Goal: Task Accomplishment & Management: Complete application form

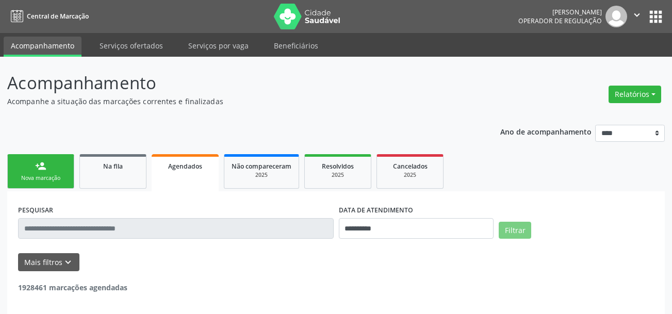
click at [148, 228] on input "text" at bounding box center [176, 228] width 316 height 21
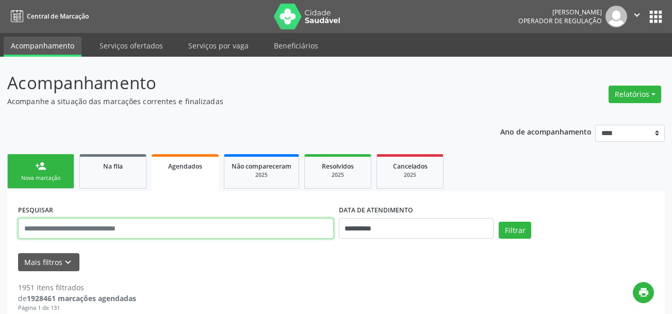
click at [148, 231] on input "text" at bounding box center [176, 228] width 316 height 21
paste input "*********"
type input "*********"
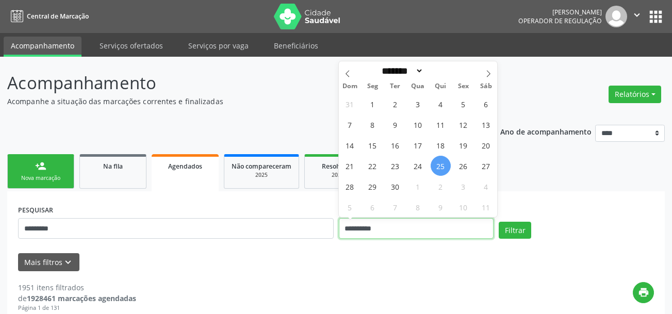
click at [468, 228] on input "**********" at bounding box center [416, 228] width 155 height 21
click at [439, 160] on span "25" at bounding box center [441, 166] width 20 height 20
type input "**********"
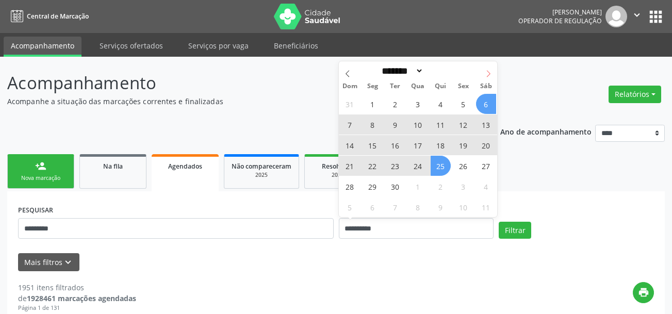
click at [485, 71] on icon at bounding box center [488, 73] width 7 height 7
select select "*"
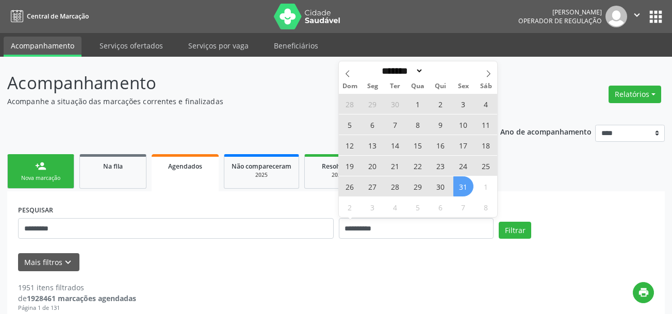
click at [460, 189] on span "31" at bounding box center [463, 186] width 20 height 20
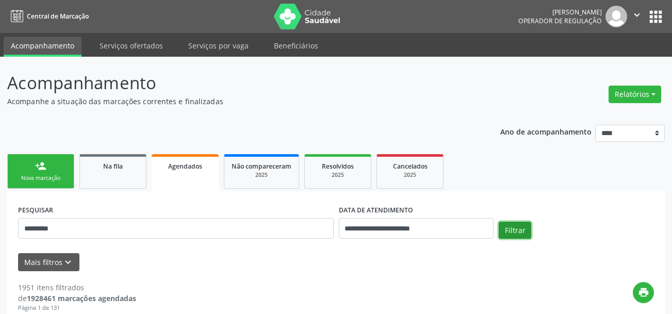
click at [515, 227] on button "Filtrar" at bounding box center [515, 231] width 32 height 18
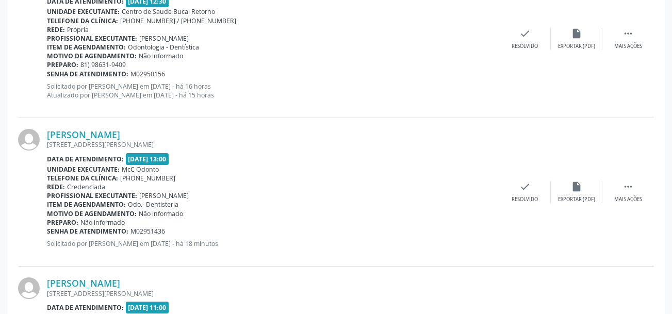
scroll to position [350, 0]
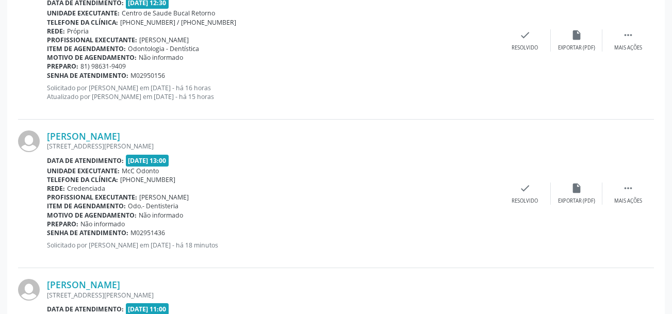
drag, startPoint x: 128, startPoint y: 160, endPoint x: 187, endPoint y: 161, distance: 58.8
click at [187, 161] on div "Data de atendimento: 29/09/2025 - 13:00" at bounding box center [273, 161] width 452 height 12
drag, startPoint x: 142, startPoint y: 198, endPoint x: 181, endPoint y: 186, distance: 40.3
click at [177, 194] on span "Michelle Cavalcanti da Cunha" at bounding box center [164, 197] width 50 height 9
click at [271, 165] on div "Data de atendimento: 29/09/2025 - 13:00" at bounding box center [273, 161] width 452 height 12
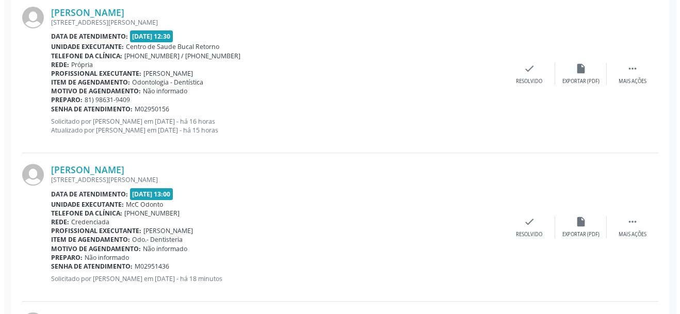
scroll to position [299, 0]
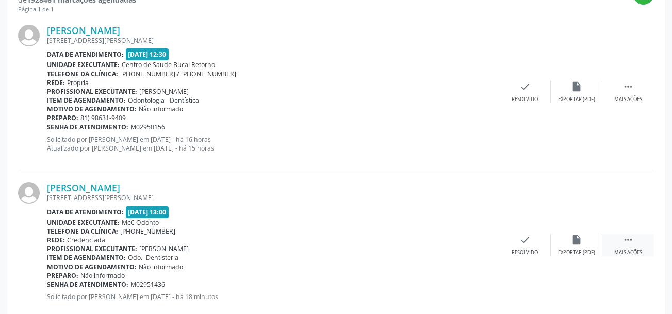
click at [632, 248] on div " Mais ações" at bounding box center [628, 245] width 52 height 22
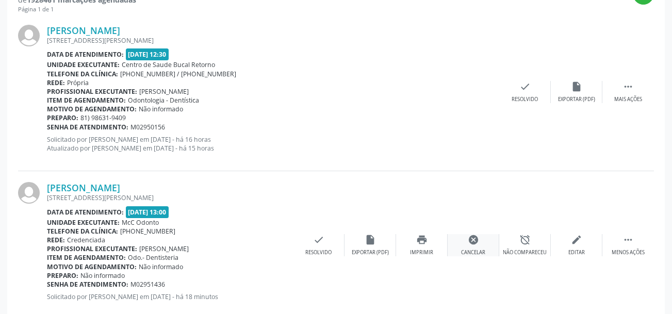
click at [471, 244] on icon "cancel" at bounding box center [473, 239] width 11 height 11
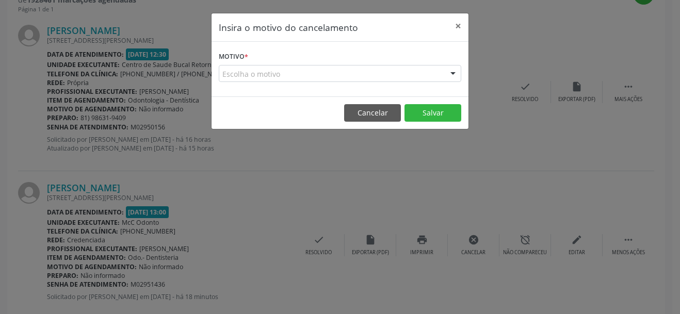
click at [258, 64] on form "Motivo * Escolha o motivo Outro Médico - Participação em eventos (ex: congresso…" at bounding box center [340, 65] width 242 height 33
click at [267, 75] on div "Escolha o motivo" at bounding box center [340, 74] width 242 height 18
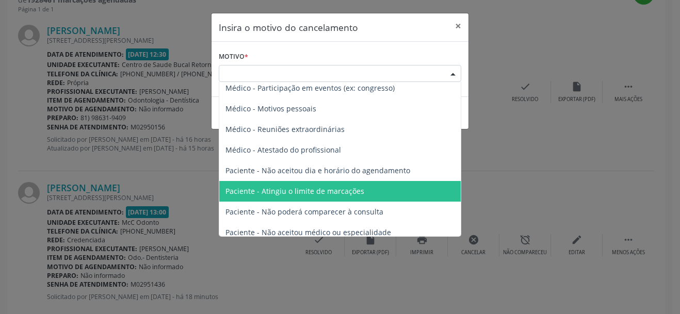
scroll to position [0, 0]
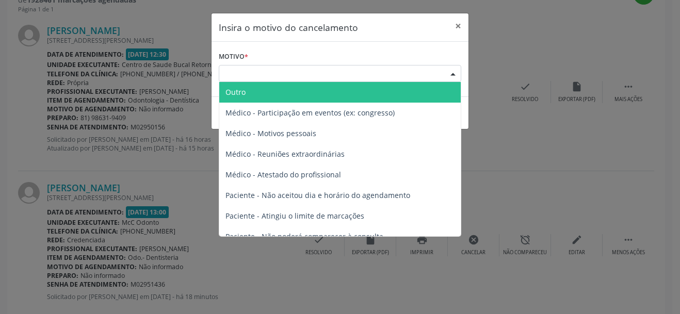
click at [330, 79] on div "Escolha o motivo" at bounding box center [340, 74] width 242 height 18
click at [450, 75] on div at bounding box center [452, 74] width 15 height 18
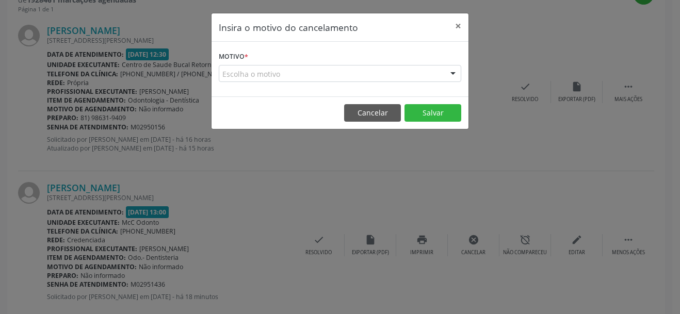
click at [450, 75] on div at bounding box center [452, 74] width 15 height 18
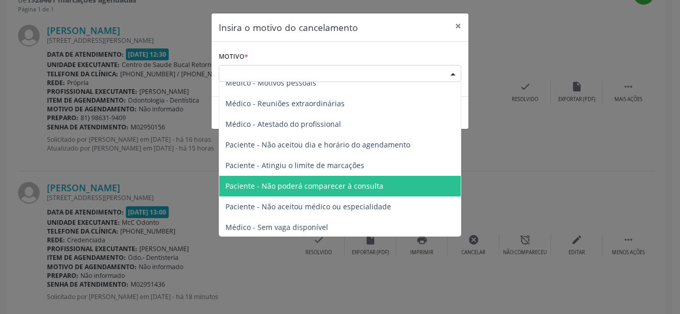
scroll to position [52, 0]
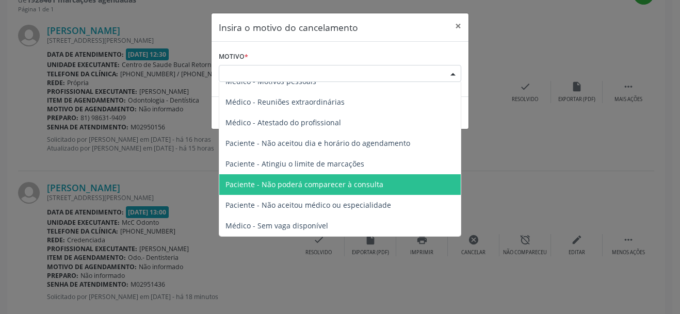
click at [306, 188] on span "Paciente - Não poderá comparecer à consulta" at bounding box center [304, 184] width 158 height 10
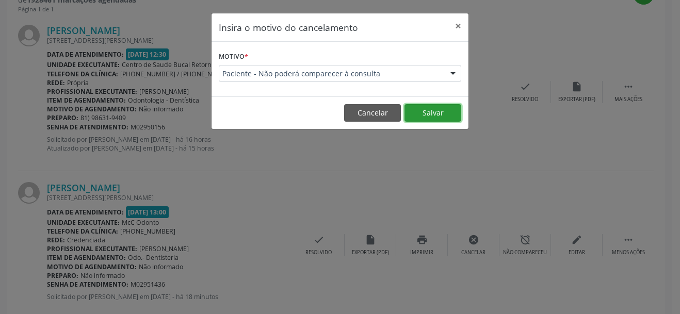
click at [448, 108] on button "Salvar" at bounding box center [432, 113] width 57 height 18
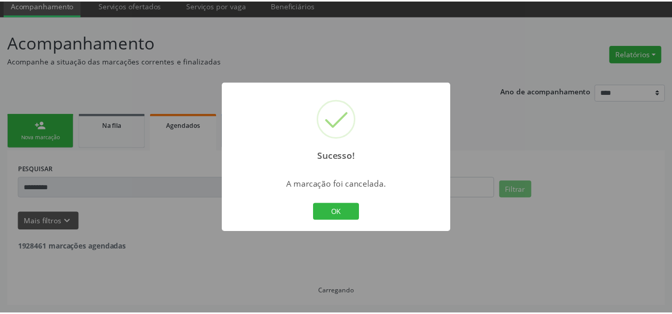
scroll to position [41, 0]
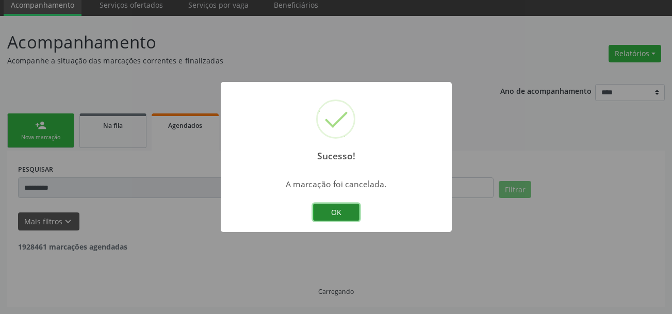
click at [346, 211] on button "OK" at bounding box center [336, 213] width 46 height 18
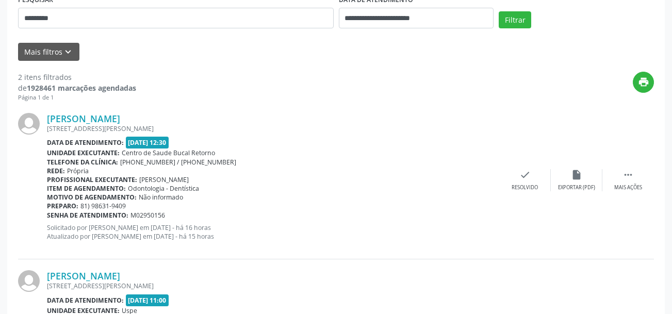
scroll to position [247, 0]
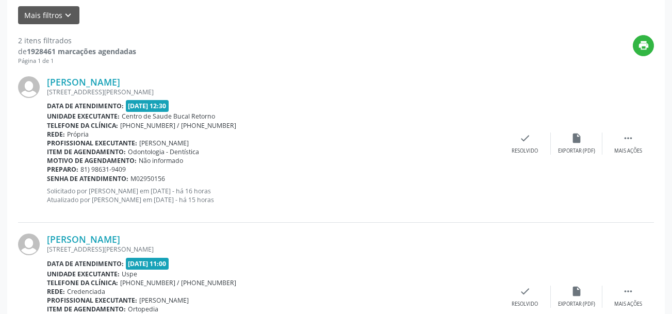
drag, startPoint x: 200, startPoint y: 153, endPoint x: 129, endPoint y: 154, distance: 70.7
click at [129, 154] on div "Item de agendamento: Odontologia - Dentística" at bounding box center [273, 152] width 452 height 9
click at [129, 154] on span "Odontologia - Dentística" at bounding box center [163, 152] width 71 height 9
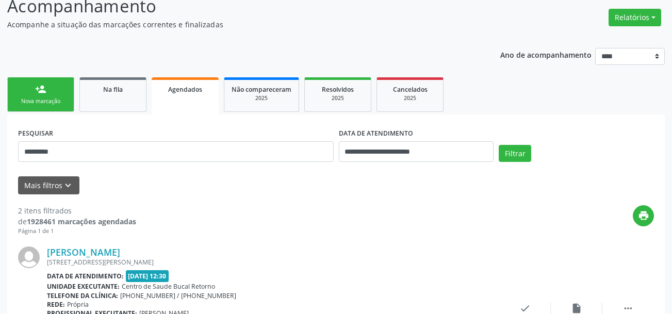
scroll to position [64, 0]
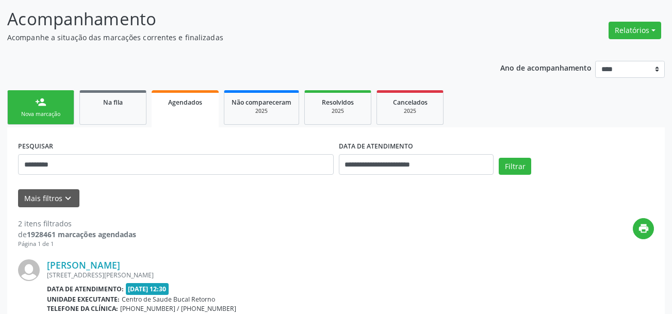
click at [42, 107] on div "person_add" at bounding box center [40, 101] width 11 height 11
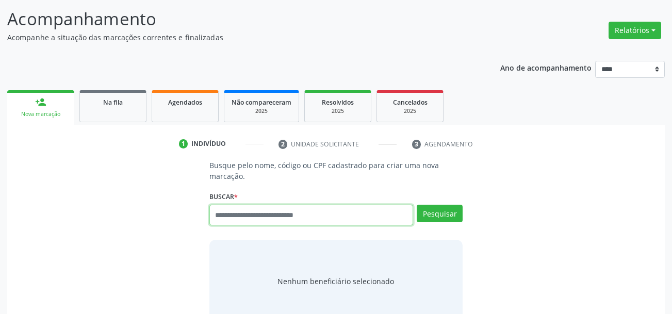
click at [254, 219] on input "text" at bounding box center [311, 215] width 204 height 21
paste input "*********"
type input "*********"
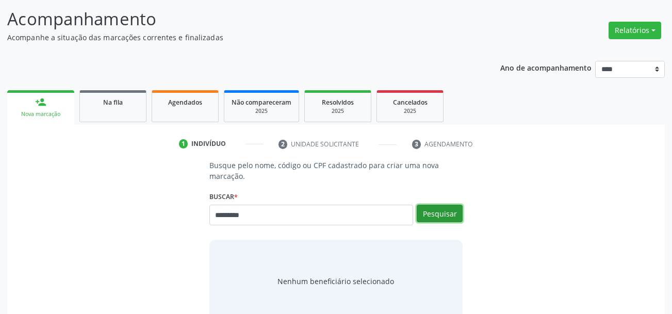
click at [448, 221] on button "Pesquisar" at bounding box center [440, 214] width 46 height 18
type input "*********"
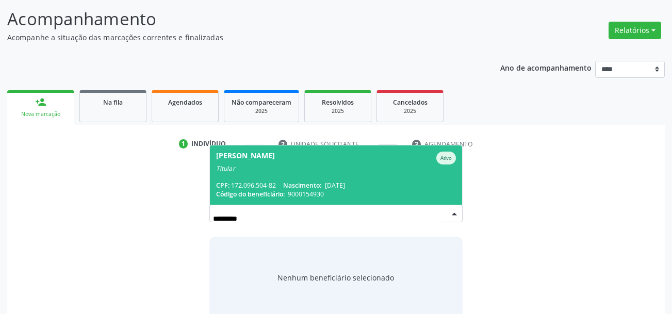
click at [302, 182] on span "Nascimento:" at bounding box center [302, 185] width 38 height 9
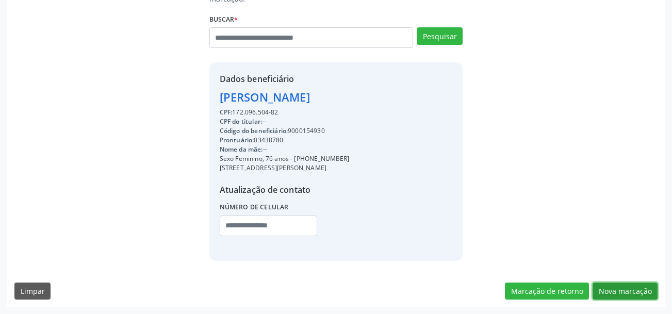
click at [657, 284] on button "Nova marcação" at bounding box center [625, 292] width 65 height 18
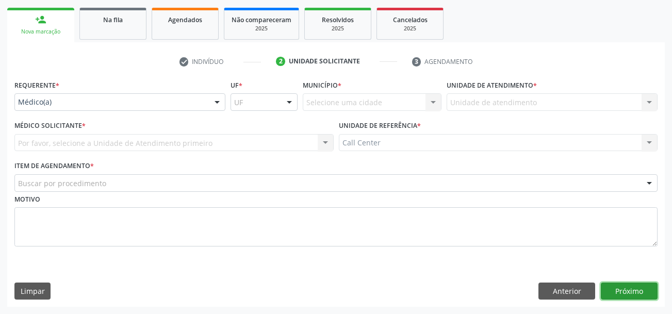
click at [650, 286] on button "Próximo" at bounding box center [629, 292] width 57 height 18
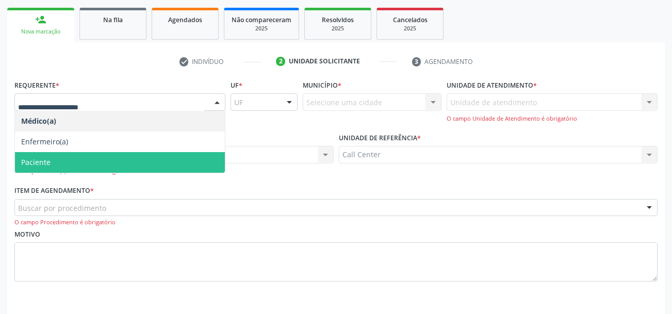
click at [69, 159] on span "Paciente" at bounding box center [120, 162] width 210 height 21
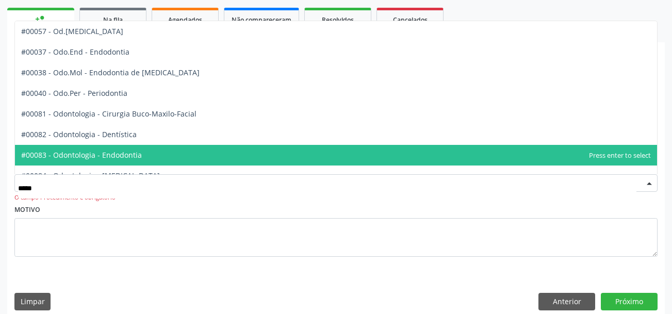
type input "******"
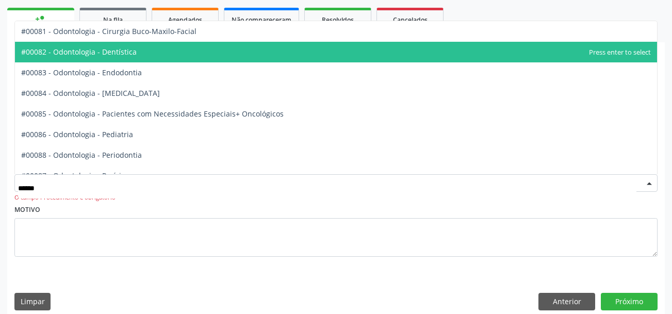
click at [153, 50] on span "#00082 - Odontologia - Dentística" at bounding box center [336, 52] width 642 height 21
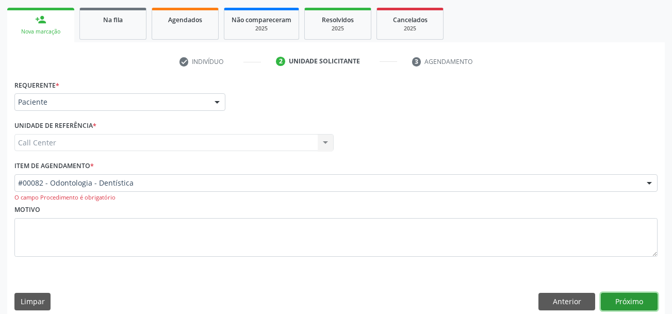
click at [628, 298] on button "Próximo" at bounding box center [629, 302] width 57 height 18
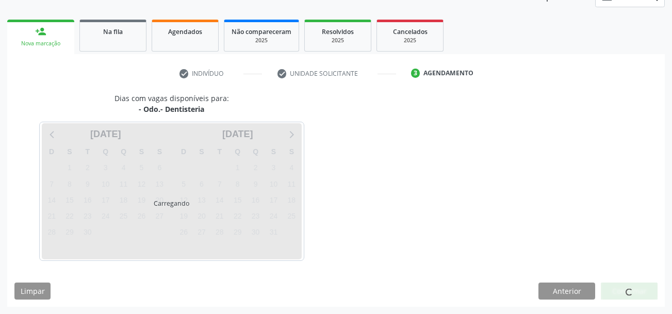
scroll to position [135, 0]
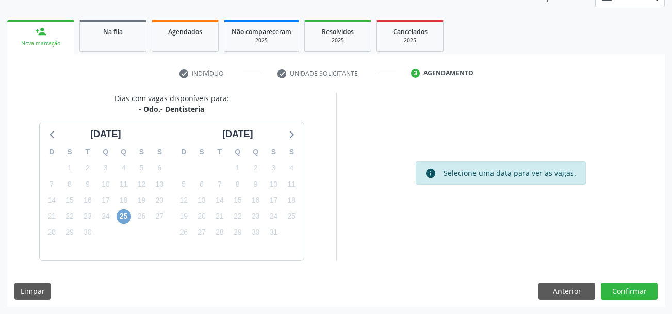
click at [122, 217] on span "25" at bounding box center [124, 216] width 14 height 14
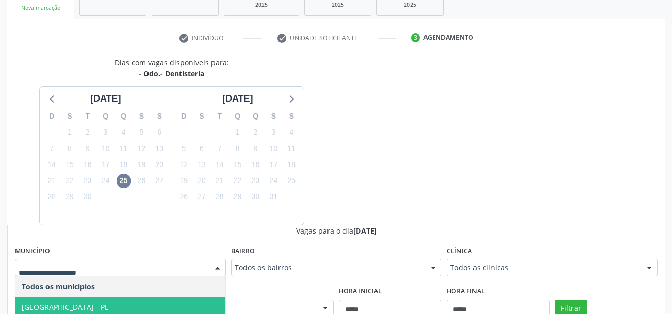
scroll to position [341, 0]
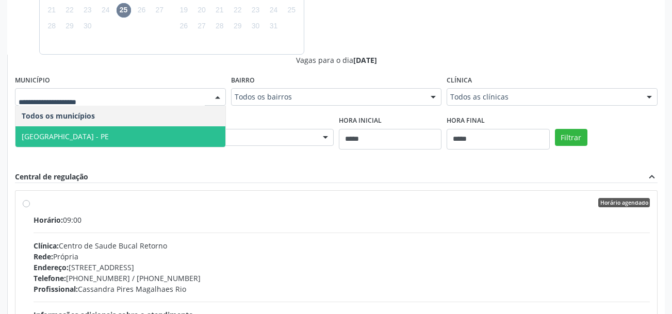
click at [106, 141] on span "Recife - PE" at bounding box center [120, 136] width 210 height 21
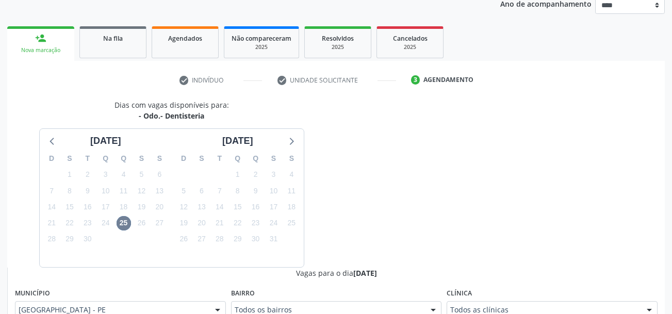
scroll to position [0, 0]
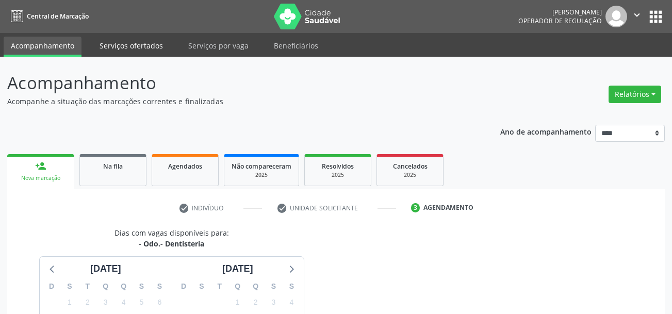
click at [149, 47] on link "Serviços ofertados" at bounding box center [131, 46] width 78 height 18
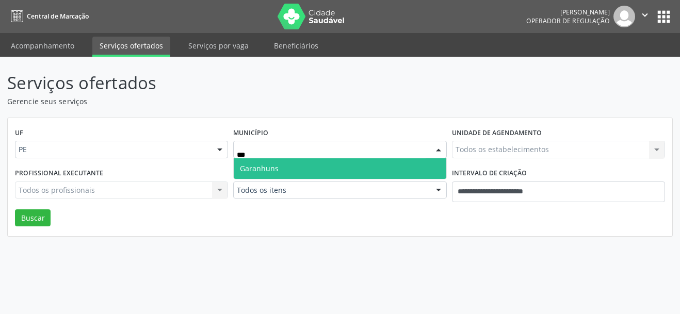
type input "****"
click at [253, 160] on span "Garanhuns" at bounding box center [340, 168] width 212 height 21
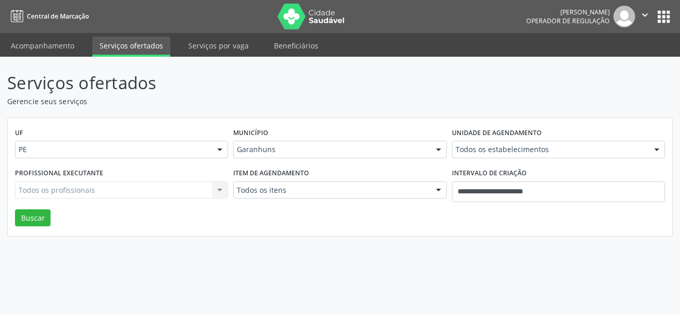
click at [267, 199] on div "Todos os itens" at bounding box center [339, 191] width 213 height 18
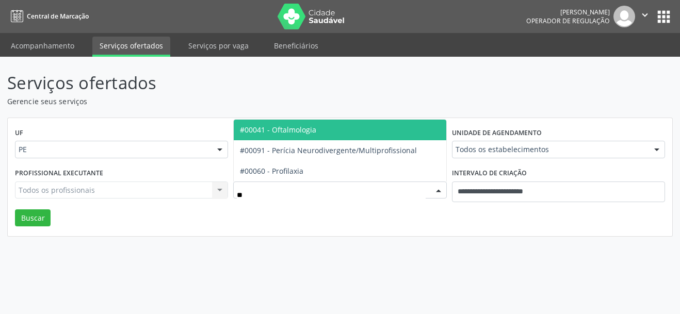
type input "***"
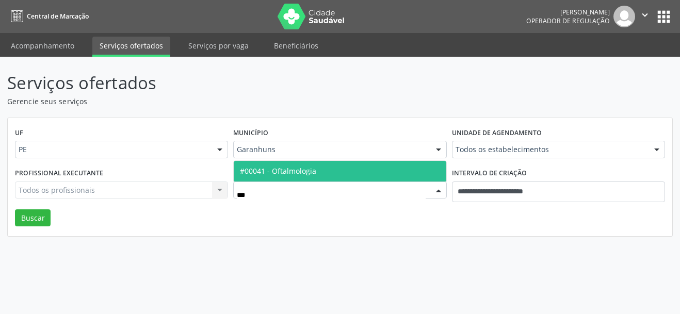
click at [284, 171] on span "#00041 - Oftalmologia" at bounding box center [278, 171] width 76 height 10
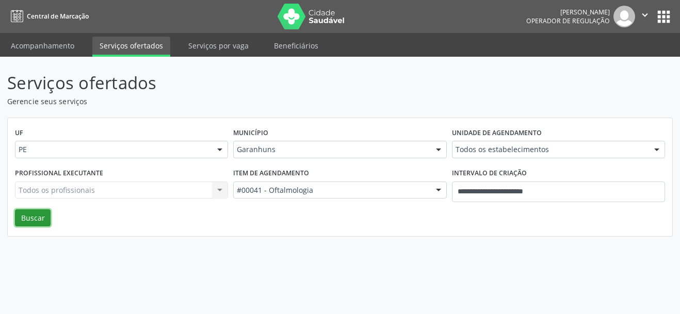
click at [40, 217] on button "Buscar" at bounding box center [33, 218] width 36 height 18
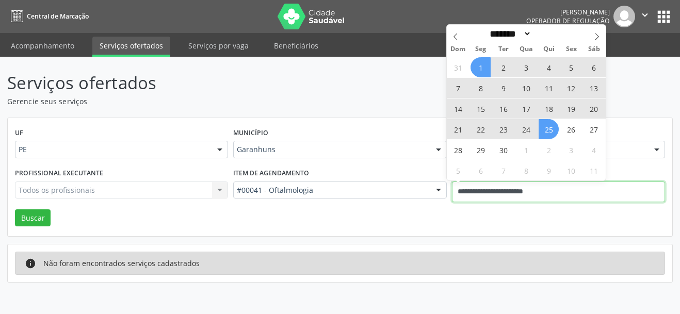
drag, startPoint x: 585, startPoint y: 196, endPoint x: 448, endPoint y: 198, distance: 137.7
click at [448, 198] on div "Profissional executante Todos os profissionais Todos os profissionais Nenhum re…" at bounding box center [339, 188] width 655 height 44
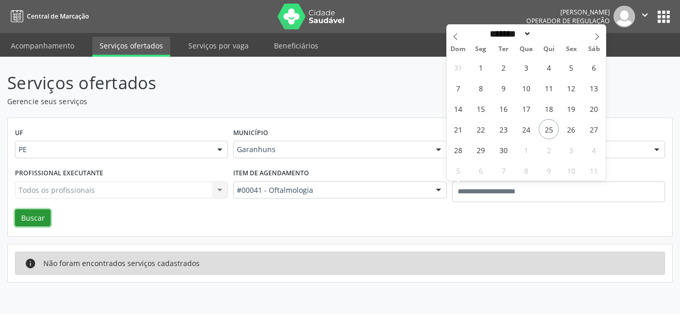
click at [22, 216] on button "Buscar" at bounding box center [33, 218] width 36 height 18
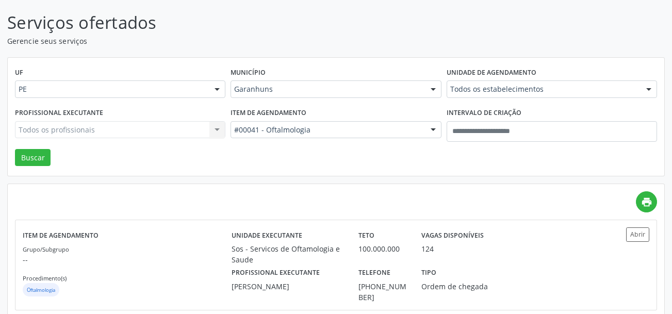
scroll to position [55, 0]
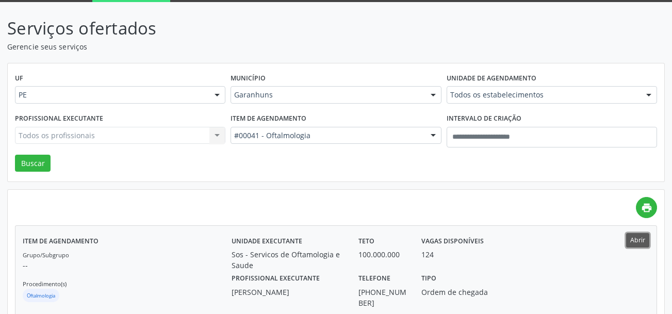
click at [641, 239] on button "Abrir" at bounding box center [637, 240] width 23 height 14
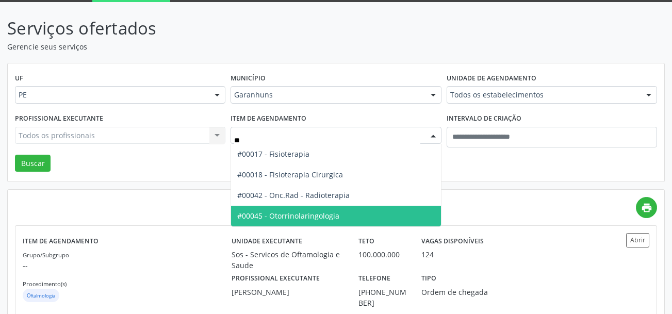
type input "***"
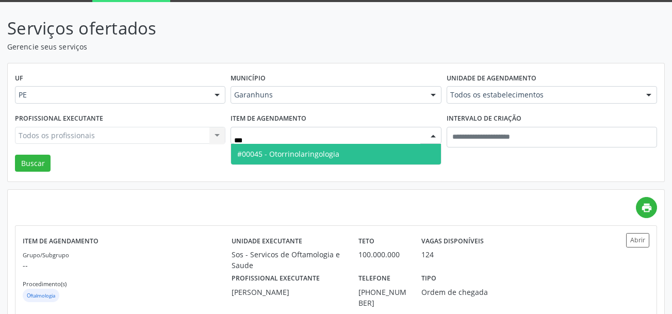
click at [295, 146] on span "#00045 - Otorrinolaringologia" at bounding box center [335, 154] width 209 height 21
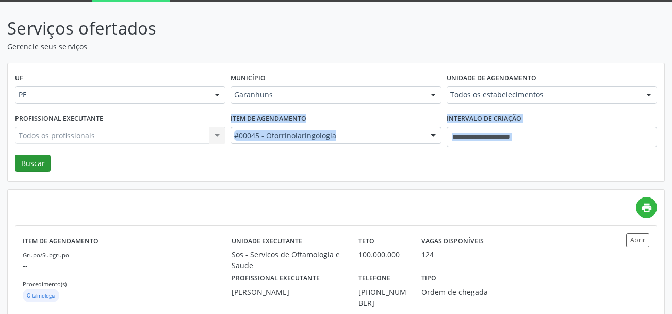
click at [42, 156] on div "UF PE PE Nenhum resultado encontrado para: " " Não há nenhuma opção para ser ex…" at bounding box center [336, 122] width 657 height 119
click at [42, 158] on button "Buscar" at bounding box center [33, 164] width 36 height 18
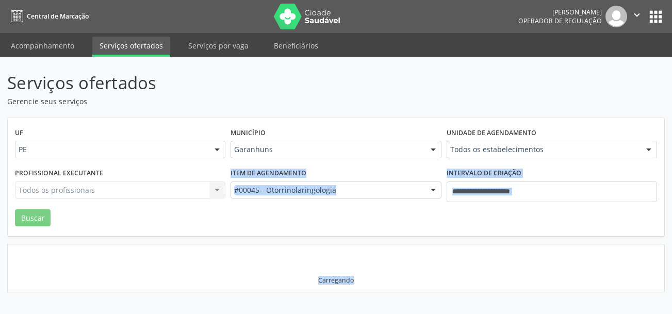
scroll to position [0, 0]
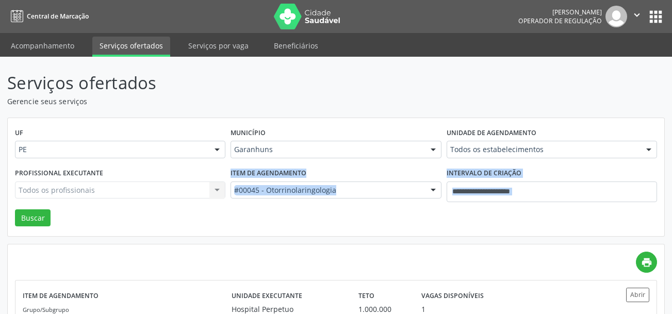
click at [369, 228] on div "UF PE PE Nenhum resultado encontrado para: " " Não há nenhuma opção para ser ex…" at bounding box center [336, 177] width 657 height 119
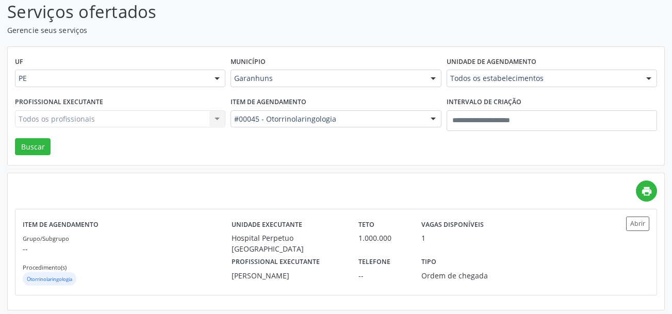
scroll to position [75, 0]
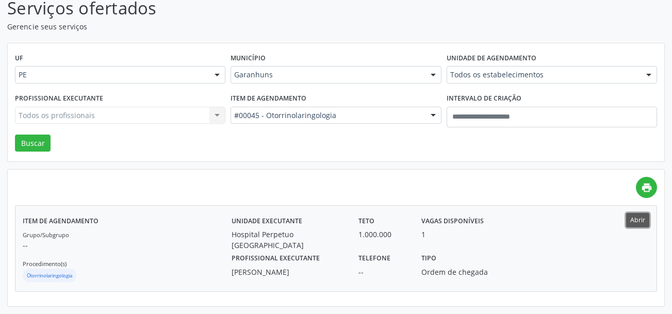
click at [646, 224] on button "Abrir" at bounding box center [637, 220] width 23 height 14
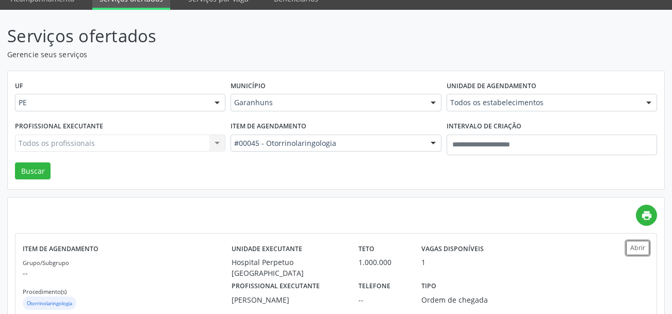
scroll to position [0, 0]
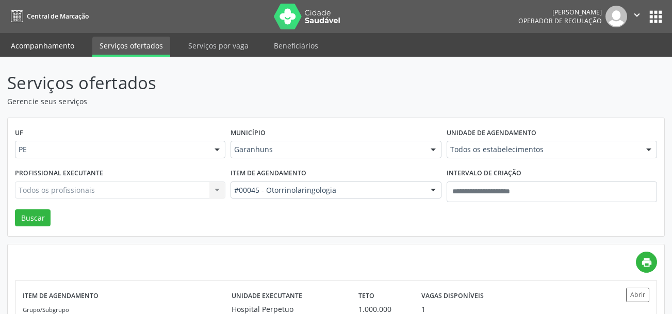
click at [41, 52] on link "Acompanhamento" at bounding box center [43, 46] width 78 height 18
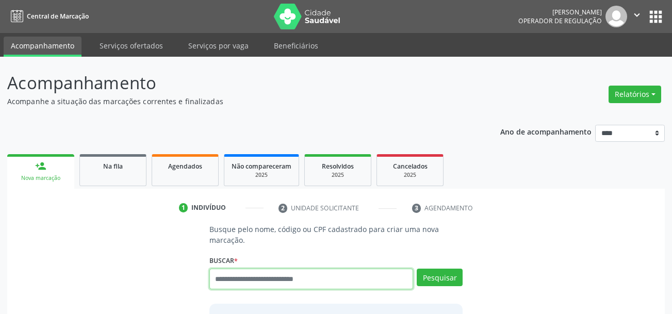
click at [280, 279] on input "text" at bounding box center [311, 279] width 204 height 21
paste input "**********"
type input "**********"
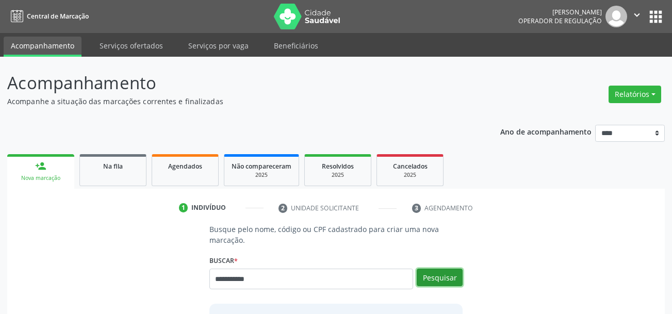
click at [442, 276] on button "Pesquisar" at bounding box center [440, 278] width 46 height 18
type input "**********"
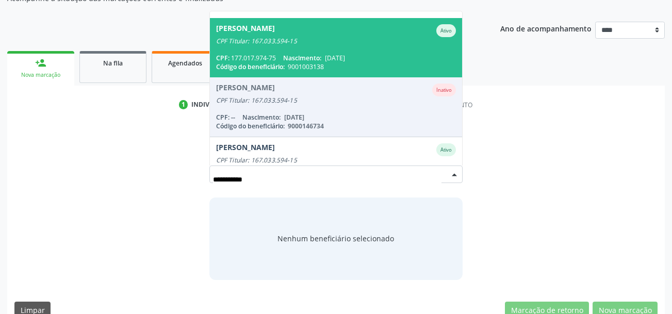
scroll to position [144, 0]
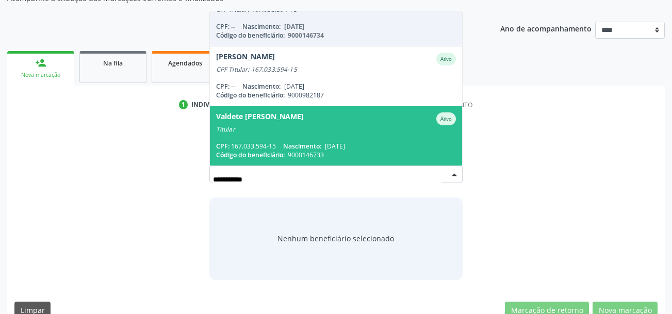
click at [281, 142] on div "CPF: 167.033.594-15 Nascimento: 09/11/1955" at bounding box center [336, 146] width 240 height 9
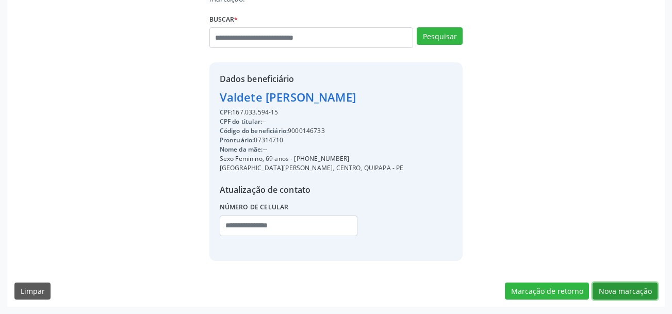
click at [611, 297] on button "Nova marcação" at bounding box center [625, 292] width 65 height 18
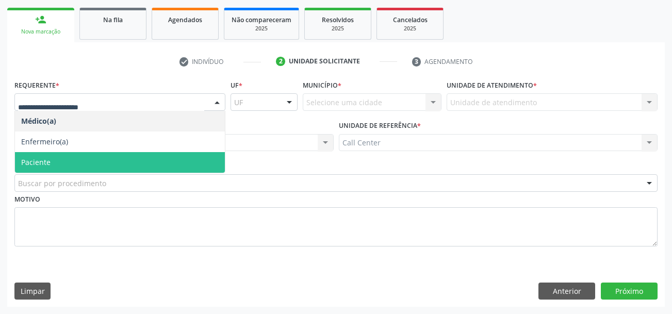
click at [72, 156] on span "Paciente" at bounding box center [120, 162] width 210 height 21
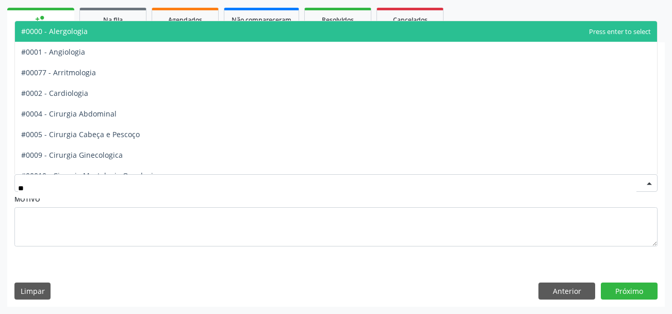
type input "***"
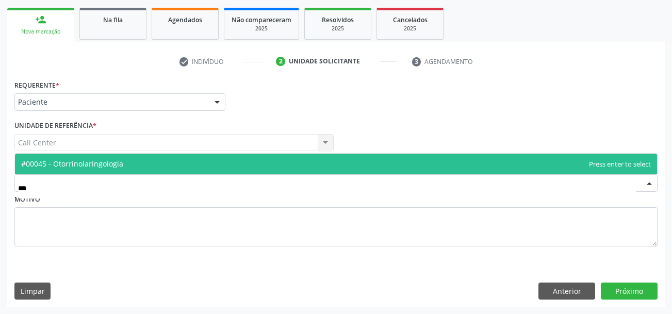
click at [113, 165] on span "#00045 - Otorrinolaringologia" at bounding box center [72, 164] width 102 height 10
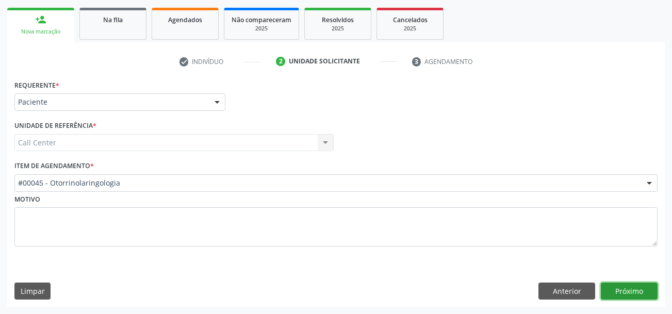
click at [637, 286] on button "Próximo" at bounding box center [629, 292] width 57 height 18
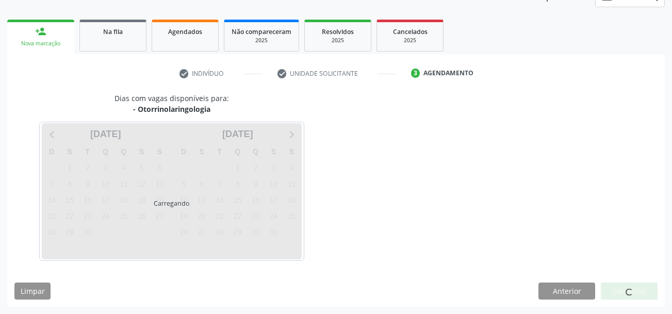
scroll to position [135, 0]
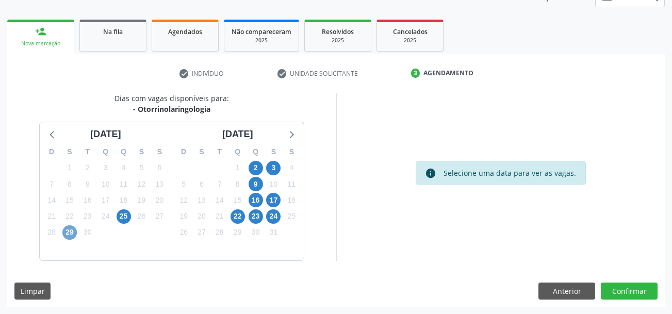
click at [72, 235] on span "29" at bounding box center [69, 232] width 14 height 14
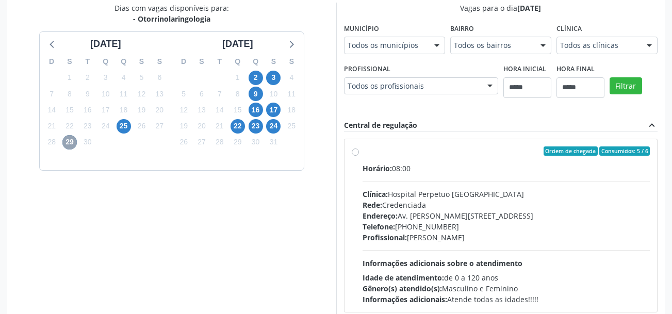
scroll to position [238, 0]
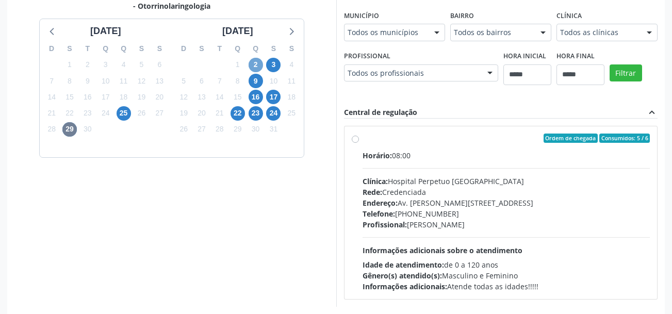
click at [258, 67] on span "2" at bounding box center [256, 65] width 14 height 14
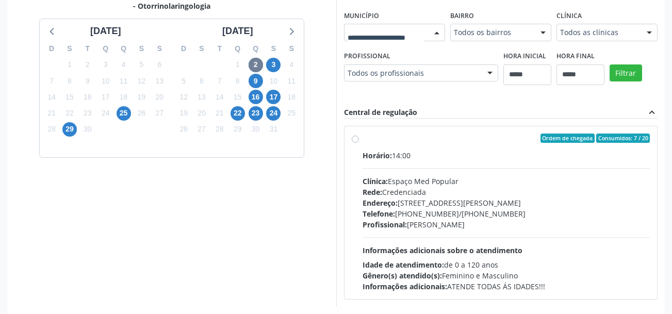
click at [411, 26] on div at bounding box center [394, 33] width 101 height 18
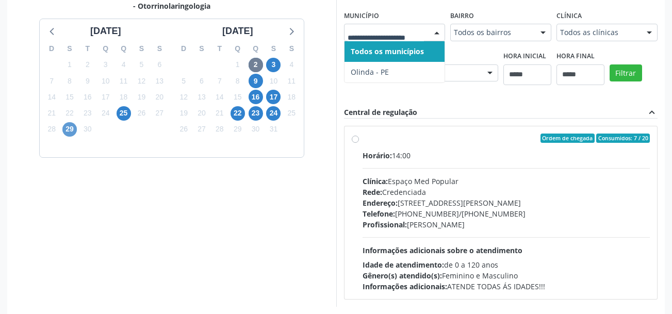
click at [62, 123] on div "D S T Q Q S S 31 1 2 3 4 5 6 7 8 9 10 11 12 13 14 15 16 17 18 19 20 21 22 23 24…" at bounding box center [106, 97] width 132 height 119
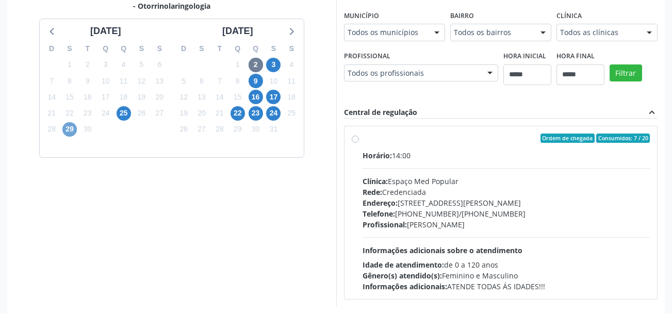
click at [68, 125] on span "29" at bounding box center [69, 129] width 14 height 14
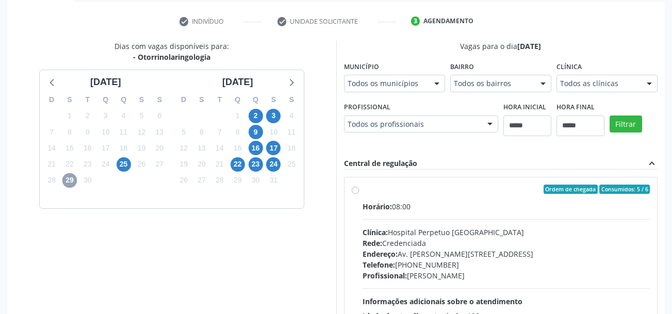
scroll to position [181, 0]
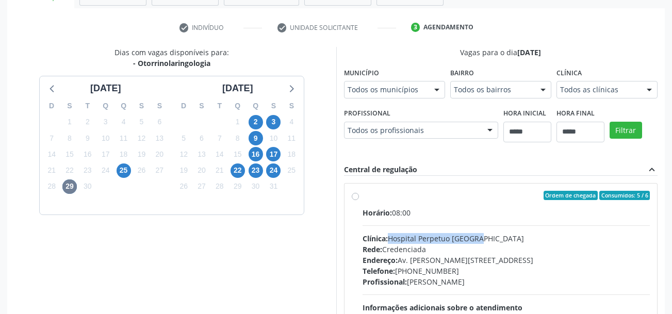
drag, startPoint x: 390, startPoint y: 236, endPoint x: 482, endPoint y: 240, distance: 92.4
click at [482, 240] on div "Clínica: Hospital Perpetuo Socorro" at bounding box center [507, 238] width 288 height 11
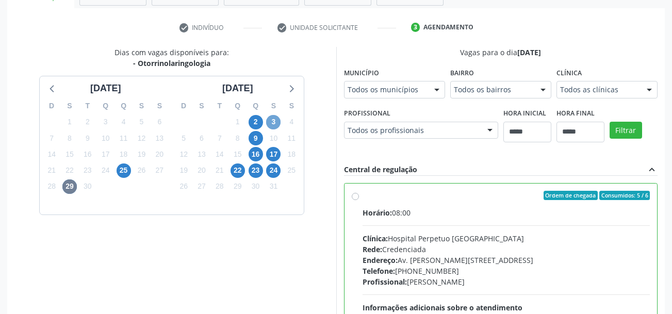
click at [274, 121] on span "3" at bounding box center [273, 122] width 14 height 14
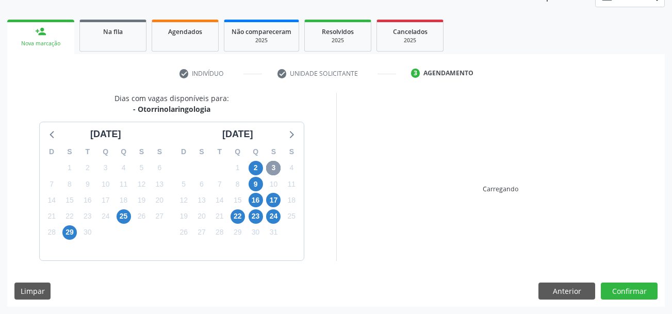
click at [274, 121] on div "Dias com vagas disponíveis para: - Otorrinolaringologia setembro 2025 D S T Q Q…" at bounding box center [171, 177] width 329 height 168
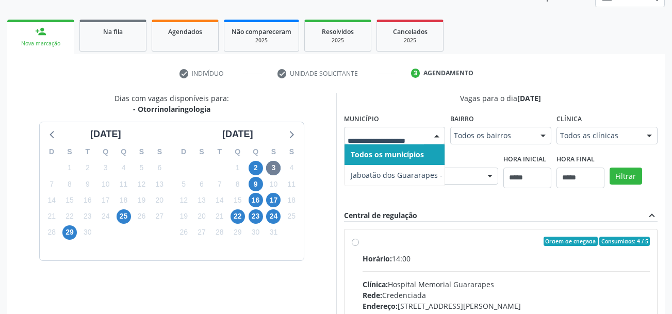
click at [381, 137] on input "text" at bounding box center [386, 140] width 76 height 21
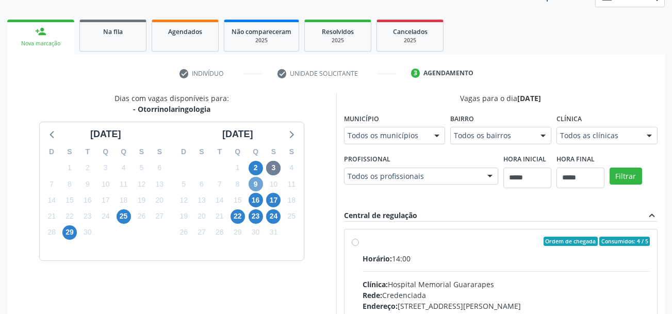
click at [256, 183] on span "9" at bounding box center [256, 184] width 14 height 14
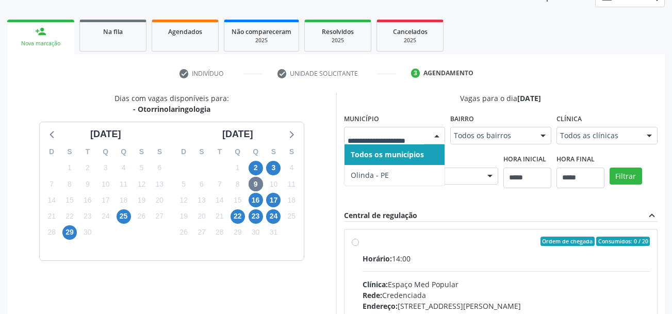
drag, startPoint x: 388, startPoint y: 136, endPoint x: 325, endPoint y: 165, distance: 68.5
click at [388, 136] on input "text" at bounding box center [386, 140] width 76 height 21
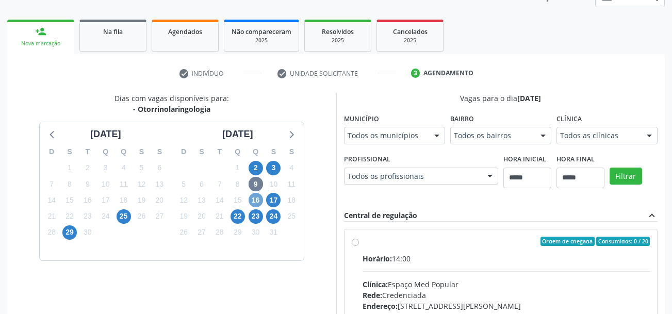
click at [256, 200] on span "16" at bounding box center [256, 200] width 14 height 14
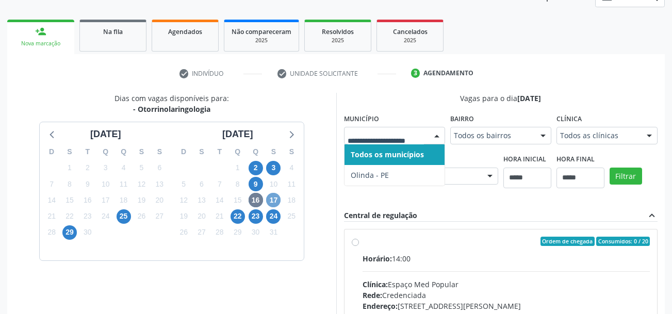
click at [272, 206] on span "17" at bounding box center [273, 200] width 14 height 14
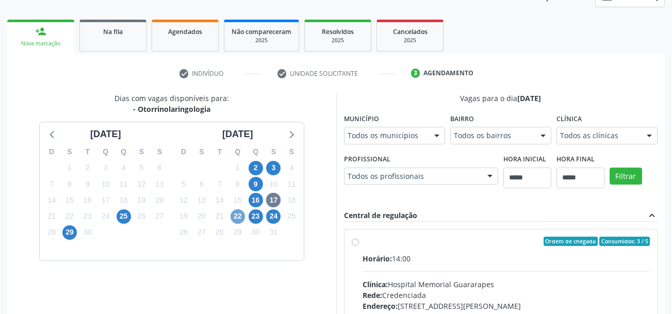
click at [240, 215] on span "22" at bounding box center [238, 216] width 14 height 14
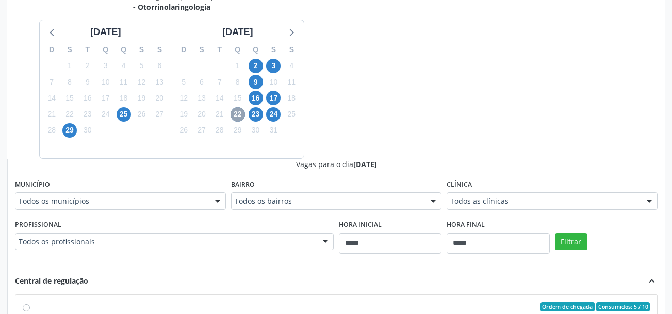
scroll to position [238, 0]
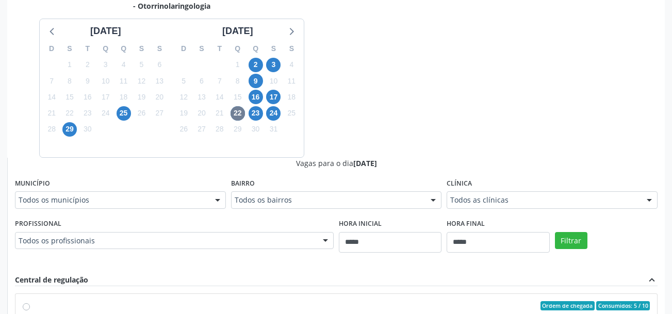
click at [175, 193] on div "Todos os municípios" at bounding box center [120, 200] width 211 height 18
click at [259, 114] on span "23" at bounding box center [256, 113] width 14 height 14
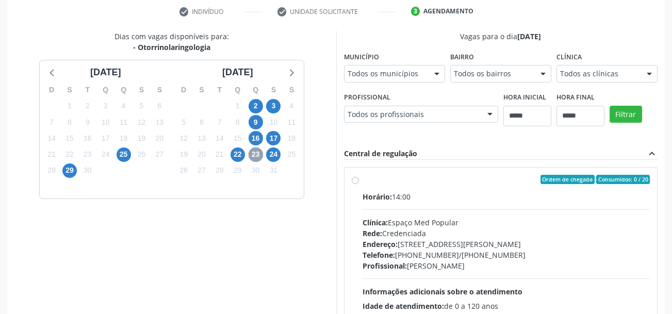
scroll to position [181, 0]
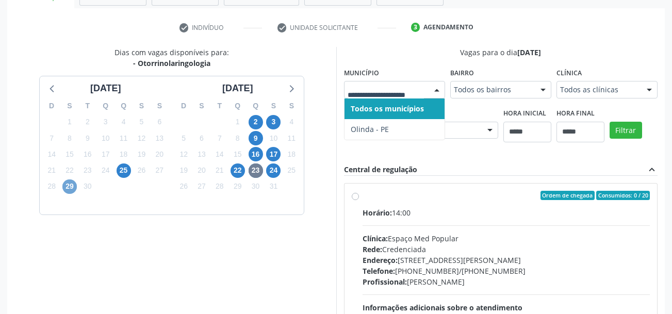
click at [70, 182] on span "29" at bounding box center [69, 186] width 14 height 14
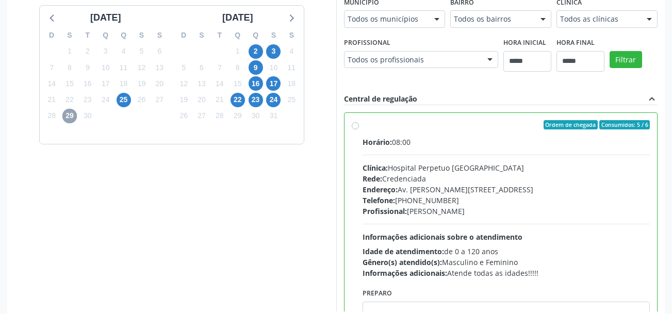
scroll to position [284, 0]
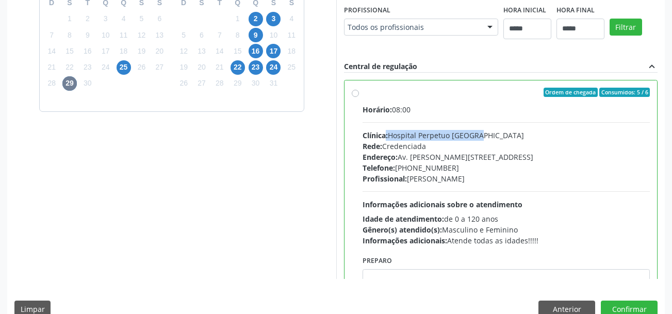
drag, startPoint x: 389, startPoint y: 135, endPoint x: 490, endPoint y: 134, distance: 101.1
click at [490, 134] on div "Clínica: Hospital Perpetuo Socorro" at bounding box center [507, 135] width 288 height 11
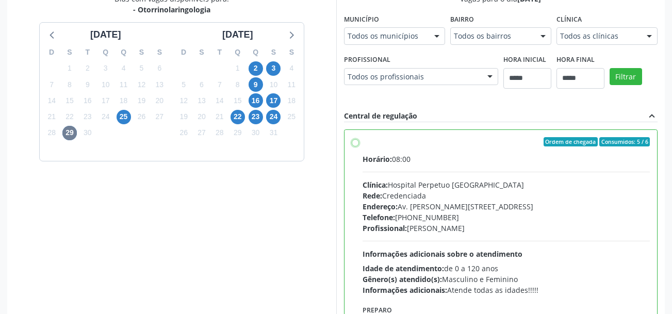
scroll to position [232, 0]
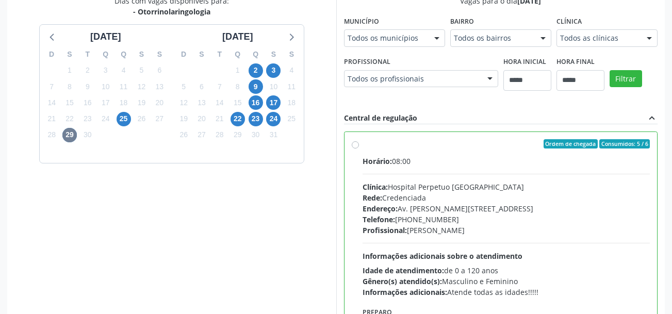
click at [232, 209] on div "Dias com vagas disponíveis para: - Otorrinolaringologia setembro 2025 D S T Q Q…" at bounding box center [171, 162] width 329 height 335
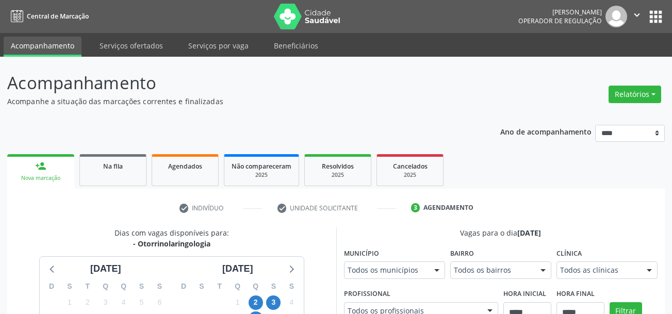
click at [43, 175] on div "Nova marcação" at bounding box center [40, 178] width 53 height 8
click at [43, 176] on div "Nova marcação" at bounding box center [40, 178] width 53 height 8
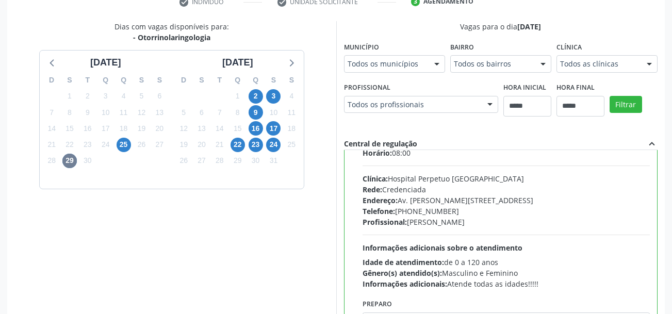
scroll to position [51, 0]
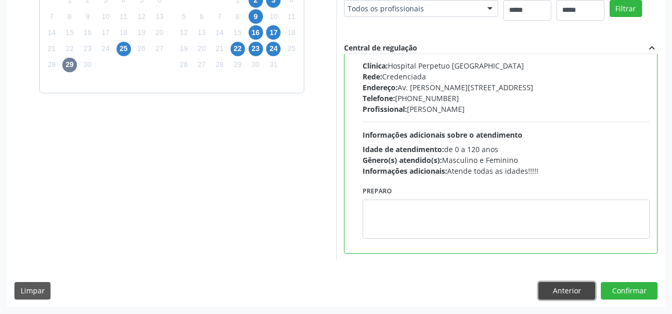
click at [578, 290] on button "Anterior" at bounding box center [566, 291] width 57 height 18
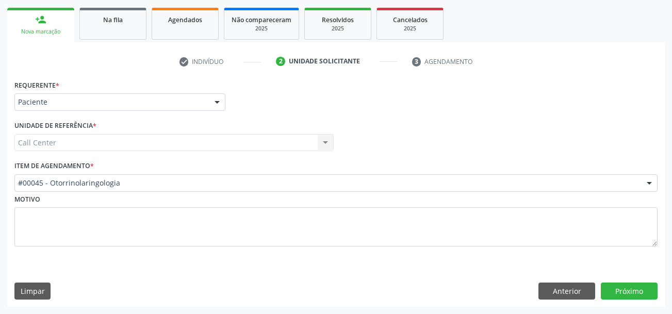
scroll to position [146, 0]
click at [572, 287] on button "Anterior" at bounding box center [566, 292] width 57 height 18
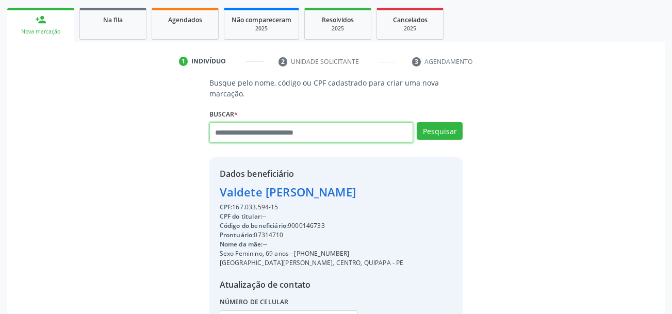
click at [336, 134] on input "text" at bounding box center [311, 132] width 204 height 21
paste input "**********"
type input "**********"
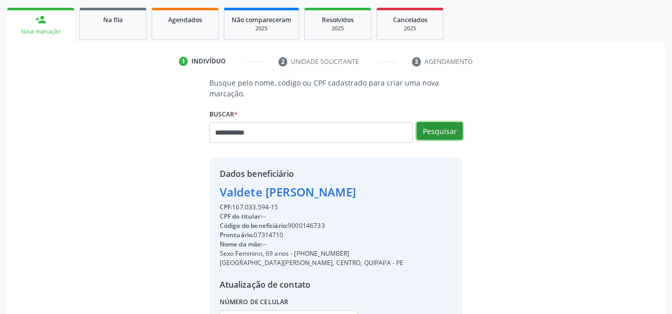
click at [445, 134] on button "Pesquisar" at bounding box center [440, 131] width 46 height 18
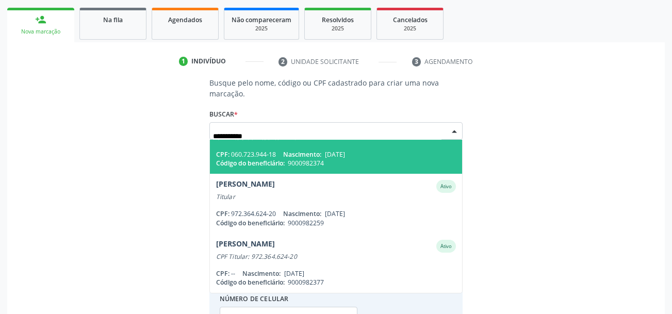
scroll to position [85, 0]
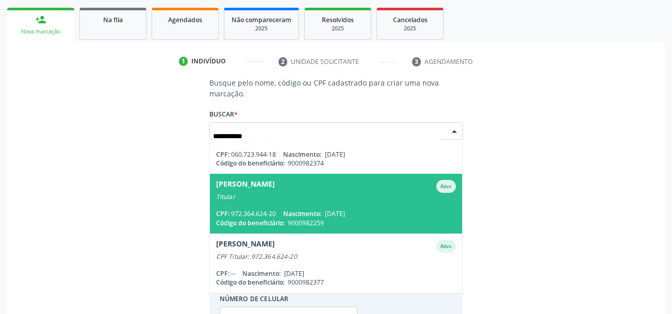
click at [366, 208] on span "Plinio Arnaldo Trajano de Souza Ativo Titular CPF: 972.364.624-20 Nascimento: 0…" at bounding box center [336, 203] width 253 height 59
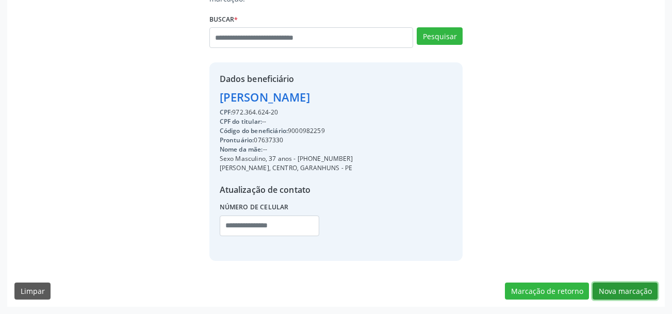
click at [634, 290] on button "Nova marcação" at bounding box center [625, 292] width 65 height 18
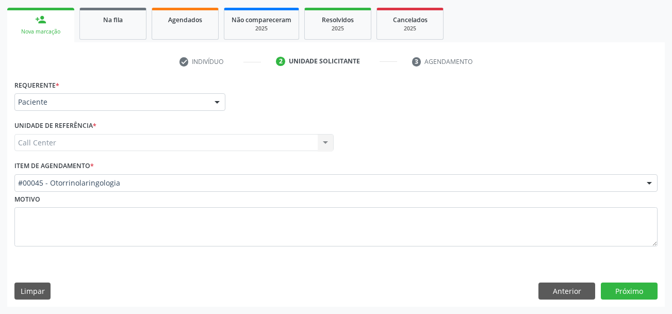
scroll to position [146, 0]
click at [613, 288] on button "Próximo" at bounding box center [629, 292] width 57 height 18
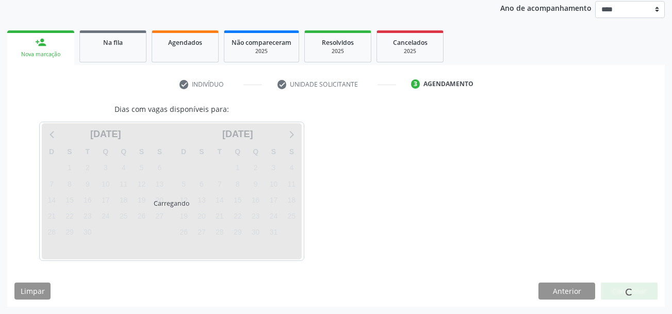
scroll to position [124, 0]
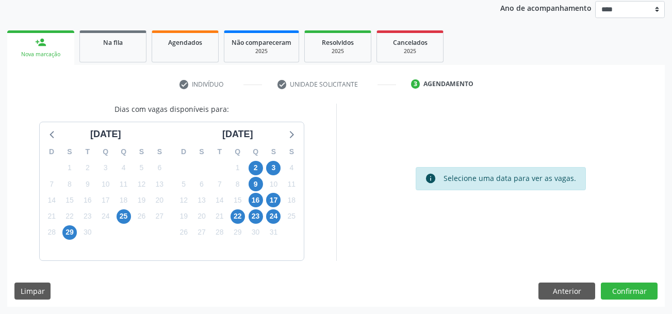
click at [61, 230] on div "29" at bounding box center [70, 232] width 18 height 16
click at [69, 232] on span "29" at bounding box center [69, 232] width 14 height 14
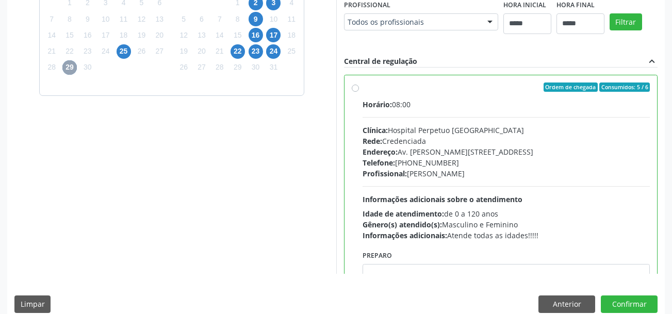
scroll to position [302, 0]
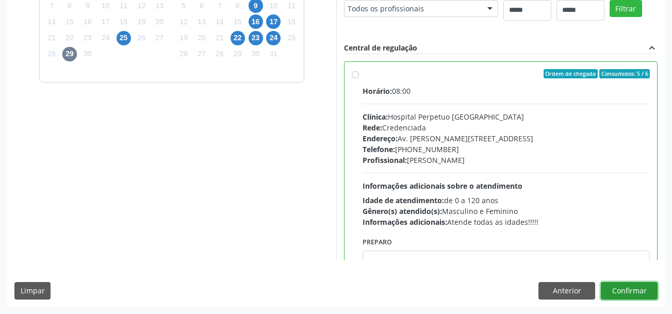
click at [637, 288] on button "Confirmar" at bounding box center [629, 291] width 57 height 18
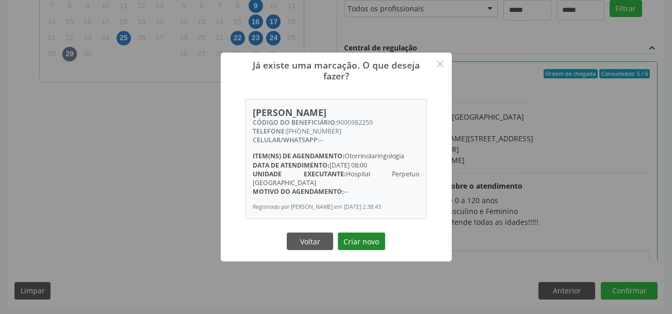
click at [365, 244] on button "Criar novo" at bounding box center [361, 242] width 47 height 18
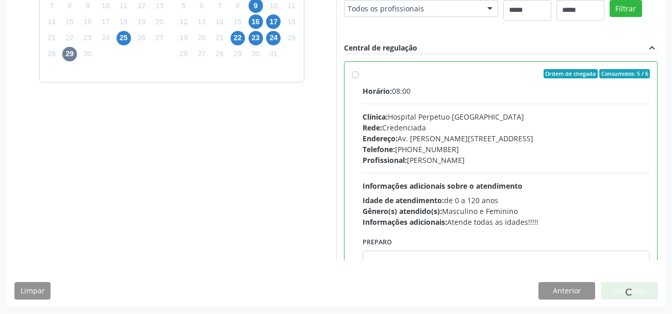
scroll to position [30, 0]
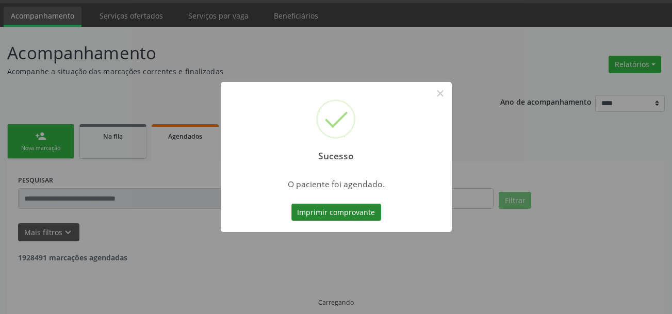
click at [316, 214] on button "Imprimir comprovante" at bounding box center [336, 213] width 90 height 18
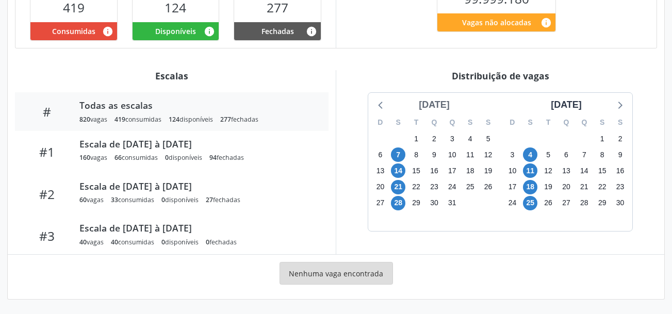
scroll to position [290, 0]
click at [452, 104] on div "[DATE]" at bounding box center [434, 105] width 39 height 14
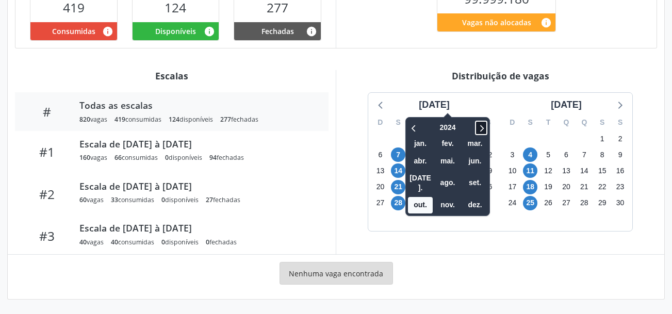
click at [476, 126] on icon at bounding box center [481, 128] width 10 height 12
click at [463, 175] on span "set." at bounding box center [475, 183] width 25 height 16
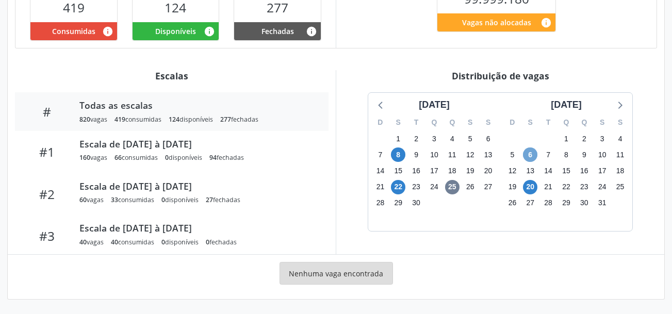
click at [527, 153] on span "6" at bounding box center [530, 155] width 14 height 14
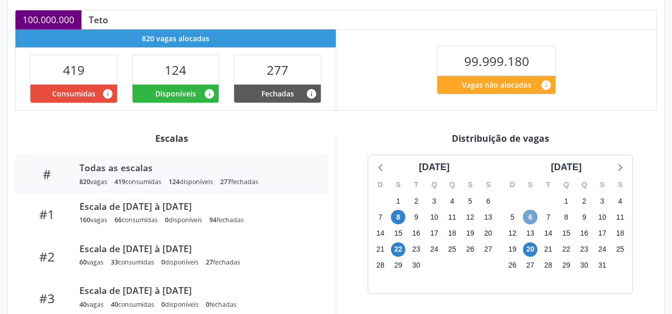
scroll to position [32, 0]
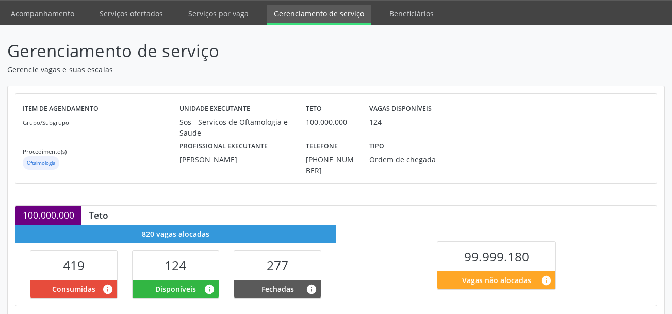
click at [55, 14] on link "Acompanhamento" at bounding box center [43, 14] width 78 height 18
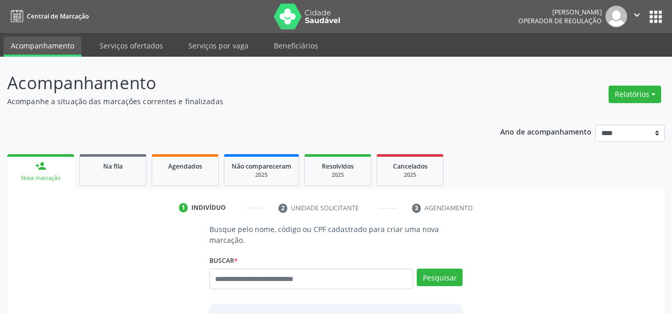
click at [232, 280] on input "text" at bounding box center [311, 279] width 204 height 21
type input "**********"
click at [447, 283] on button "Pesquisar" at bounding box center [440, 278] width 46 height 18
type input "**********"
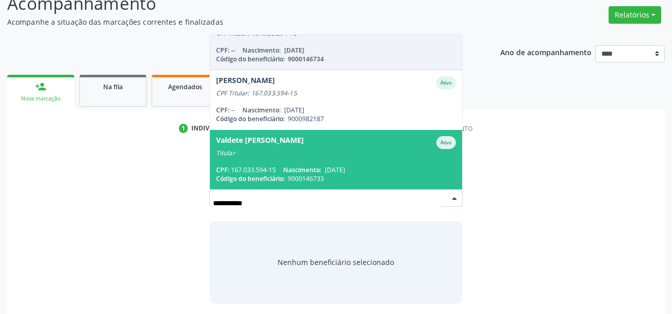
scroll to position [103, 0]
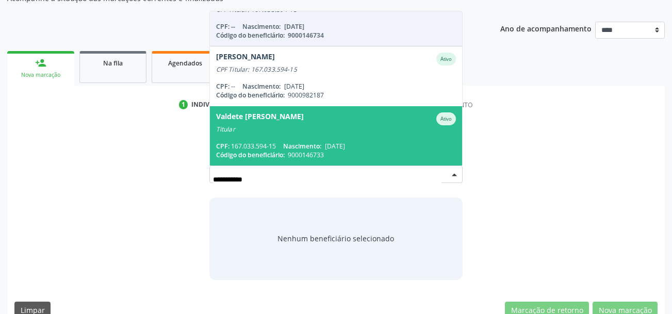
click at [305, 133] on div "Titular" at bounding box center [336, 129] width 240 height 8
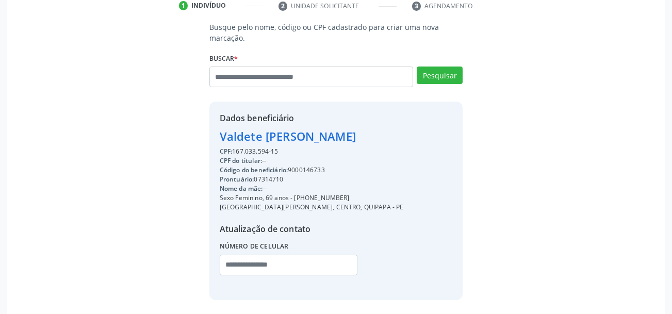
scroll to position [206, 0]
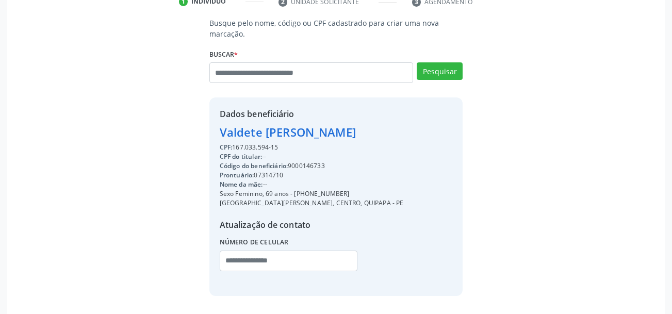
drag, startPoint x: 293, startPoint y: 194, endPoint x: 344, endPoint y: 195, distance: 50.6
click at [344, 195] on div "Sexo Feminino, 69 anos - (81) 99229-2703" at bounding box center [312, 193] width 184 height 9
copy div "(81) 99229-2703"
click at [233, 263] on input "text" at bounding box center [289, 261] width 138 height 21
paste input "**********"
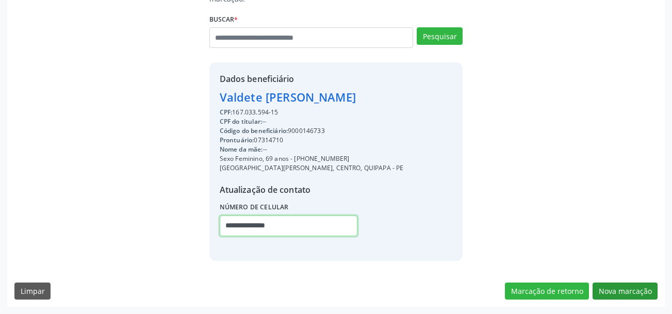
type input "**********"
click at [630, 285] on button "Nova marcação" at bounding box center [625, 292] width 65 height 18
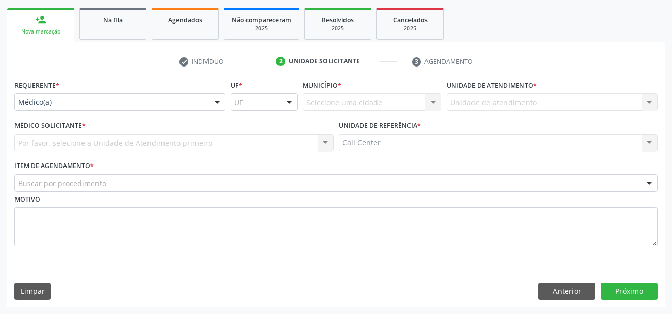
scroll to position [146, 0]
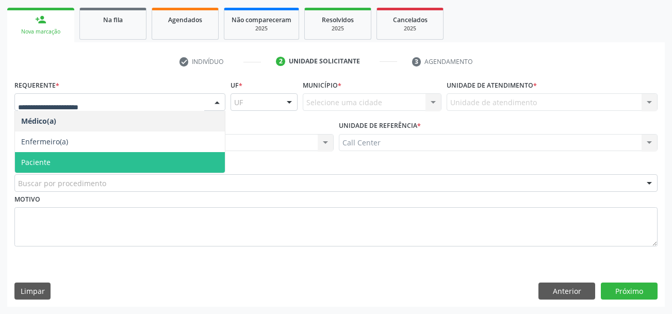
click at [59, 158] on span "Paciente" at bounding box center [120, 162] width 210 height 21
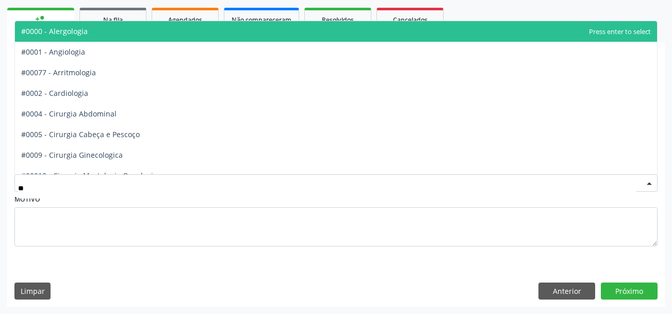
type input "***"
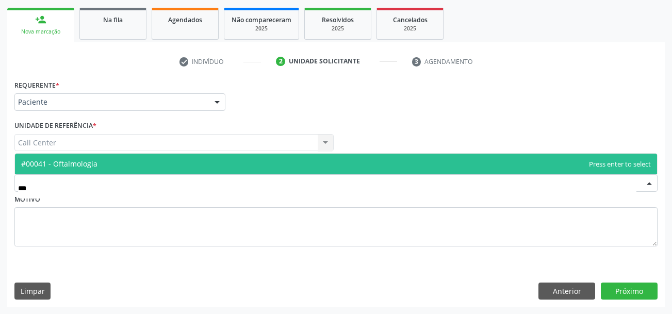
click at [83, 164] on span "#00041 - Oftalmologia" at bounding box center [59, 164] width 76 height 10
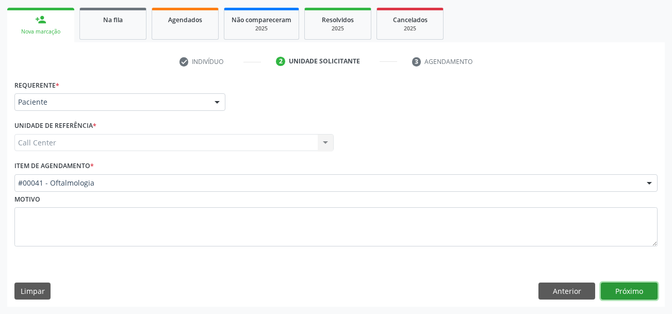
click at [646, 286] on button "Próximo" at bounding box center [629, 292] width 57 height 18
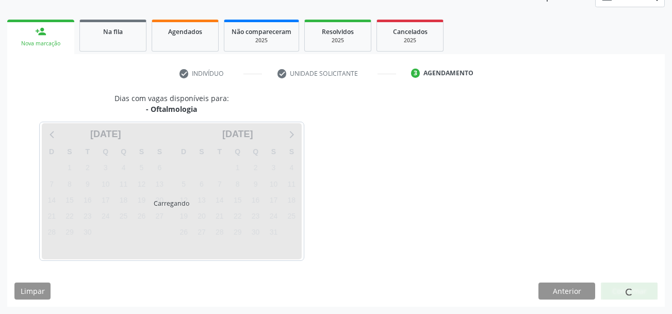
scroll to position [135, 0]
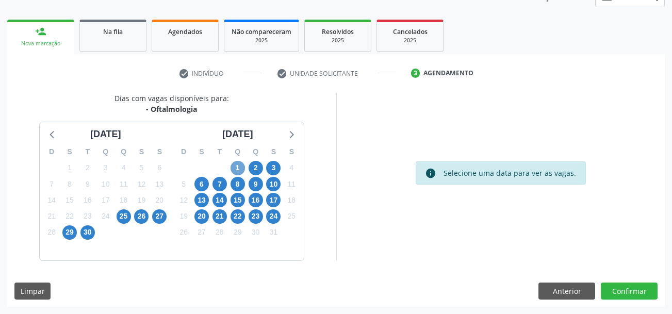
click at [241, 169] on span "1" at bounding box center [238, 168] width 14 height 14
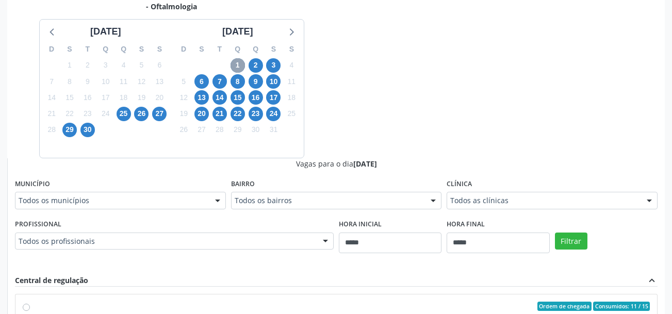
scroll to position [238, 0]
click at [81, 194] on div "Todos os municípios" at bounding box center [120, 200] width 211 height 18
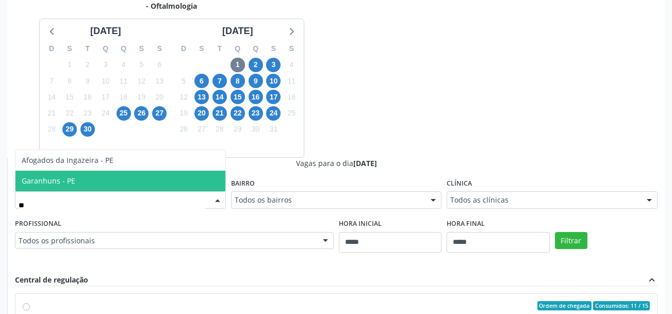
type input "***"
click at [79, 183] on span "Garanhuns - PE" at bounding box center [120, 181] width 210 height 21
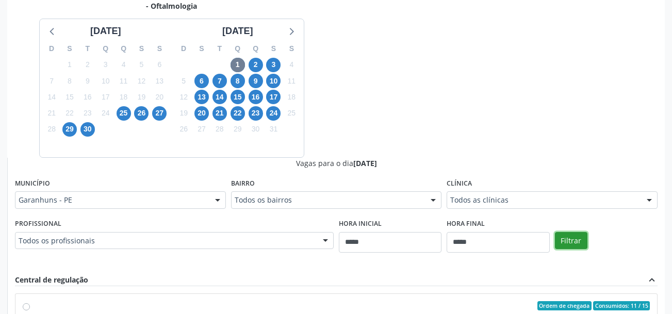
click at [576, 243] on button "Filtrar" at bounding box center [571, 241] width 32 height 18
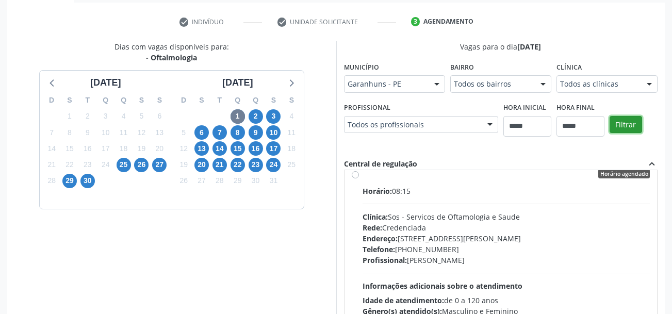
scroll to position [0, 0]
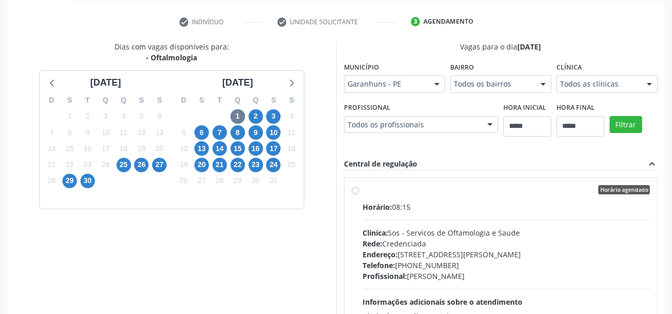
drag, startPoint x: 356, startPoint y: 190, endPoint x: 473, endPoint y: 207, distance: 118.3
click at [363, 191] on label "Horário agendado Horário: 08:15 Clínica: Sos - Servicos de Oftamologia e Saude …" at bounding box center [507, 264] width 288 height 158
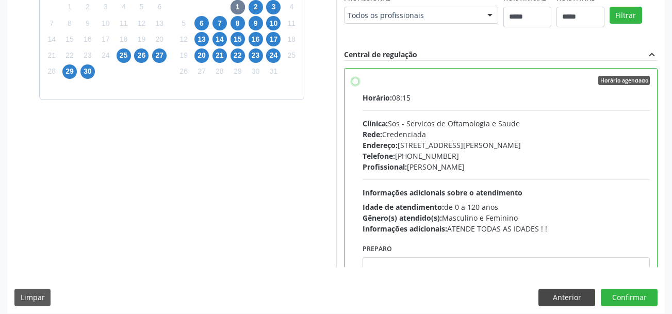
scroll to position [302, 0]
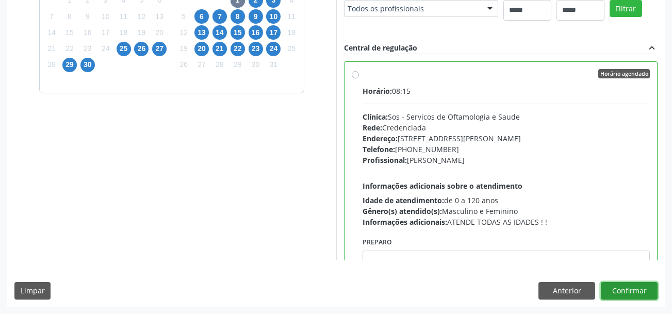
click at [644, 288] on button "Confirmar" at bounding box center [629, 291] width 57 height 18
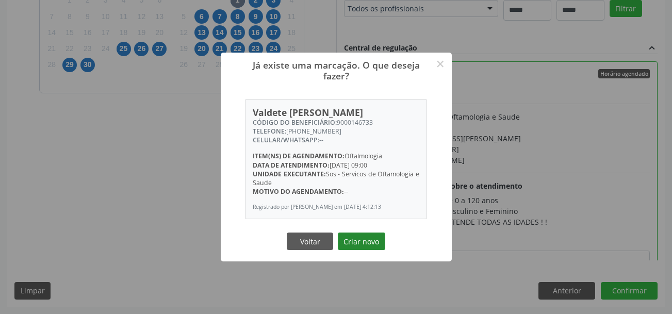
click at [354, 240] on button "Criar novo" at bounding box center [361, 242] width 47 height 18
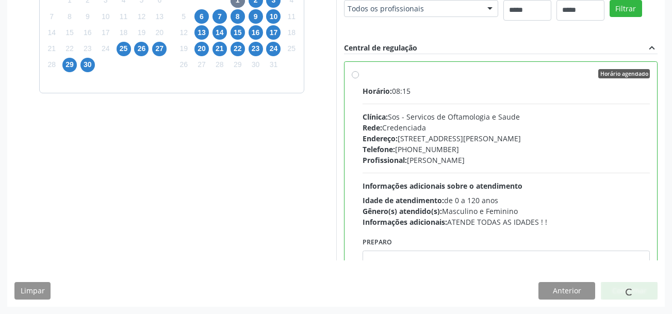
scroll to position [30, 0]
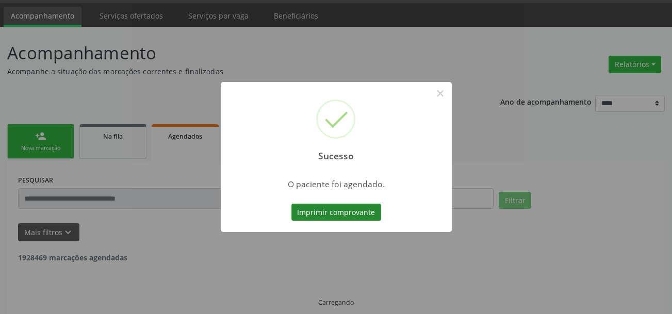
click at [355, 212] on button "Imprimir comprovante" at bounding box center [336, 213] width 90 height 18
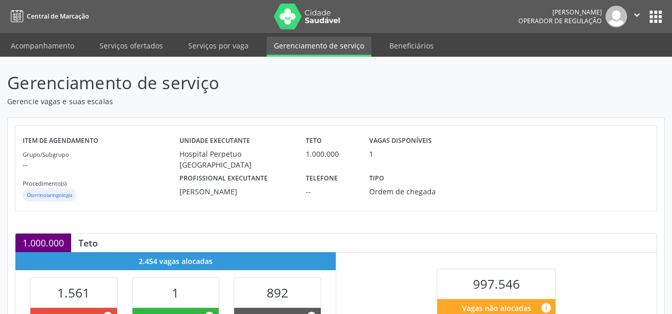
scroll to position [232, 0]
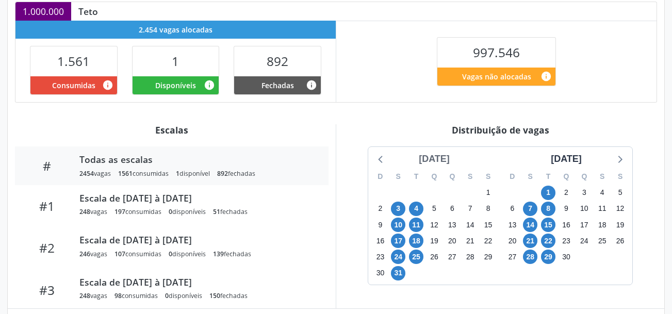
click at [444, 157] on div "maio 2021" at bounding box center [434, 159] width 39 height 14
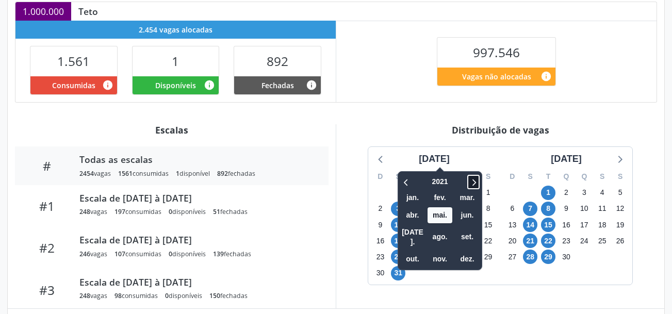
click at [470, 178] on icon at bounding box center [473, 182] width 10 height 12
click at [468, 182] on icon at bounding box center [473, 182] width 10 height 12
click at [461, 229] on span "set." at bounding box center [467, 237] width 25 height 16
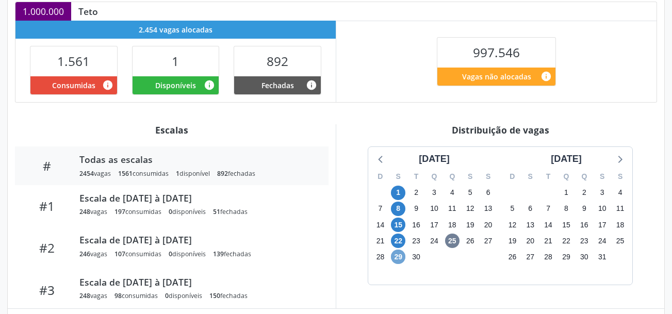
click at [396, 256] on span "29" at bounding box center [398, 257] width 14 height 14
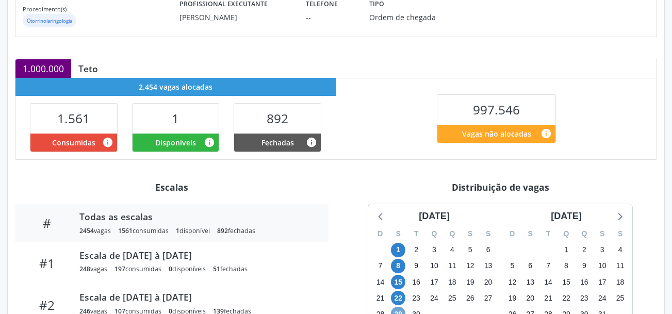
scroll to position [167, 0]
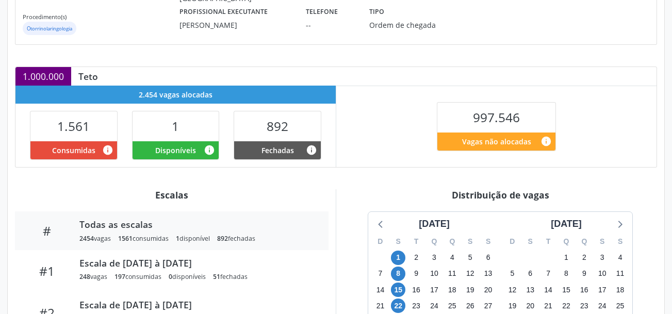
drag, startPoint x: 330, startPoint y: 74, endPoint x: 241, endPoint y: 2, distance: 114.8
click at [331, 73] on div "1.000.000 Teto" at bounding box center [335, 76] width 641 height 19
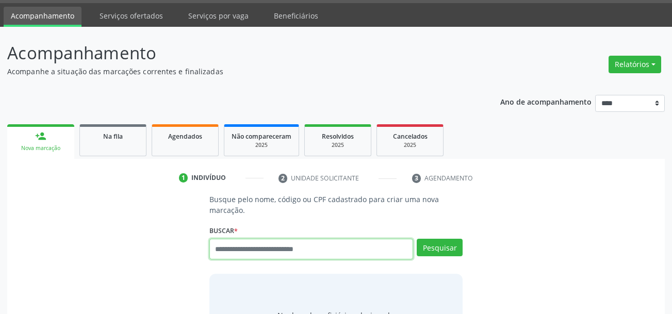
scroll to position [30, 0]
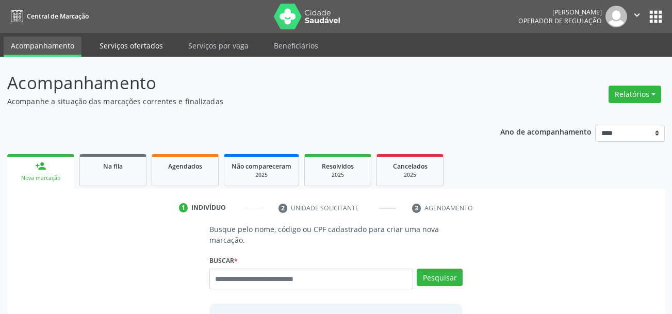
scroll to position [30, 0]
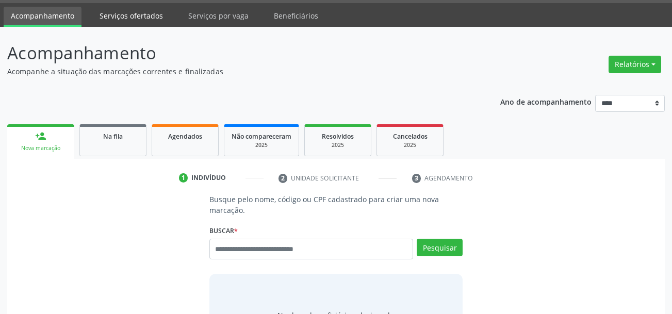
click at [153, 15] on link "Serviços ofertados" at bounding box center [131, 16] width 78 height 18
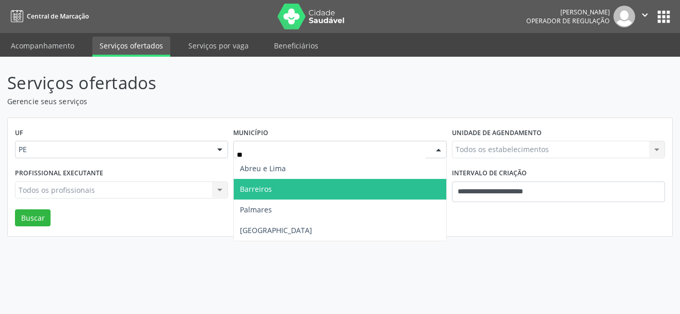
type input "***"
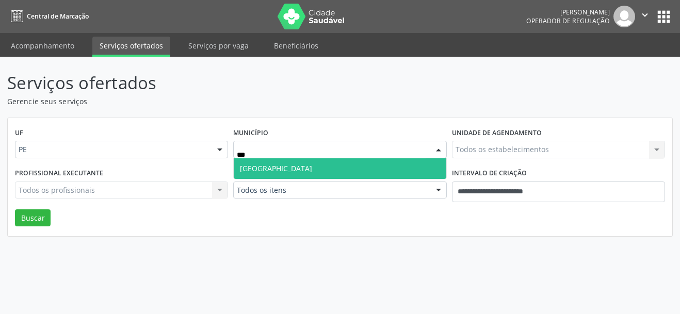
click at [332, 173] on span "[GEOGRAPHIC_DATA]" at bounding box center [340, 168] width 212 height 21
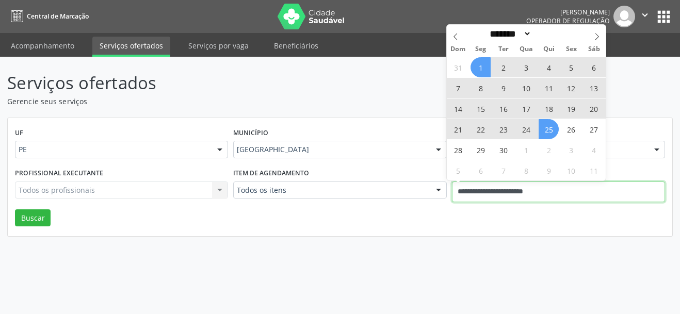
drag, startPoint x: 555, startPoint y: 198, endPoint x: 417, endPoint y: 195, distance: 137.7
click at [417, 195] on div "Profissional executante Todos os profissionais Todos os profissionais Nenhum re…" at bounding box center [339, 188] width 655 height 44
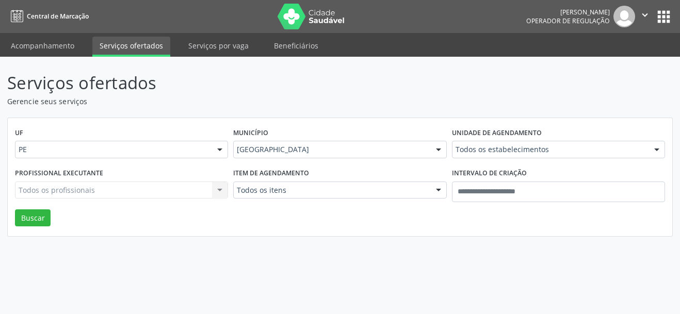
drag, startPoint x: 402, startPoint y: 244, endPoint x: 391, endPoint y: 205, distance: 41.0
click at [402, 243] on div "Serviços ofertados Gerencie seus serviços UF PE PE Nenhum resultado encontrado …" at bounding box center [340, 185] width 680 height 257
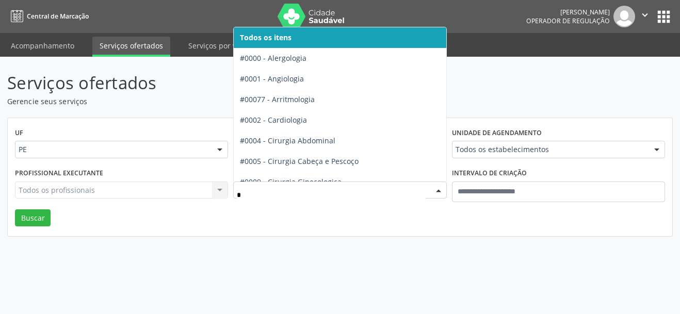
type input "**"
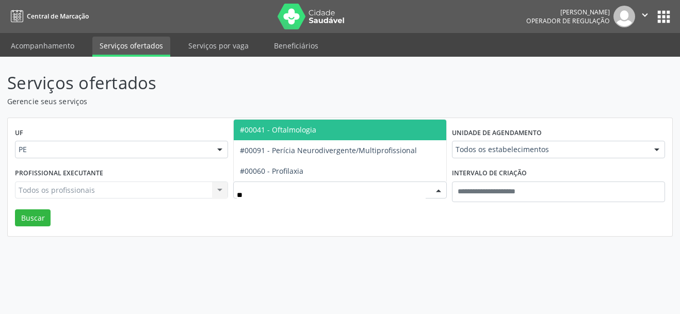
drag, startPoint x: 346, startPoint y: 124, endPoint x: 494, endPoint y: 129, distance: 147.6
click at [347, 124] on span "#00041 - Oftalmologia" at bounding box center [340, 130] width 212 height 21
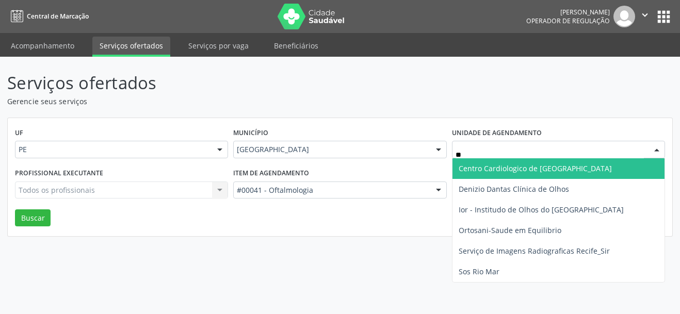
type input "***"
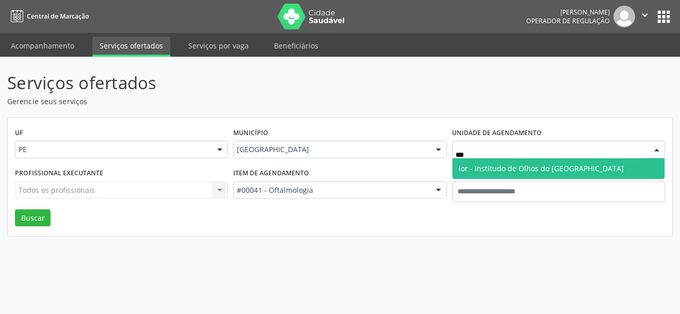
click at [468, 166] on span "Ior - Institudo de Olhos do [GEOGRAPHIC_DATA]" at bounding box center [540, 168] width 165 height 10
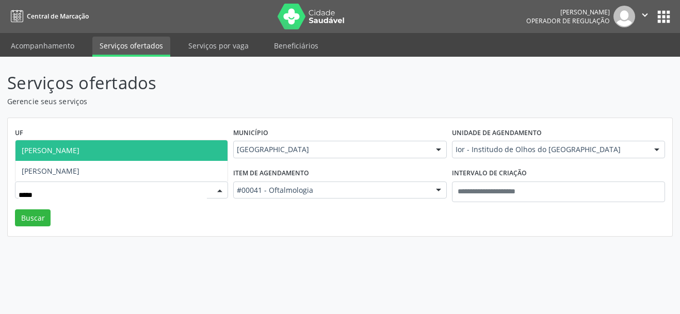
click at [120, 155] on span "[PERSON_NAME]" at bounding box center [121, 150] width 212 height 21
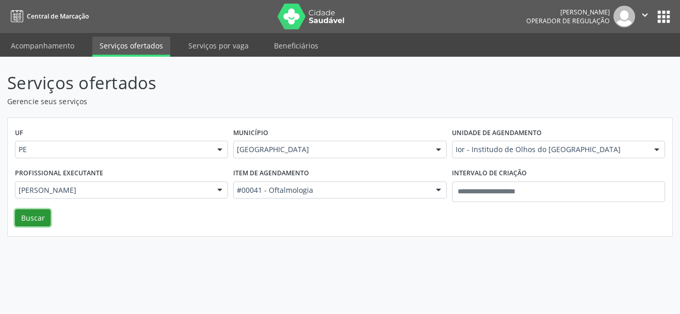
drag, startPoint x: 41, startPoint y: 222, endPoint x: 36, endPoint y: 231, distance: 10.4
click at [41, 222] on button "Buscar" at bounding box center [33, 218] width 36 height 18
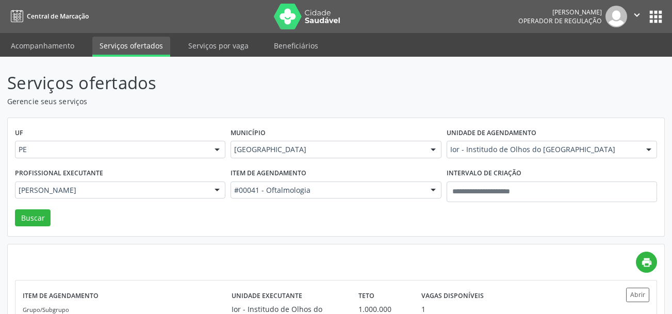
scroll to position [75, 0]
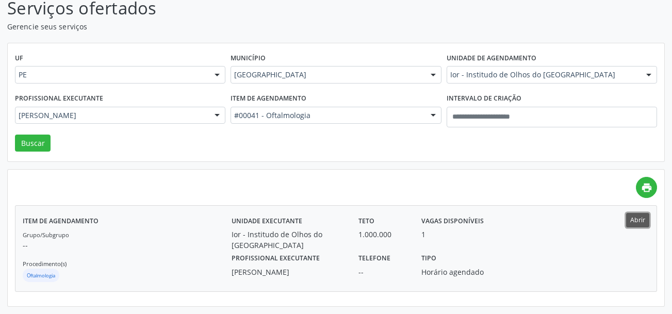
click at [643, 225] on button "Abrir" at bounding box center [637, 220] width 23 height 14
click at [84, 106] on div "Profissional executante Marcela Valenca Todos os profissionais Adriana Maia Val…" at bounding box center [120, 113] width 216 height 44
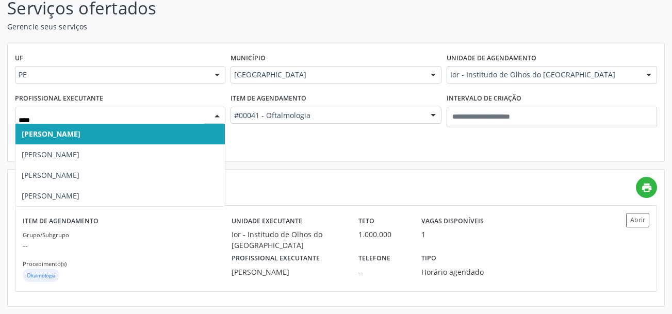
type input "*****"
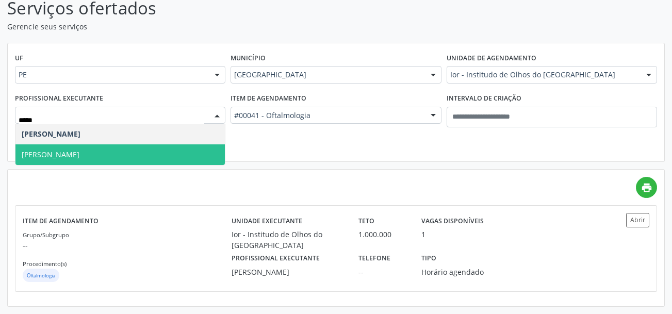
click at [62, 148] on span "[PERSON_NAME]" at bounding box center [119, 154] width 209 height 21
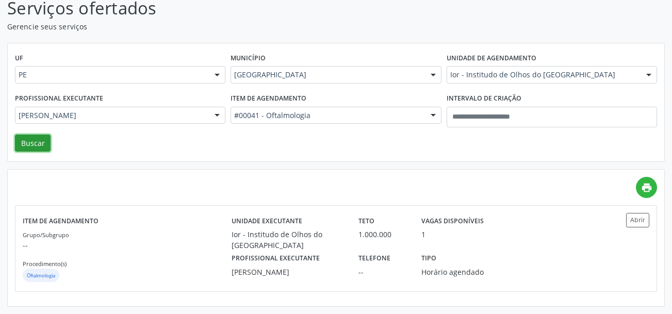
click at [34, 143] on button "Buscar" at bounding box center [33, 144] width 36 height 18
click at [633, 218] on button "Abrir" at bounding box center [637, 220] width 23 height 14
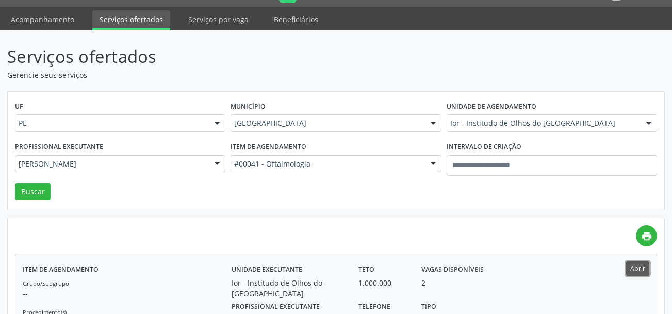
scroll to position [0, 0]
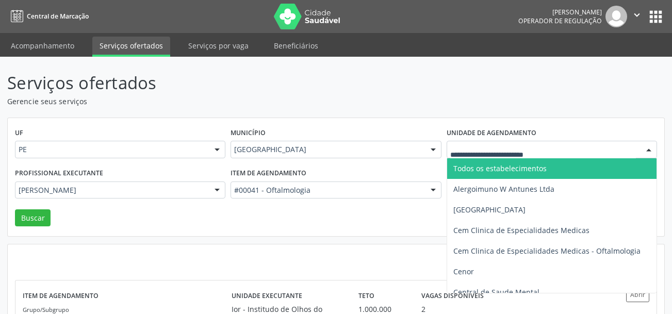
click at [500, 170] on span "Todos os estabelecimentos" at bounding box center [499, 168] width 93 height 10
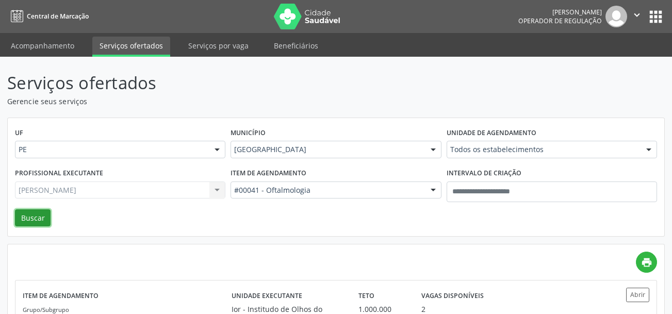
click at [31, 216] on button "Buscar" at bounding box center [33, 218] width 36 height 18
click at [191, 192] on div "Marcelo Maia Valenca Todos os profissionais Adriana Maia Valenca Adriana Morgon…" at bounding box center [120, 191] width 210 height 18
click at [39, 218] on button "Buscar" at bounding box center [33, 218] width 36 height 18
click at [68, 54] on link "Acompanhamento" at bounding box center [43, 46] width 78 height 18
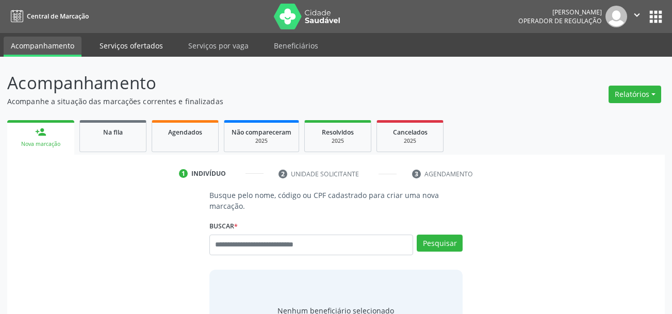
click at [139, 49] on link "Serviços ofertados" at bounding box center [131, 46] width 78 height 18
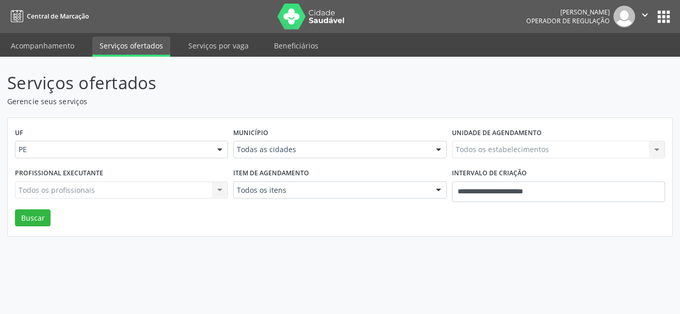
click at [139, 50] on link "Serviços ofertados" at bounding box center [131, 47] width 78 height 20
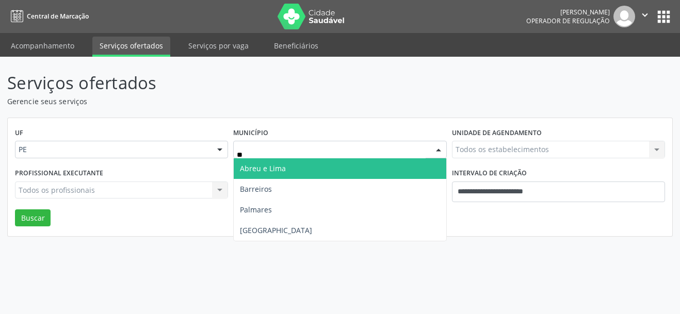
type input "***"
drag, startPoint x: 248, startPoint y: 167, endPoint x: 249, endPoint y: 177, distance: 10.4
click at [248, 168] on span "Recife" at bounding box center [276, 168] width 72 height 10
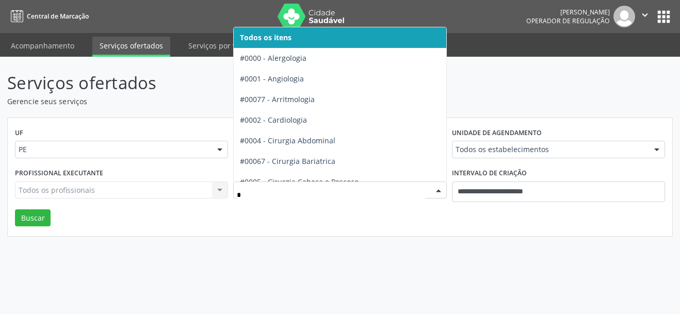
type input "**"
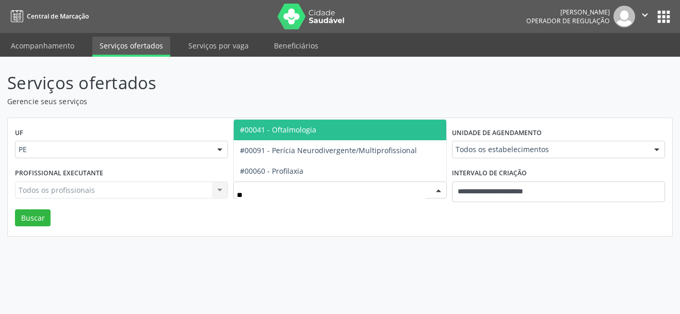
click at [267, 138] on span "#00041 - Oftalmologia" at bounding box center [340, 130] width 212 height 21
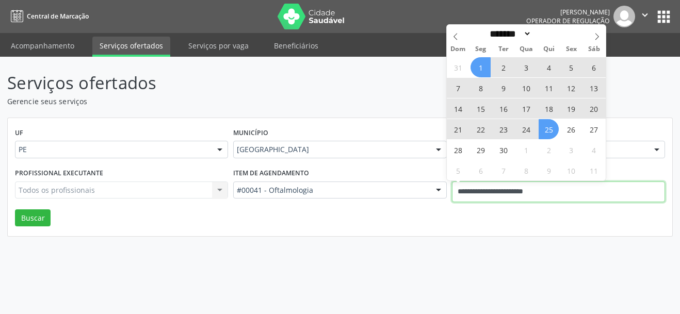
drag, startPoint x: 563, startPoint y: 189, endPoint x: 432, endPoint y: 189, distance: 131.0
click at [433, 189] on div "Profissional executante Todos os profissionais Todos os profissionais Nenhum re…" at bounding box center [339, 188] width 655 height 44
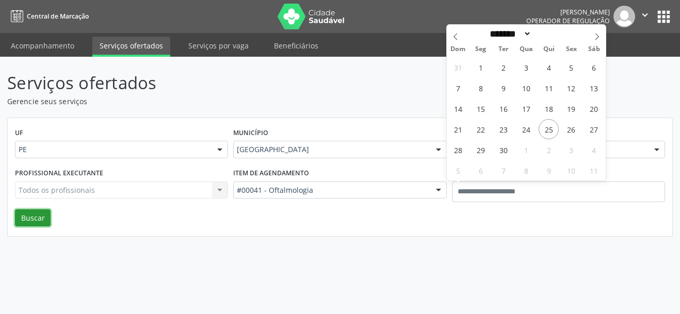
click at [42, 220] on button "Buscar" at bounding box center [33, 218] width 36 height 18
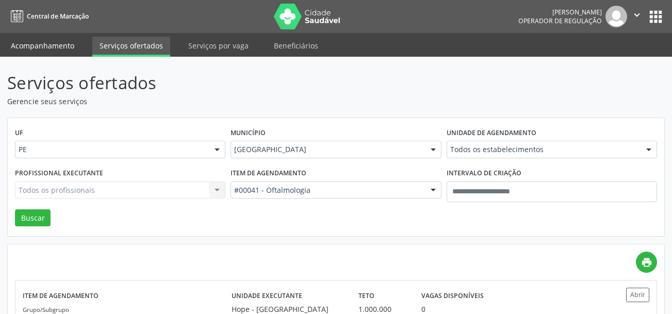
click at [47, 46] on link "Acompanhamento" at bounding box center [43, 46] width 78 height 18
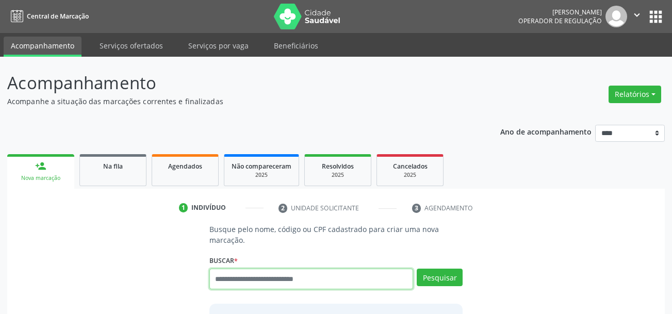
click at [243, 279] on input "text" at bounding box center [311, 279] width 204 height 21
type input "****"
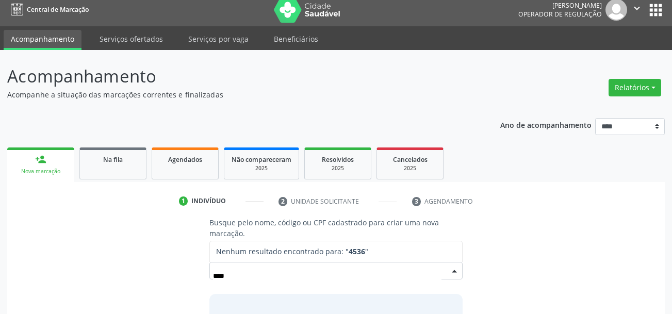
scroll to position [103, 0]
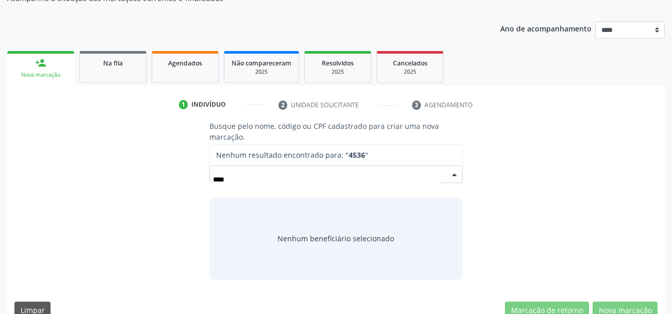
drag, startPoint x: 288, startPoint y: 171, endPoint x: 222, endPoint y: 177, distance: 66.8
click at [222, 177] on input "****" at bounding box center [327, 179] width 229 height 21
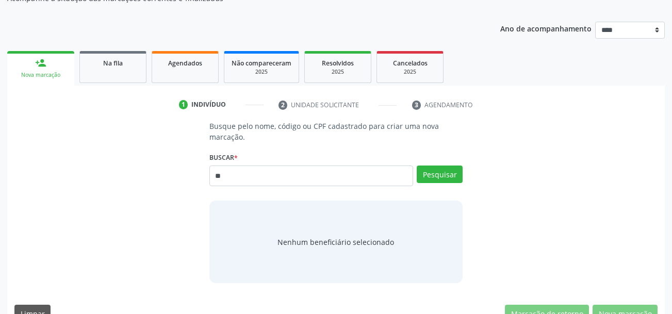
type input "*"
click at [431, 180] on button "Pesquisar" at bounding box center [440, 175] width 46 height 18
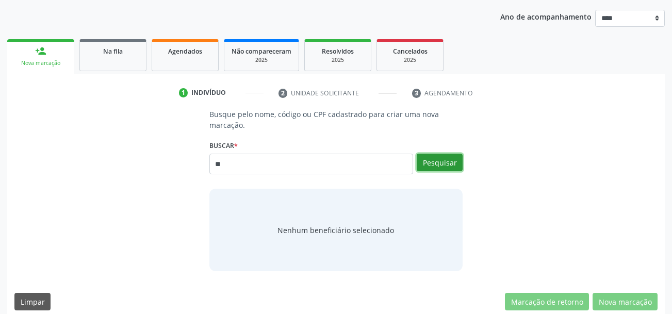
scroll to position [126, 0]
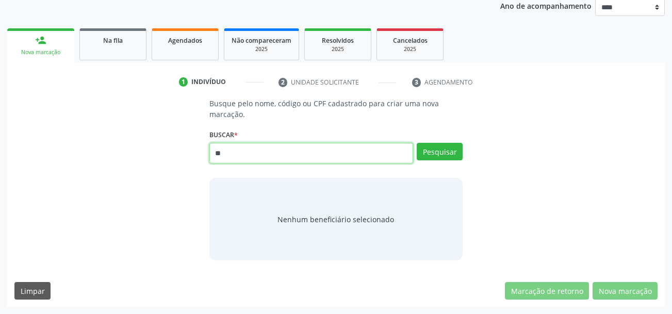
click at [290, 156] on input "**" at bounding box center [311, 153] width 204 height 21
type input "***"
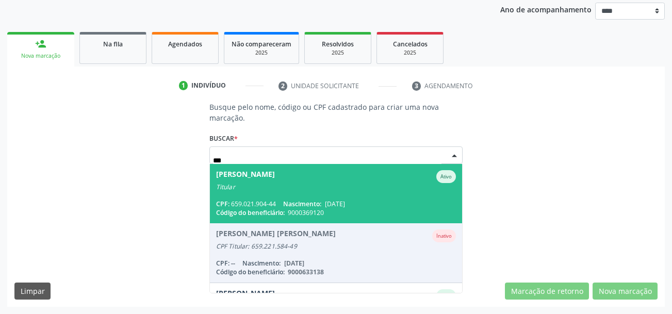
scroll to position [122, 0]
click at [290, 187] on div "Titular" at bounding box center [336, 187] width 240 height 8
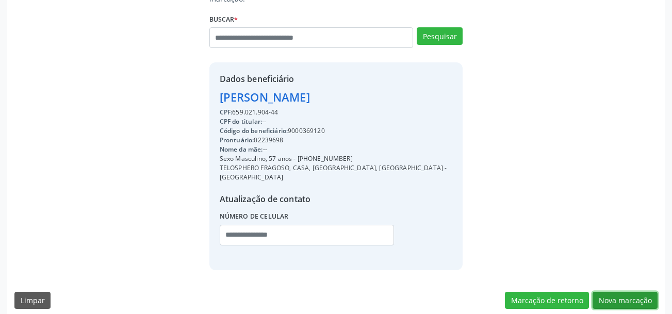
click at [616, 292] on button "Nova marcação" at bounding box center [625, 301] width 65 height 18
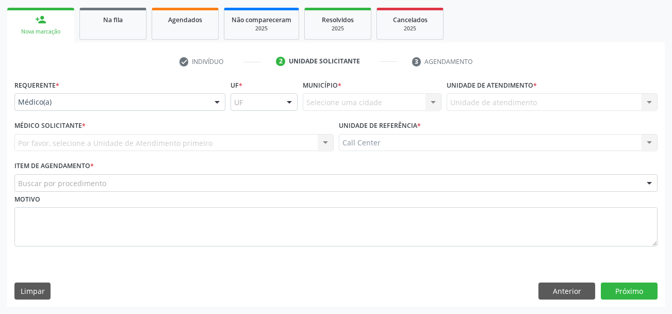
scroll to position [146, 0]
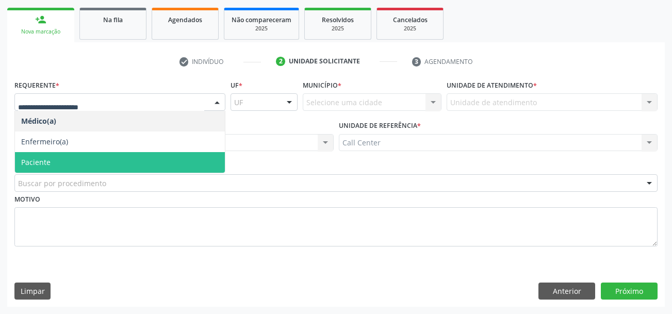
click at [47, 155] on span "Paciente" at bounding box center [120, 162] width 210 height 21
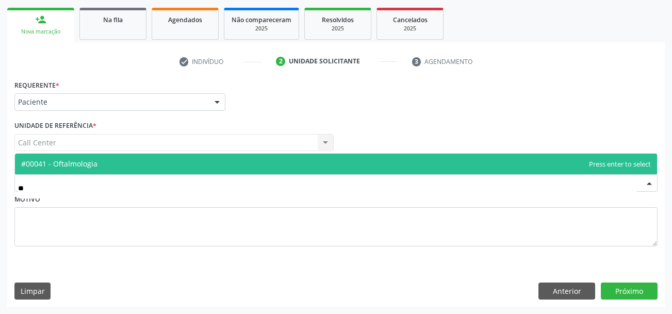
type input "***"
click at [68, 159] on span "#00041 - Oftalmologia" at bounding box center [59, 164] width 76 height 10
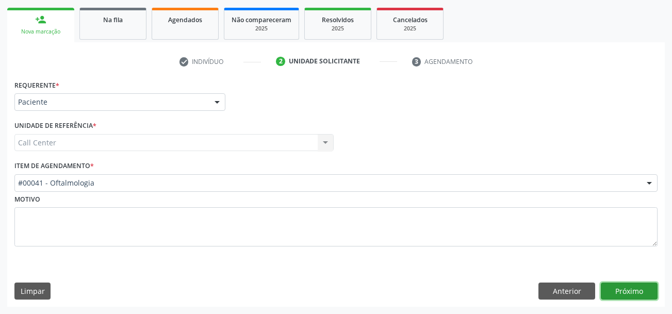
click at [620, 289] on button "Próximo" at bounding box center [629, 292] width 57 height 18
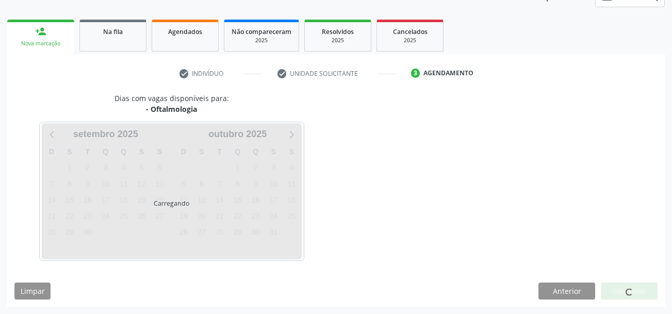
scroll to position [135, 0]
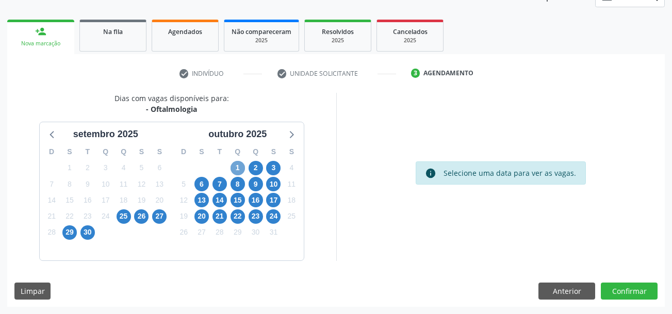
click at [241, 167] on span "1" at bounding box center [238, 168] width 14 height 14
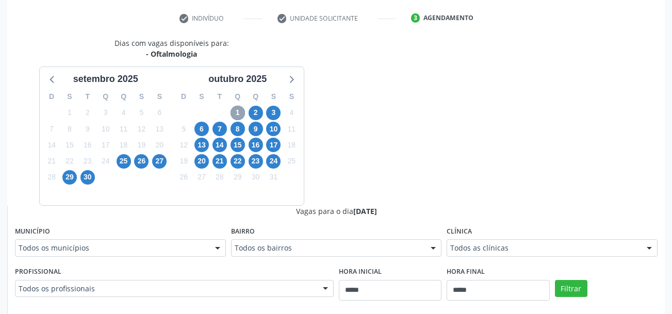
scroll to position [238, 0]
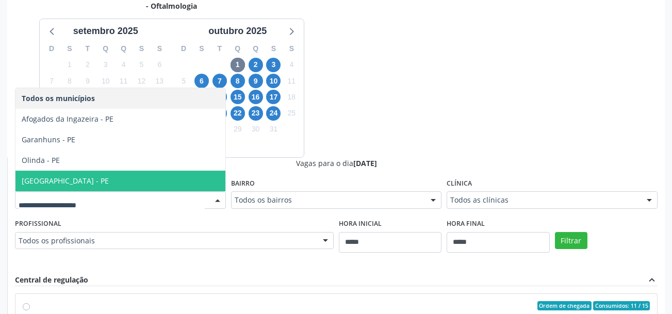
click at [76, 177] on span "Recife - PE" at bounding box center [120, 181] width 210 height 21
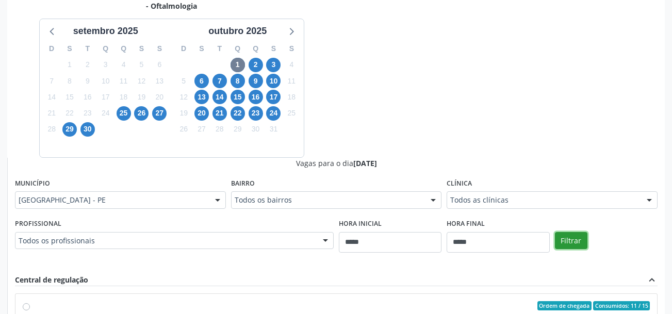
click at [563, 244] on button "Filtrar" at bounding box center [571, 241] width 32 height 18
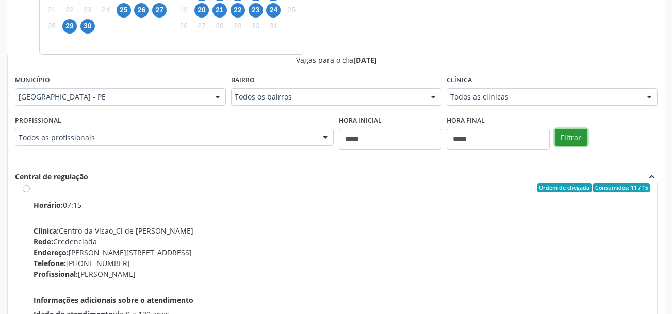
scroll to position [0, 0]
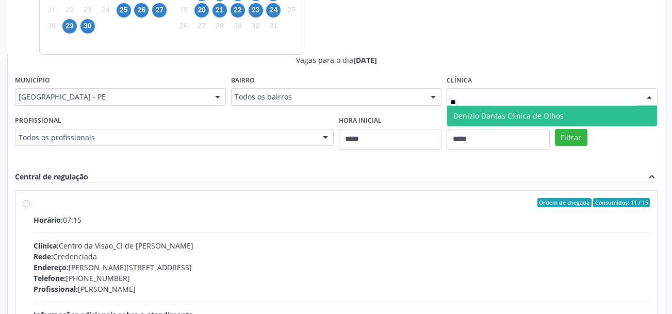
type input "***"
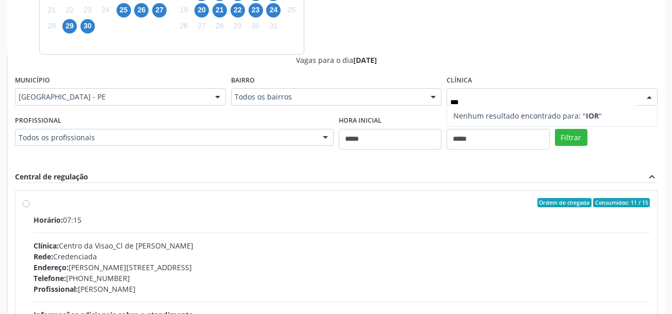
drag, startPoint x: 476, startPoint y: 104, endPoint x: 318, endPoint y: 91, distance: 158.3
click at [476, 103] on input "***" at bounding box center [543, 102] width 186 height 21
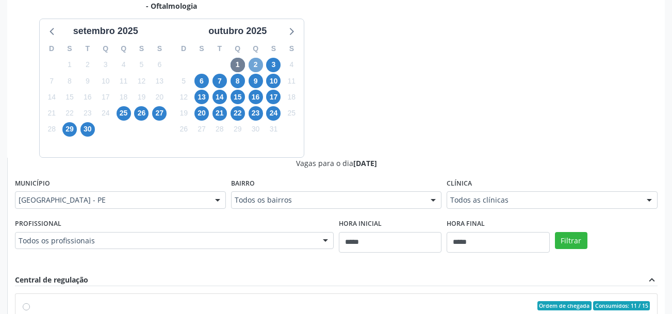
click at [257, 61] on span "2" at bounding box center [256, 65] width 14 height 14
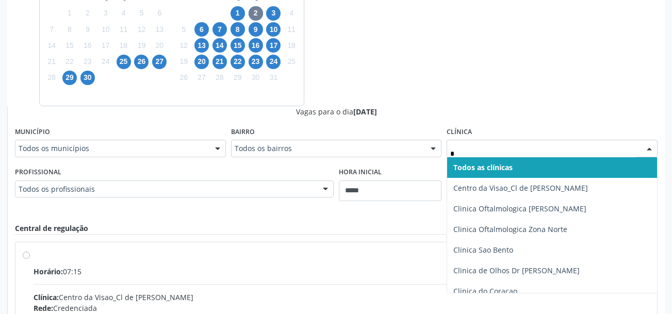
type input "**"
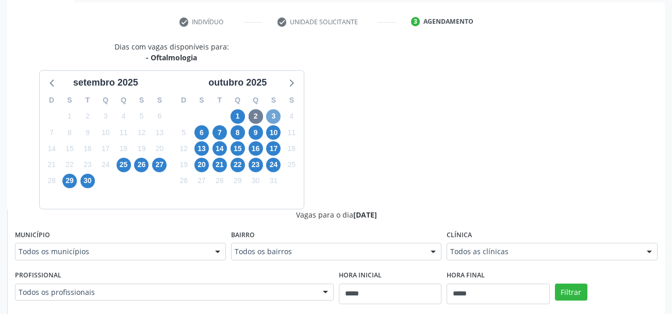
click at [272, 119] on span "3" at bounding box center [273, 116] width 14 height 14
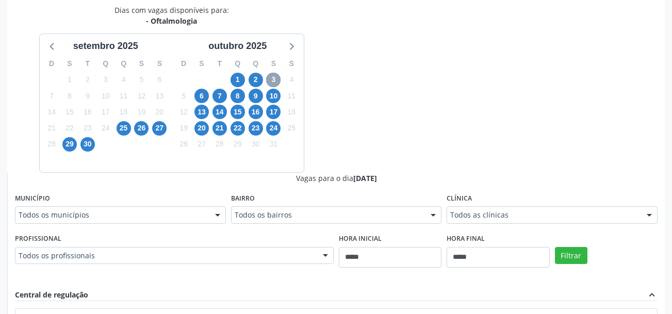
scroll to position [238, 0]
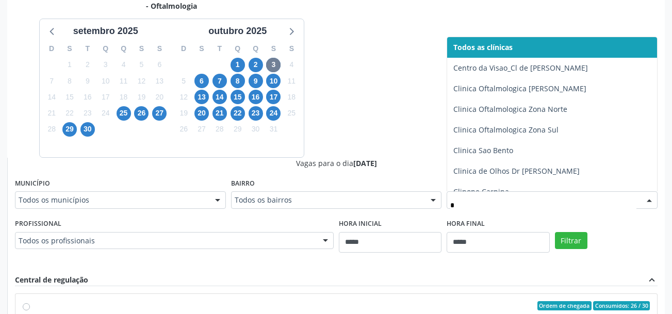
type input "**"
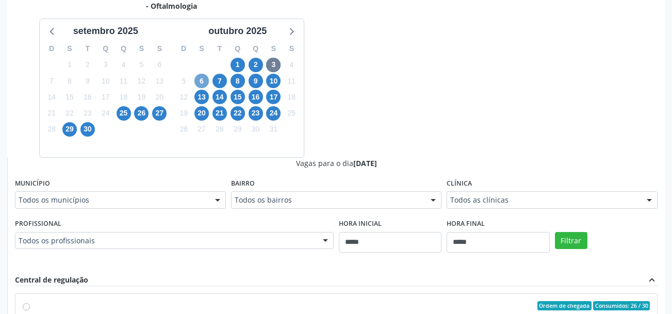
click at [202, 79] on span "6" at bounding box center [201, 81] width 14 height 14
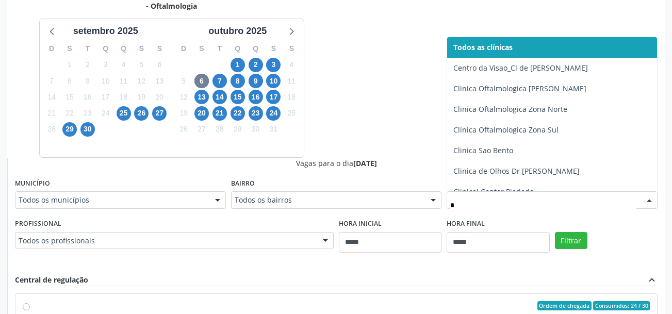
type input "**"
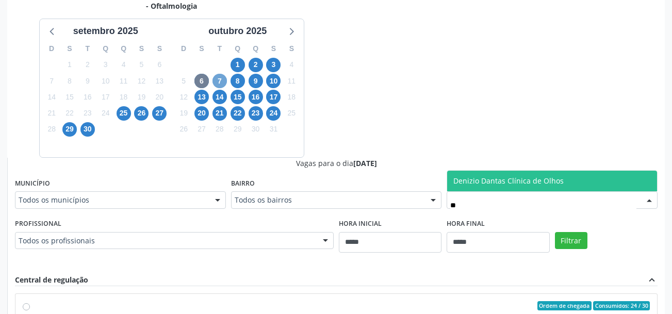
click at [223, 82] on span "7" at bounding box center [219, 81] width 14 height 14
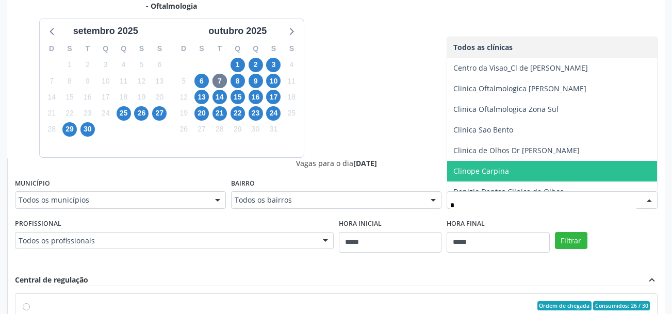
type input "**"
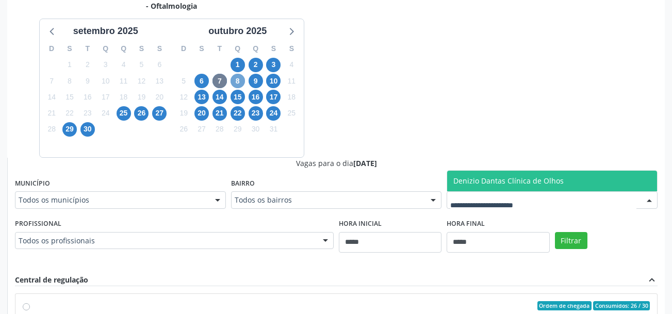
click at [240, 84] on span "8" at bounding box center [238, 81] width 14 height 14
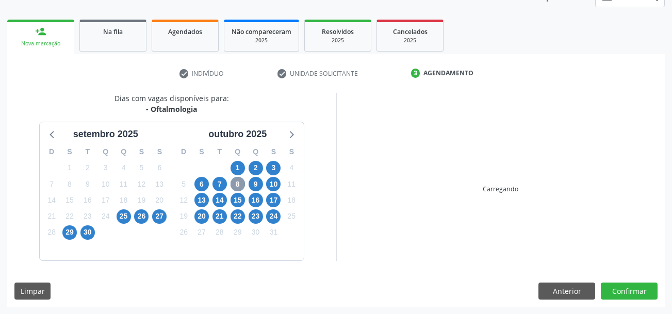
scroll to position [135, 0]
click at [240, 84] on div "check Indivíduo check Unidade solicitante 3 Agendamento Busque pelo nome, códig…" at bounding box center [336, 186] width 658 height 242
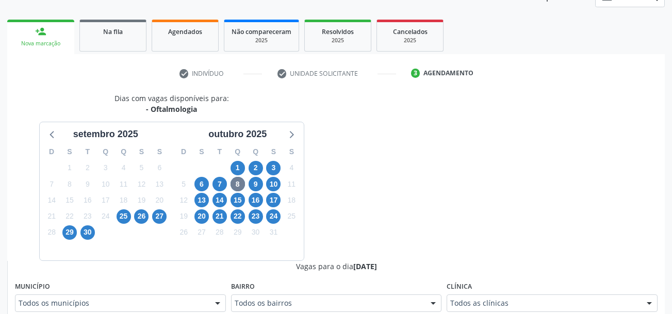
scroll to position [186, 0]
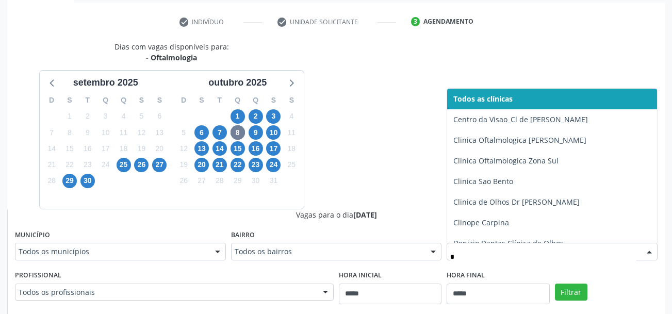
type input "**"
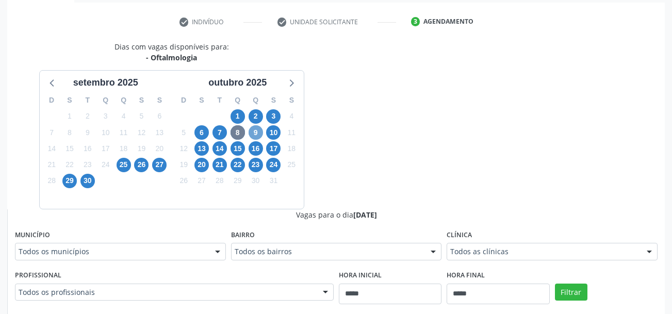
click at [259, 137] on span "9" at bounding box center [256, 132] width 14 height 14
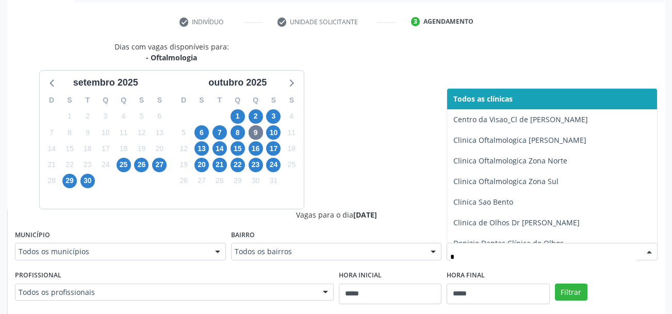
type input "**"
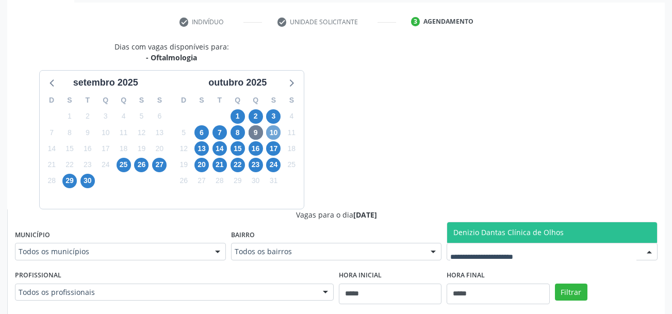
click at [269, 132] on span "10" at bounding box center [273, 132] width 14 height 14
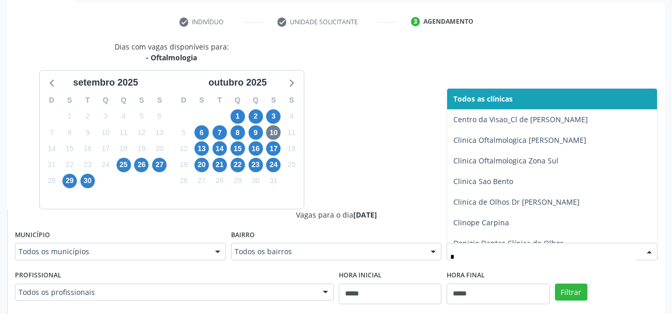
type input "**"
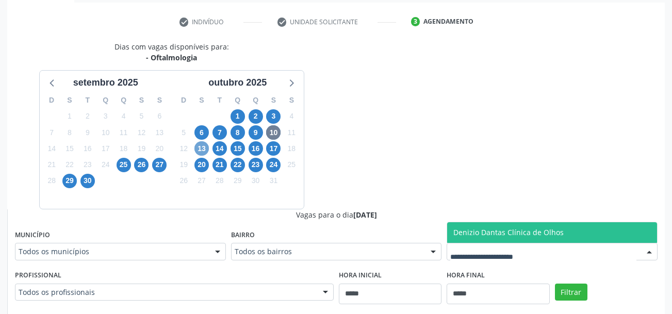
click at [199, 150] on span "13" at bounding box center [201, 148] width 14 height 14
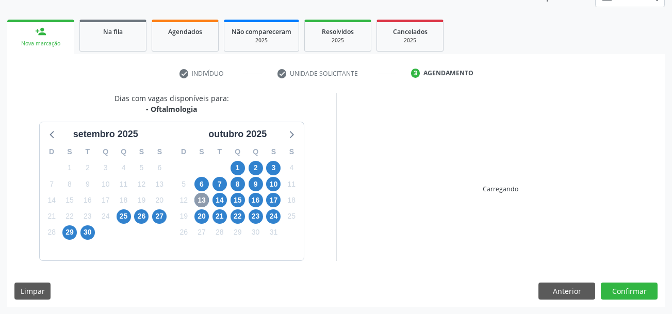
scroll to position [135, 0]
click at [199, 150] on div "S" at bounding box center [202, 152] width 18 height 16
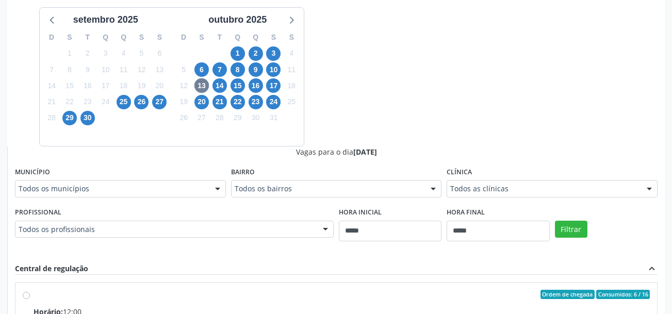
scroll to position [289, 0]
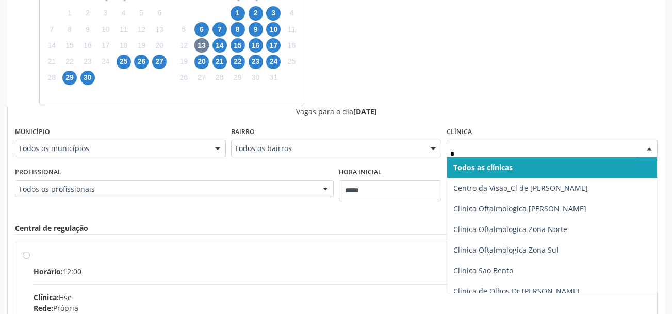
type input "**"
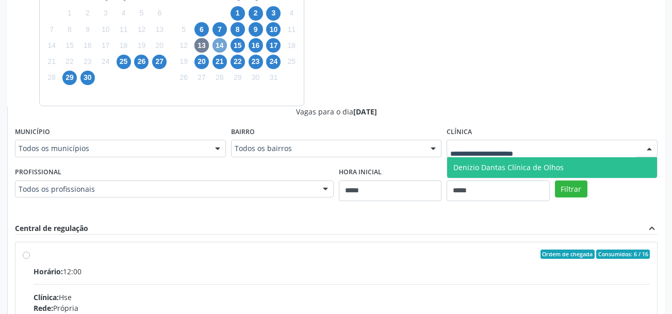
click at [225, 44] on span "14" at bounding box center [219, 45] width 14 height 14
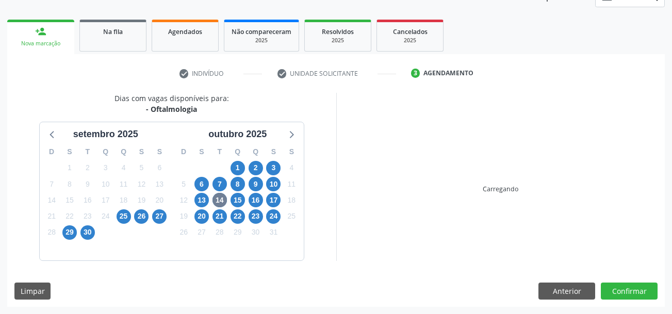
click at [225, 44] on link "Não compareceram 2025" at bounding box center [261, 36] width 75 height 32
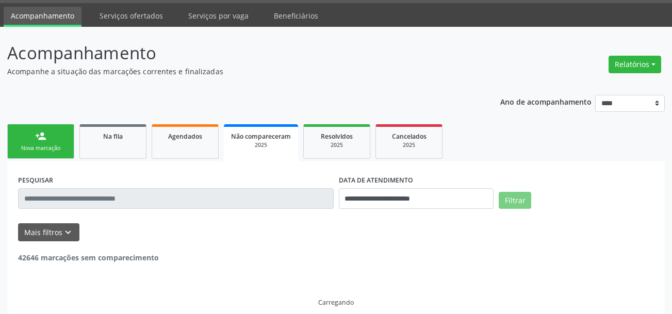
scroll to position [41, 0]
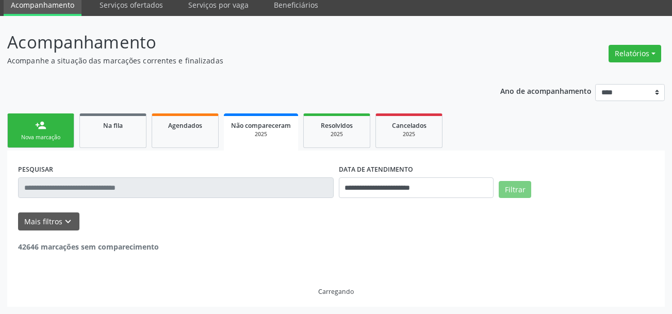
click at [50, 127] on link "person_add Nova marcação" at bounding box center [40, 130] width 67 height 35
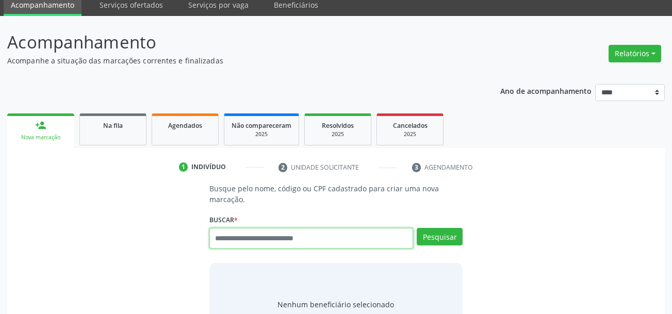
click at [286, 234] on input "text" at bounding box center [311, 238] width 204 height 21
type input "***"
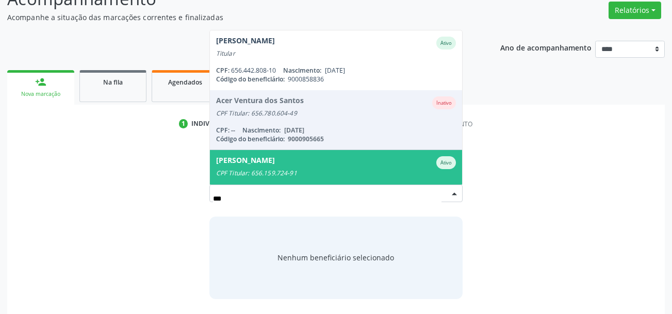
scroll to position [92, 0]
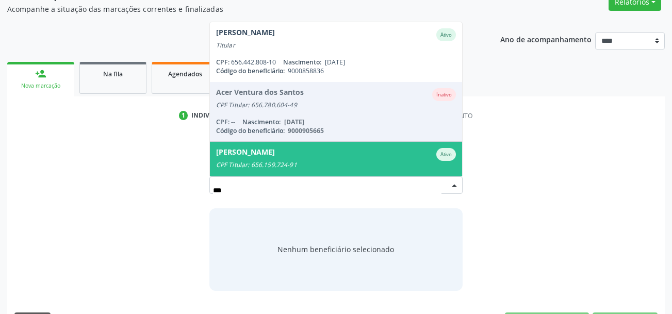
click at [275, 155] on div "Adalberto Bruno da Silva" at bounding box center [245, 154] width 59 height 13
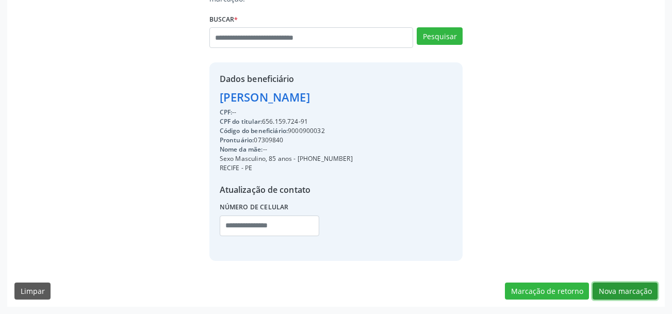
click at [637, 285] on button "Nova marcação" at bounding box center [625, 292] width 65 height 18
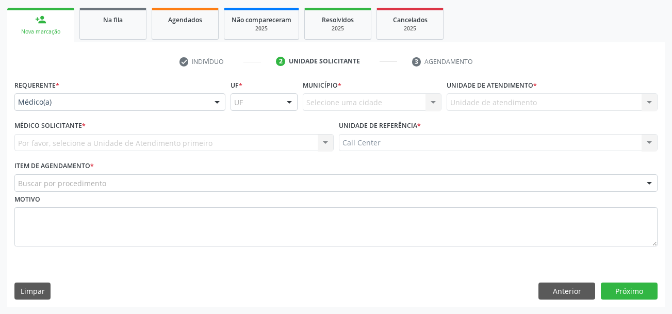
scroll to position [146, 0]
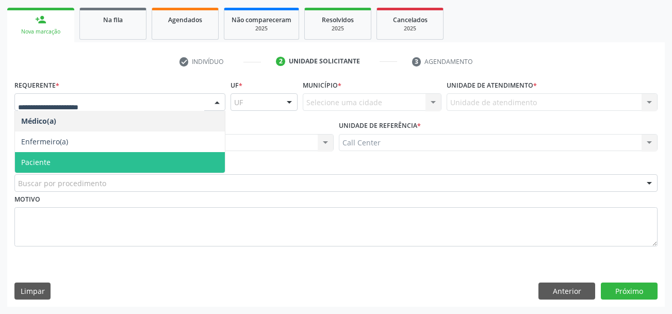
click at [59, 152] on span "Paciente" at bounding box center [120, 162] width 210 height 21
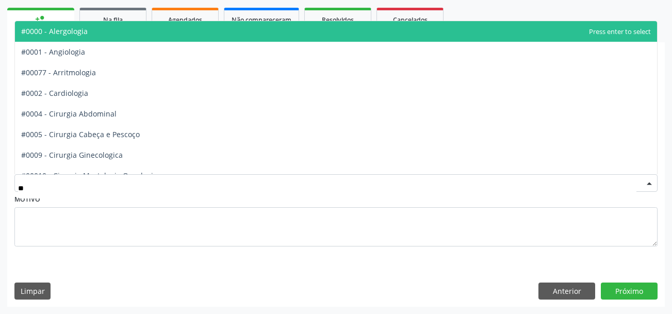
type input "***"
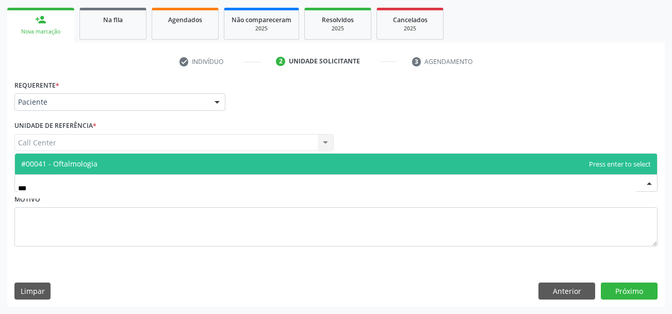
drag, startPoint x: 93, startPoint y: 167, endPoint x: 239, endPoint y: 208, distance: 151.2
click at [94, 167] on span "#00041 - Oftalmologia" at bounding box center [59, 164] width 76 height 10
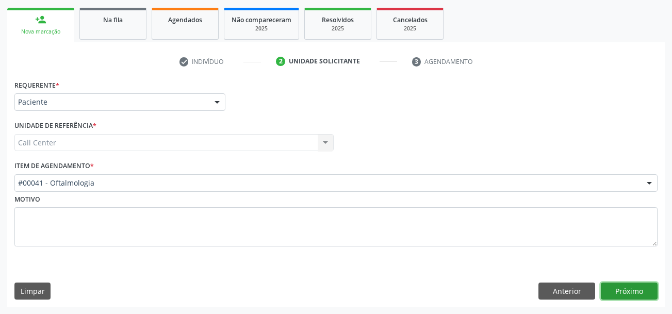
click at [621, 292] on button "Próximo" at bounding box center [629, 292] width 57 height 18
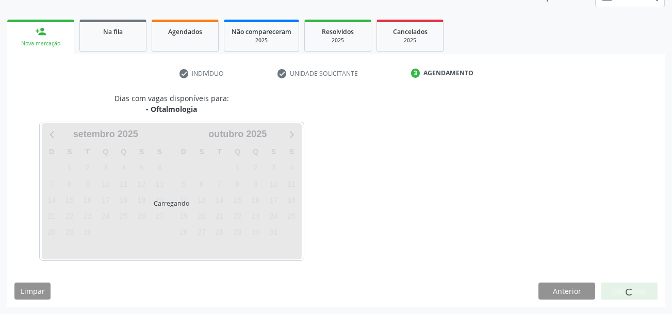
scroll to position [135, 0]
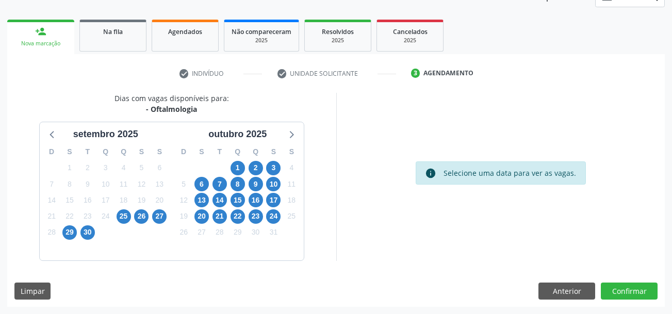
click at [265, 211] on div "24" at bounding box center [274, 216] width 18 height 16
click at [271, 215] on span "24" at bounding box center [273, 216] width 14 height 14
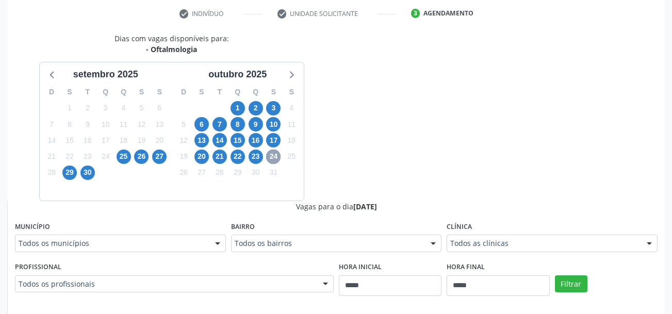
scroll to position [238, 0]
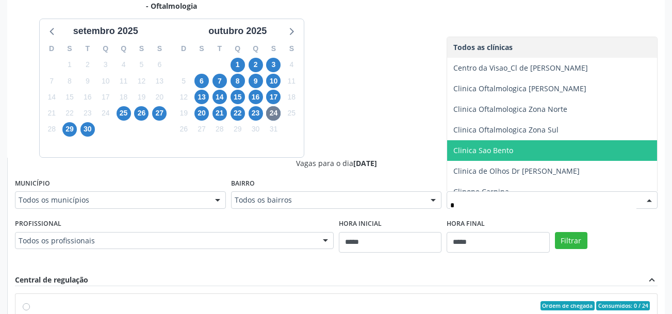
type input "**"
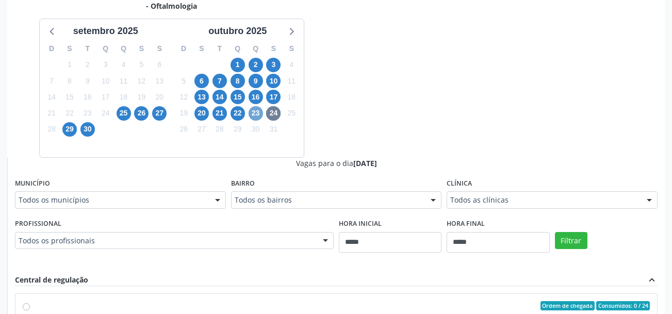
click at [260, 113] on span "23" at bounding box center [256, 113] width 14 height 14
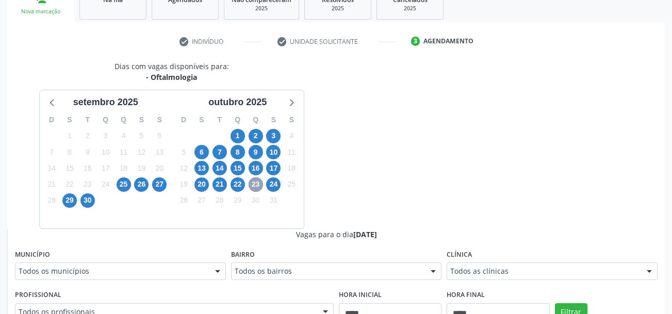
scroll to position [160, 0]
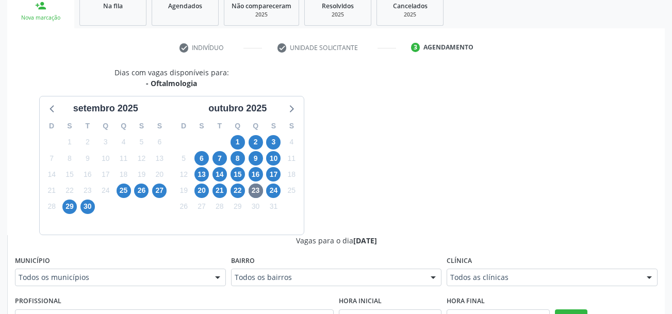
click at [243, 185] on div "22" at bounding box center [238, 191] width 14 height 16
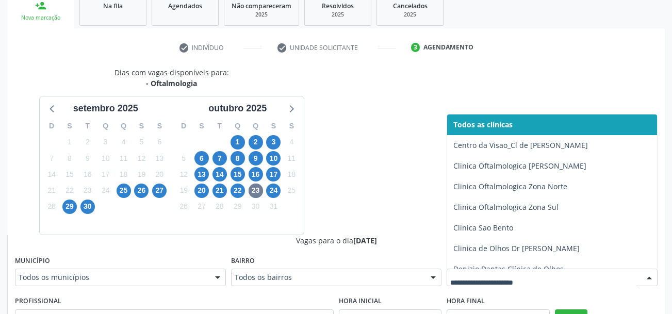
click at [542, 284] on div at bounding box center [552, 278] width 211 height 18
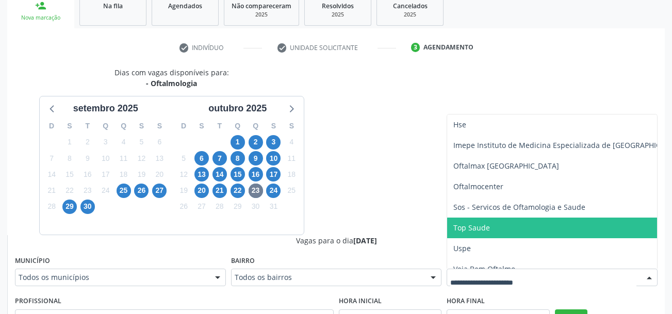
scroll to position [245, 0]
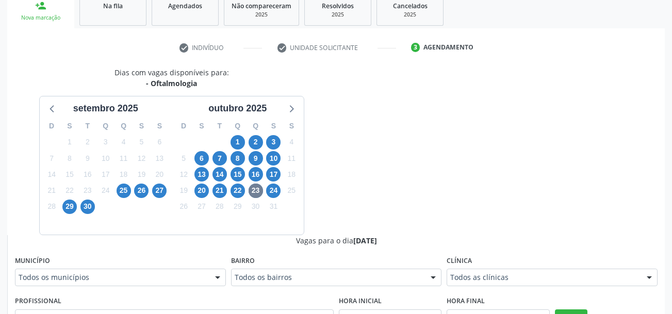
click at [231, 196] on div "22" at bounding box center [238, 191] width 14 height 16
click at [236, 190] on span "22" at bounding box center [238, 191] width 14 height 14
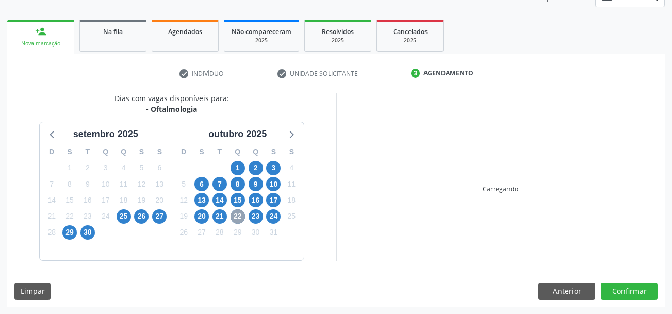
scroll to position [160, 0]
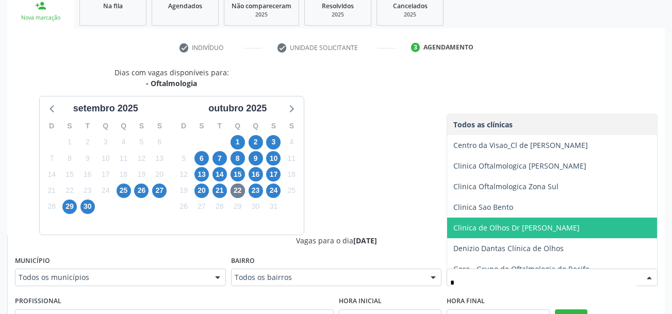
type input "**"
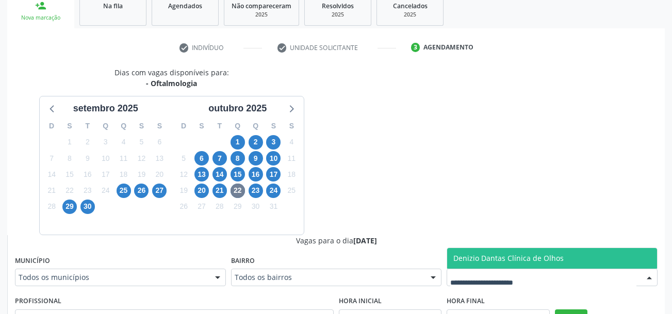
click at [437, 218] on div "Dias com vagas disponíveis para: - Oftalmologia setembro 2025 D S T Q Q S S 31 …" at bounding box center [336, 318] width 658 height 503
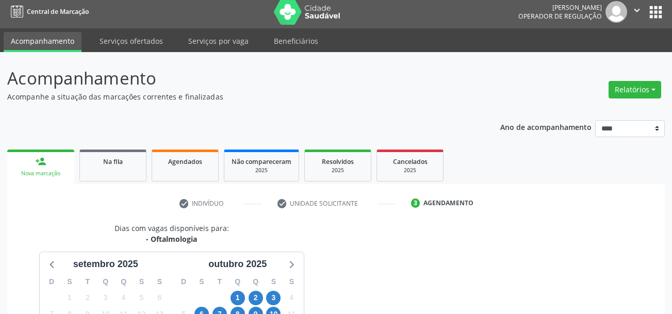
scroll to position [0, 0]
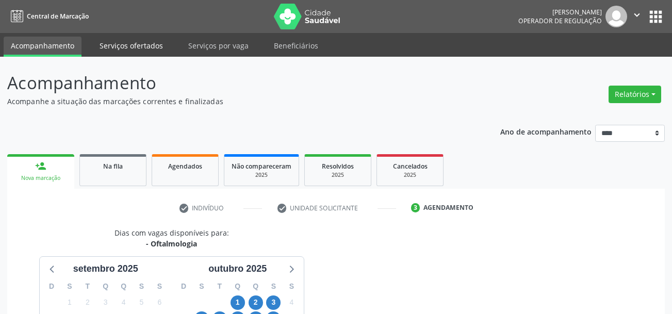
click at [114, 44] on link "Serviços ofertados" at bounding box center [131, 46] width 78 height 18
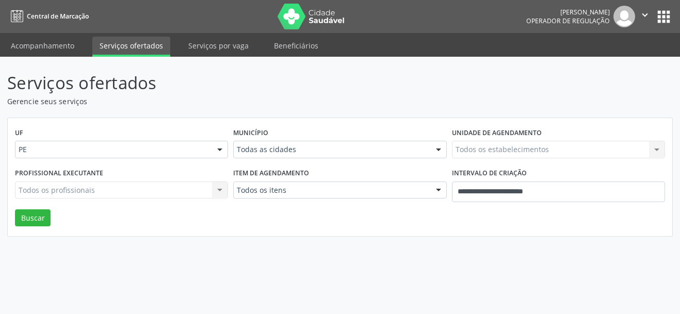
click at [278, 182] on div "Todos os itens Todos os itens #0000 - Alergologia #0001 - Angiologia #00077 - A…" at bounding box center [339, 191] width 213 height 18
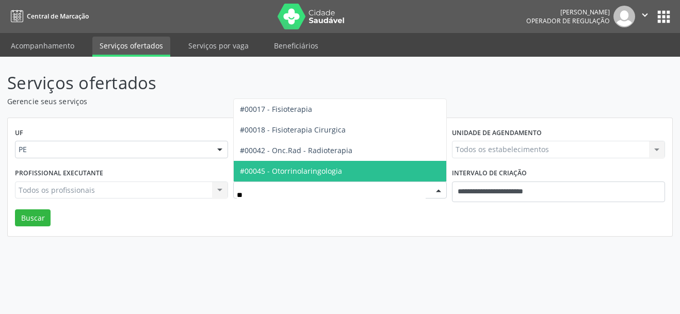
type input "***"
click at [285, 177] on span "#00045 - Otorrinolaringologia" at bounding box center [340, 171] width 212 height 21
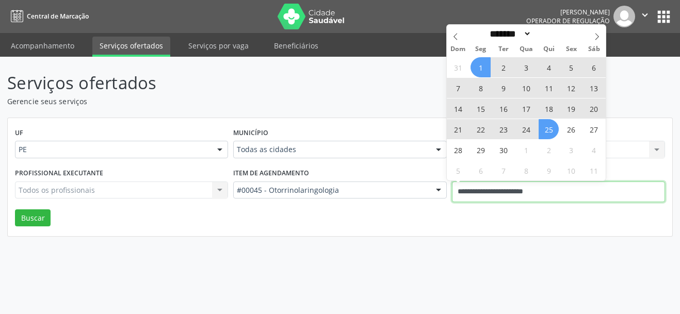
drag, startPoint x: 530, startPoint y: 190, endPoint x: 424, endPoint y: 186, distance: 106.3
click at [424, 186] on div "Profissional executante Todos os profissionais Todos os profissionais Nenhum re…" at bounding box center [339, 188] width 655 height 44
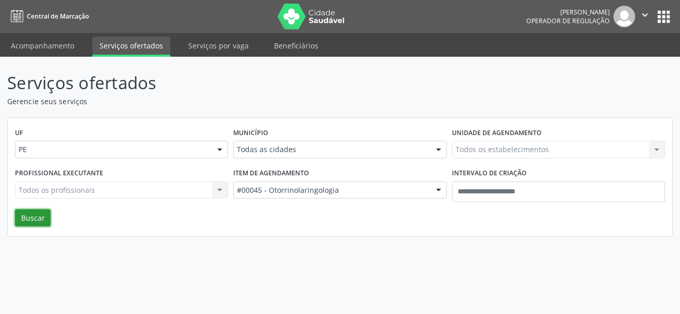
click at [40, 219] on button "Buscar" at bounding box center [33, 218] width 36 height 18
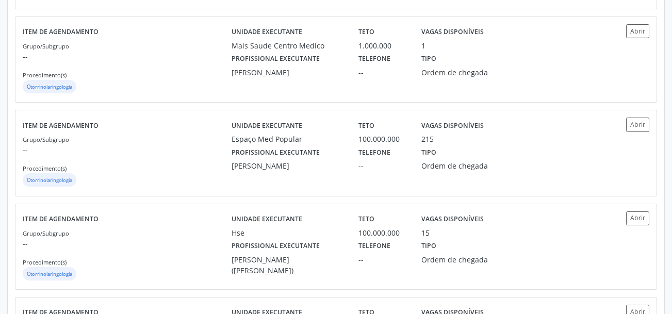
scroll to position [1135, 0]
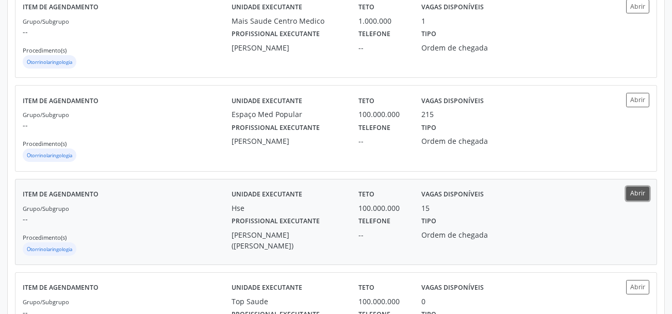
click at [637, 194] on button "Abrir" at bounding box center [637, 194] width 23 height 14
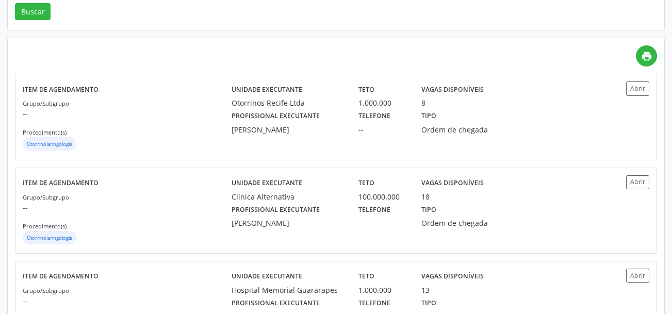
scroll to position [0, 0]
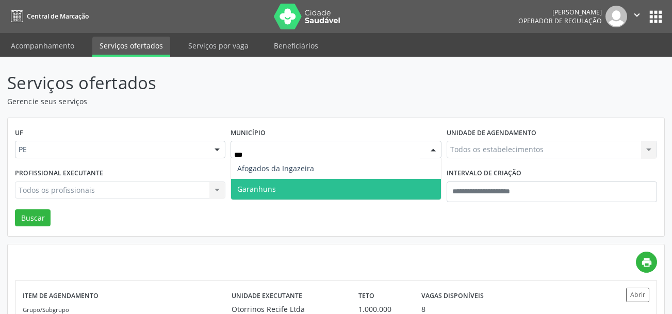
type input "****"
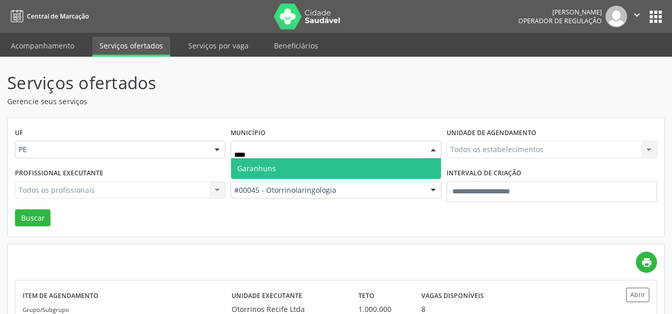
click at [266, 171] on span "Garanhuns" at bounding box center [256, 168] width 39 height 10
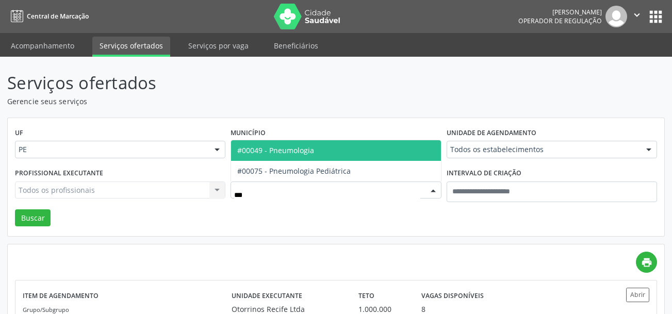
type input "****"
click at [330, 151] on span "#00049 - Pneumologia" at bounding box center [335, 150] width 209 height 21
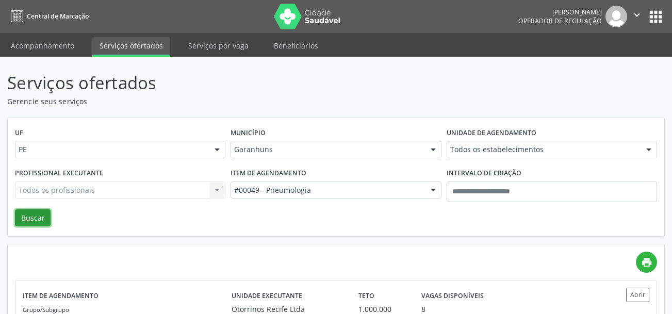
click at [32, 221] on button "Buscar" at bounding box center [33, 218] width 36 height 18
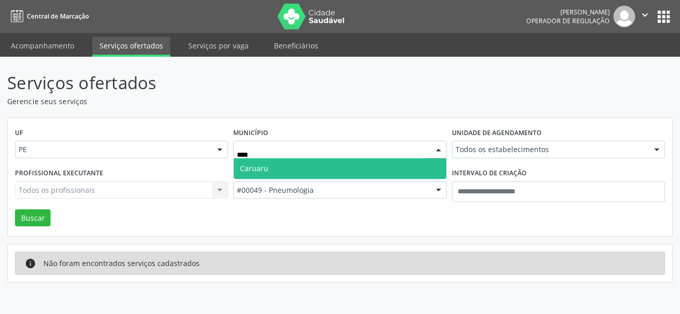
click at [281, 164] on span "Caruaru" at bounding box center [340, 168] width 212 height 21
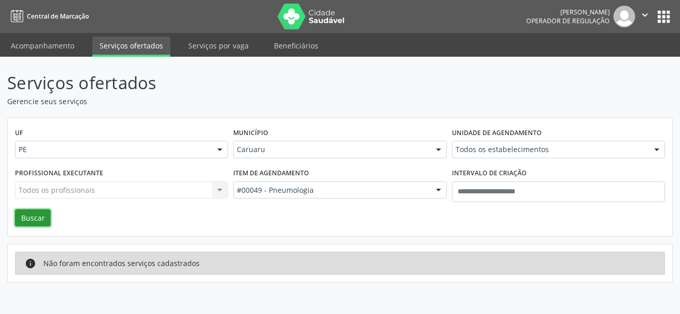
click at [37, 222] on button "Buscar" at bounding box center [33, 218] width 36 height 18
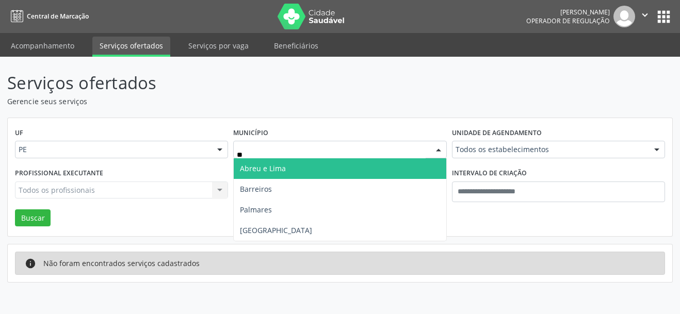
type input "***"
click at [267, 175] on span "Recife" at bounding box center [340, 168] width 212 height 21
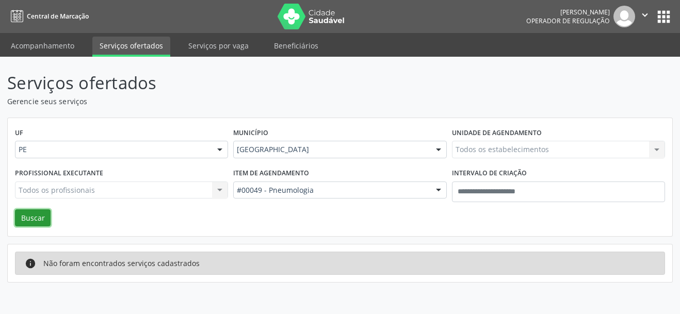
click at [40, 219] on button "Buscar" at bounding box center [33, 218] width 36 height 18
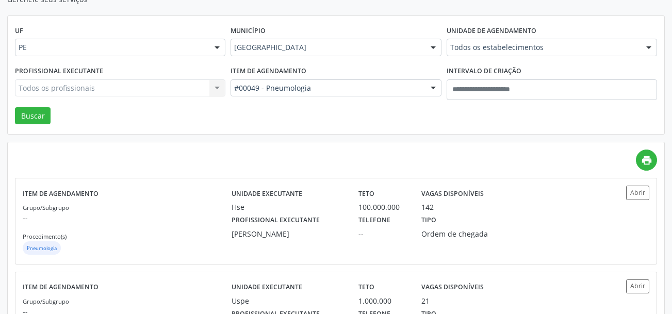
scroll to position [103, 0]
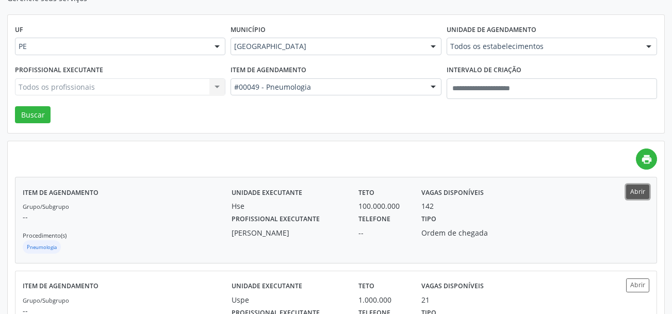
click at [636, 195] on button "Abrir" at bounding box center [637, 192] width 23 height 14
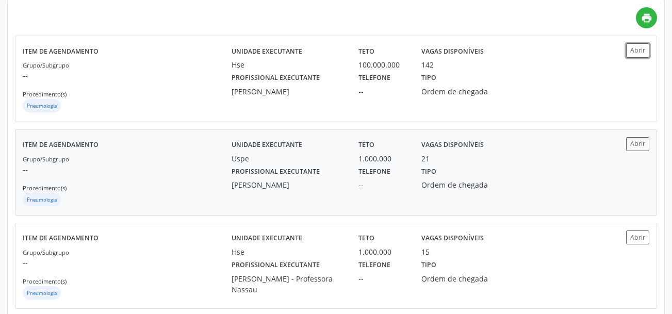
scroll to position [258, 0]
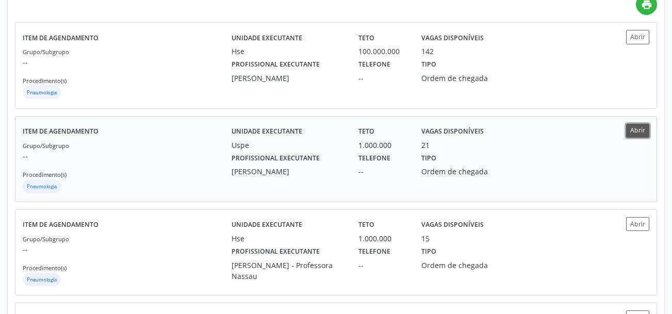
click at [632, 129] on button "Abrir" at bounding box center [637, 131] width 23 height 14
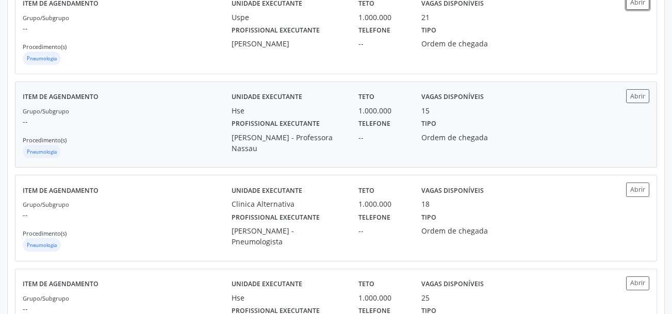
scroll to position [413, 0]
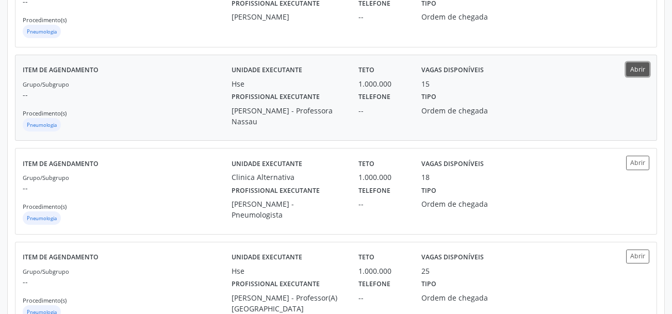
click at [637, 69] on button "Abrir" at bounding box center [637, 69] width 23 height 14
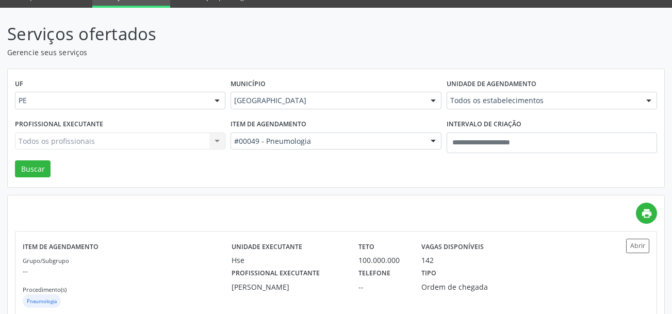
scroll to position [0, 0]
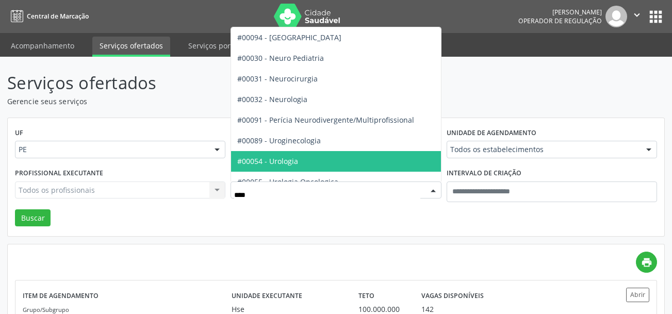
type input "*****"
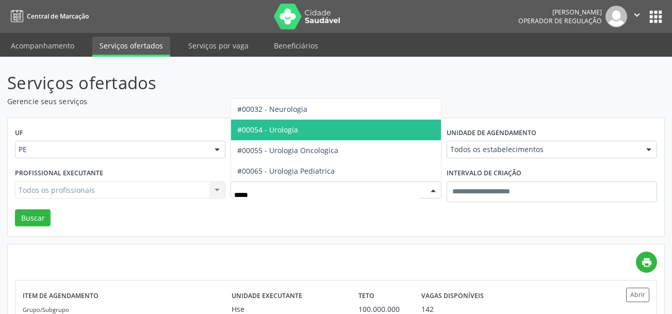
click at [311, 130] on span "#00054 - Urologia" at bounding box center [335, 130] width 209 height 21
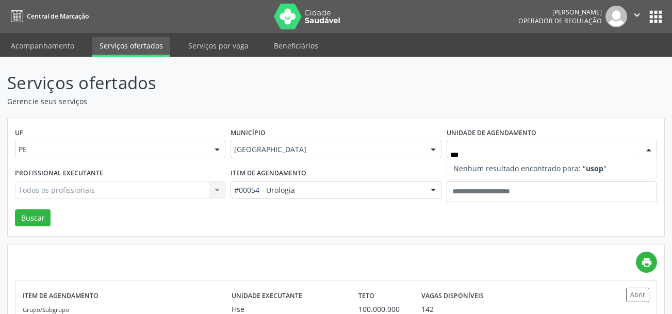
type input "**"
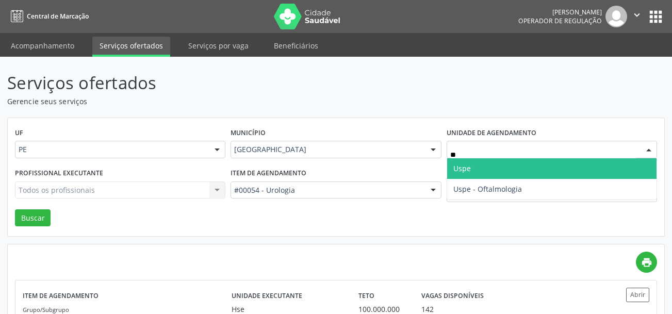
click at [491, 165] on span "Uspe" at bounding box center [551, 168] width 209 height 21
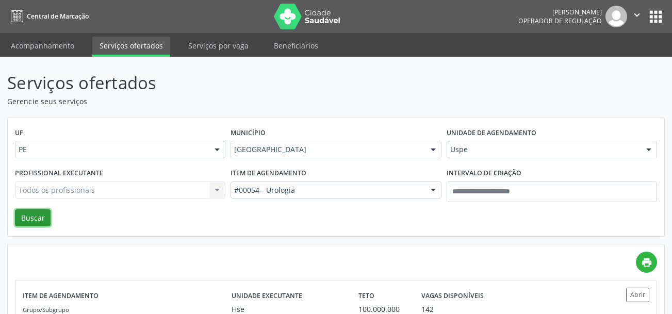
click at [21, 220] on button "Buscar" at bounding box center [33, 218] width 36 height 18
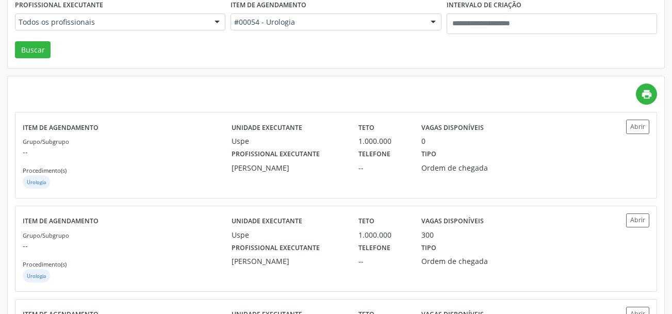
scroll to position [206, 0]
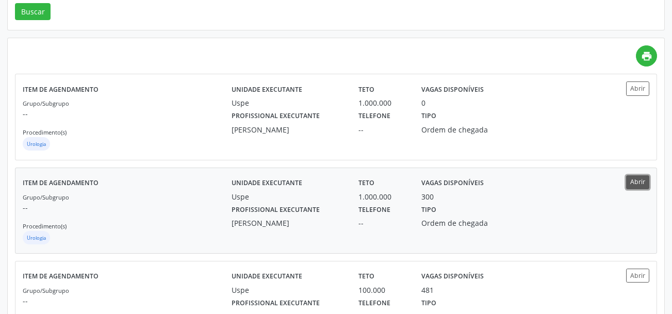
click at [642, 188] on button "Abrir" at bounding box center [637, 182] width 23 height 14
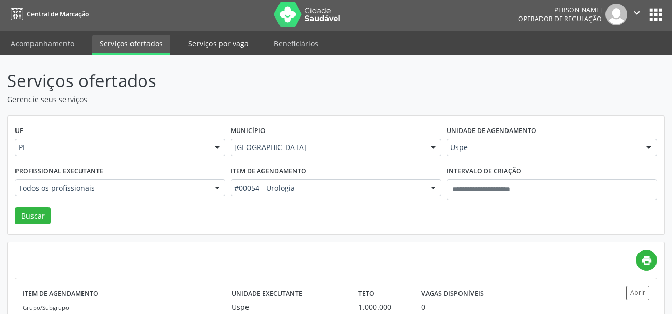
scroll to position [0, 0]
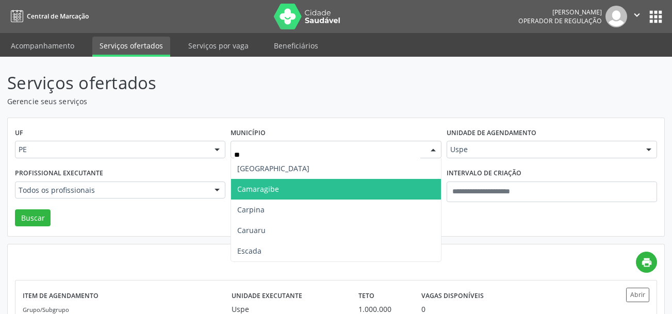
type input "***"
click at [246, 184] on span "Caruaru" at bounding box center [251, 189] width 28 height 10
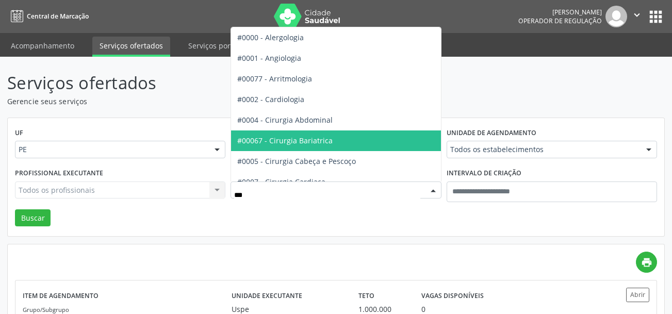
type input "****"
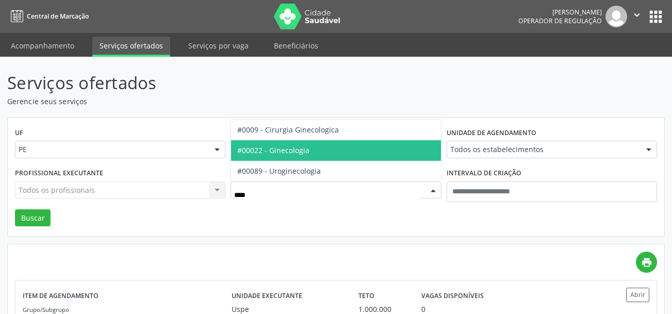
click at [284, 152] on span "#00022 - Ginecologia" at bounding box center [273, 150] width 72 height 10
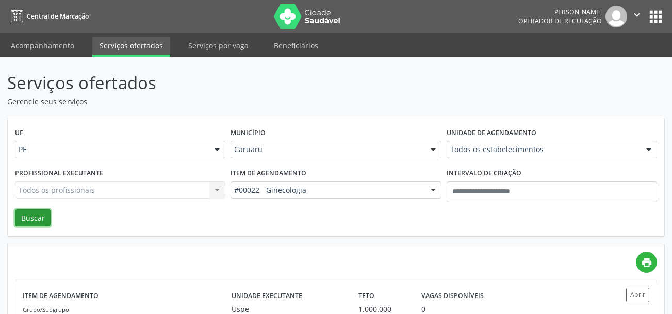
click at [31, 213] on button "Buscar" at bounding box center [33, 218] width 36 height 18
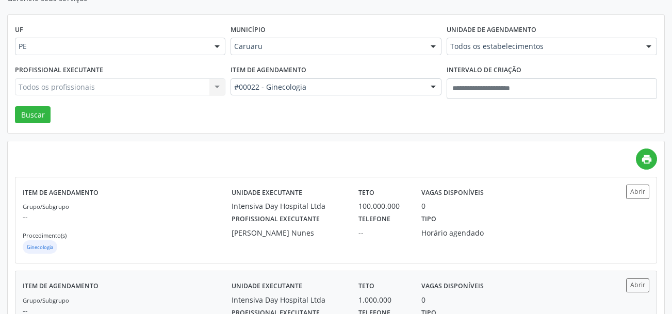
scroll to position [104, 0]
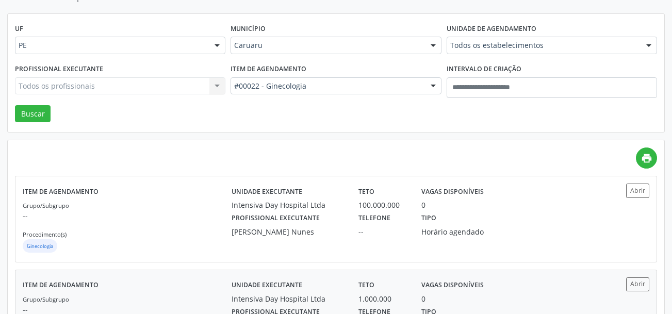
click at [315, 303] on div "Unidade executante Intensiva Day Hospital Ltda Teto 1.000.000 Vagas disponíveis…" at bounding box center [415, 312] width 366 height 71
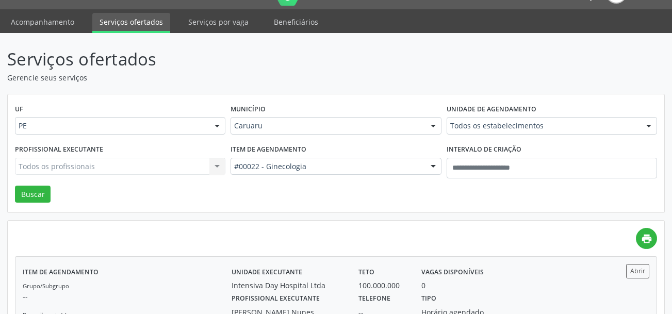
scroll to position [0, 0]
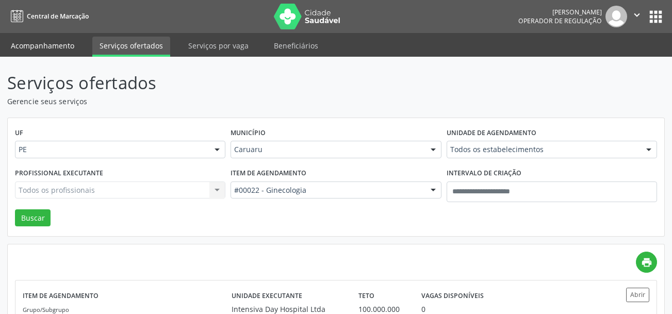
click at [43, 48] on link "Acompanhamento" at bounding box center [43, 46] width 78 height 18
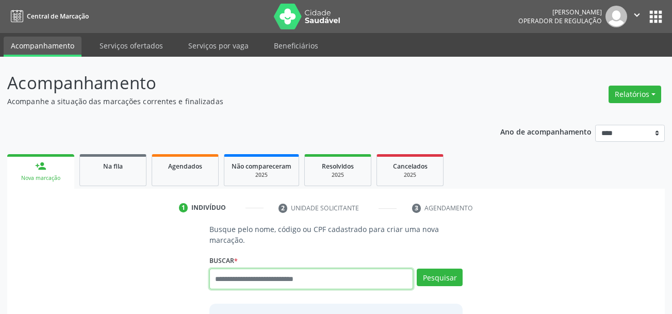
click at [260, 278] on input "text" at bounding box center [311, 279] width 204 height 21
type input "****"
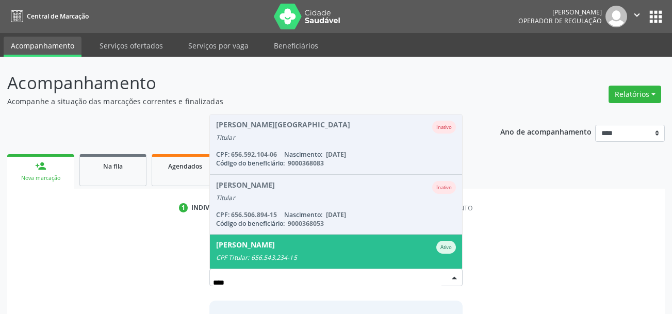
scroll to position [52, 0]
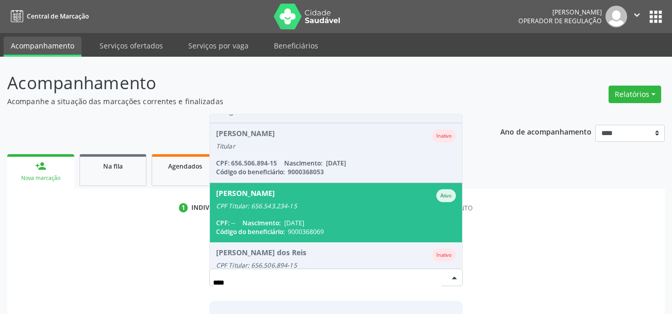
click at [342, 228] on div "Código do beneficiário: 9000368069" at bounding box center [336, 231] width 240 height 9
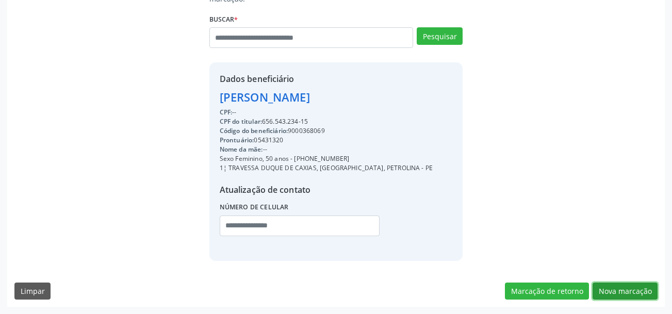
click at [628, 285] on button "Nova marcação" at bounding box center [625, 292] width 65 height 18
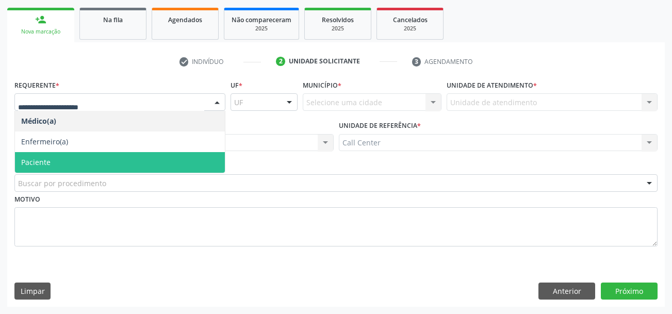
click at [52, 162] on span "Paciente" at bounding box center [120, 162] width 210 height 21
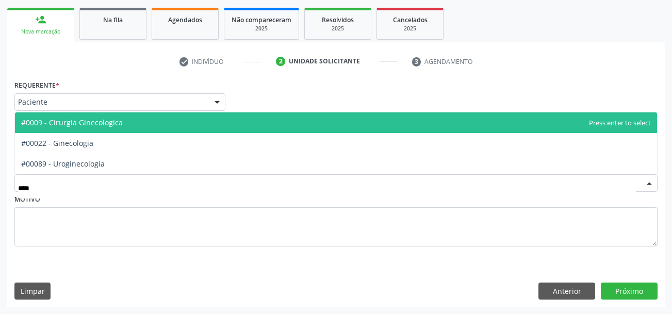
type input "*****"
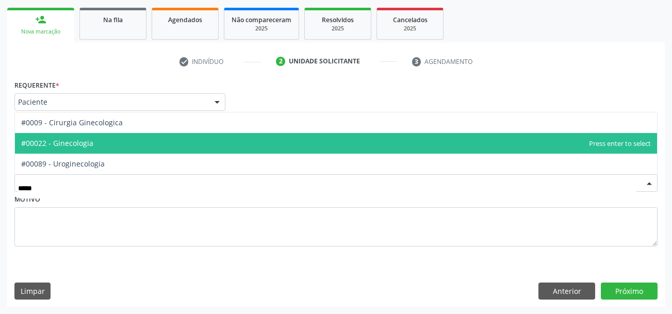
click at [101, 144] on span "#00022 - Ginecologia" at bounding box center [336, 143] width 642 height 21
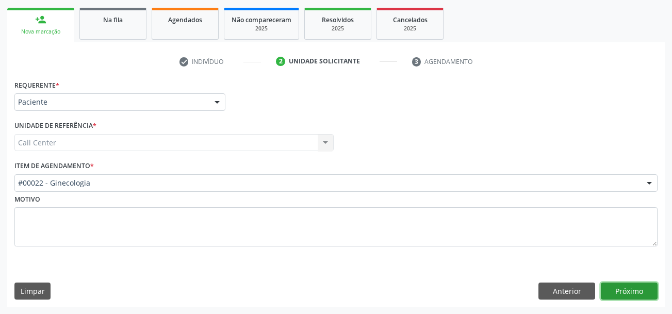
click at [620, 296] on button "Próximo" at bounding box center [629, 292] width 57 height 18
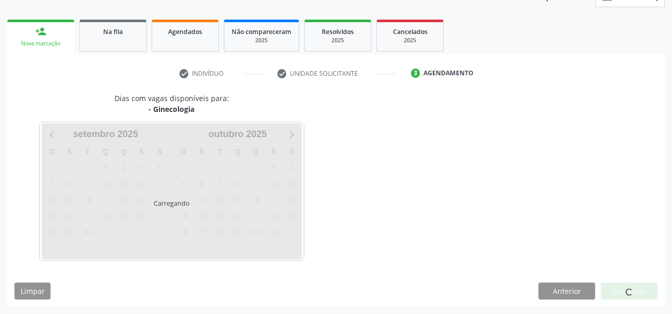
scroll to position [135, 0]
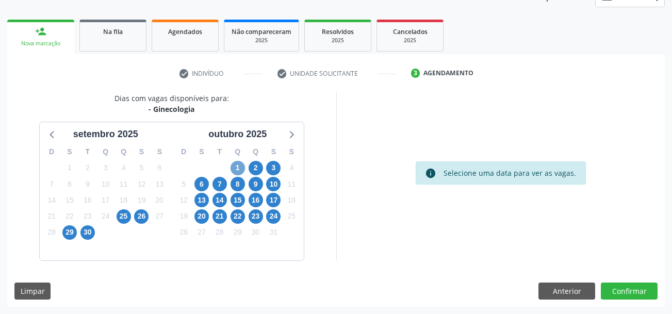
click at [238, 164] on span "1" at bounding box center [238, 168] width 14 height 14
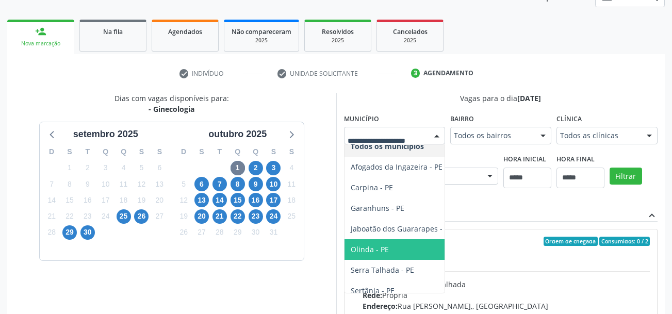
scroll to position [0, 0]
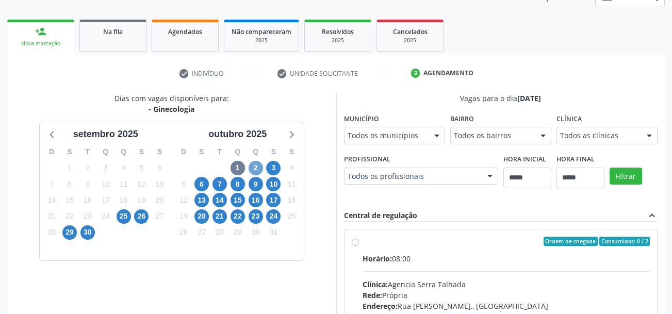
click at [256, 168] on span "2" at bounding box center [256, 168] width 14 height 14
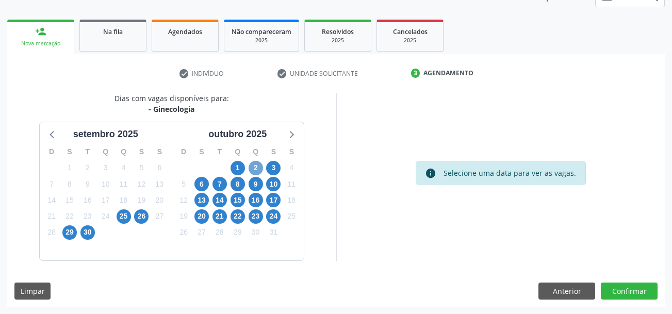
click at [261, 166] on span "2" at bounding box center [256, 168] width 14 height 14
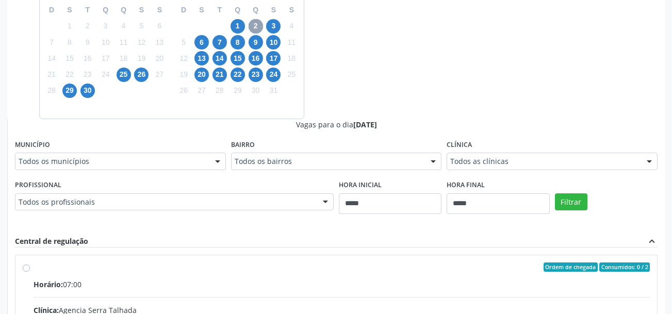
scroll to position [289, 0]
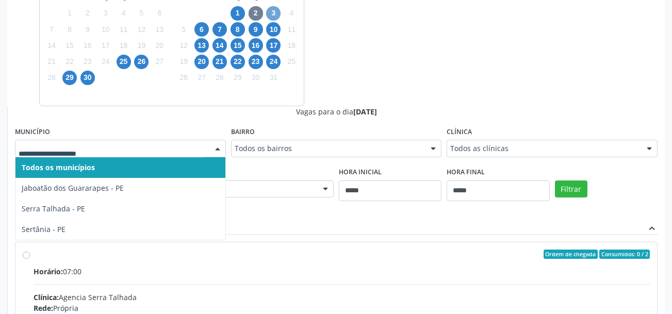
click at [275, 10] on span "3" at bounding box center [273, 13] width 14 height 14
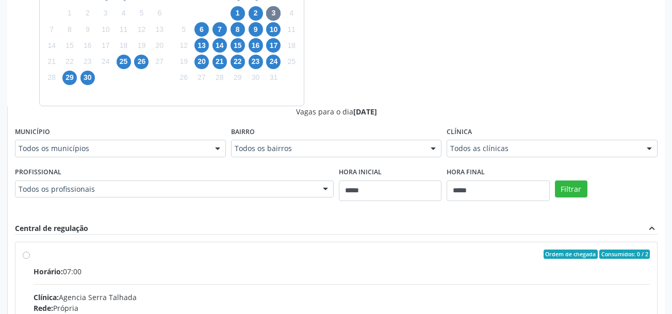
click at [116, 156] on div "Todos os municípios" at bounding box center [120, 149] width 211 height 18
click at [204, 30] on span "6" at bounding box center [201, 29] width 14 height 14
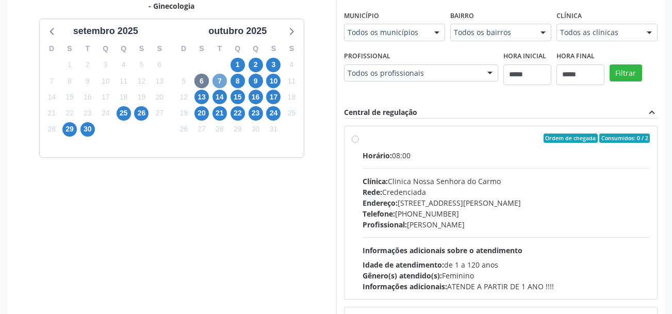
click at [224, 83] on span "7" at bounding box center [219, 81] width 14 height 14
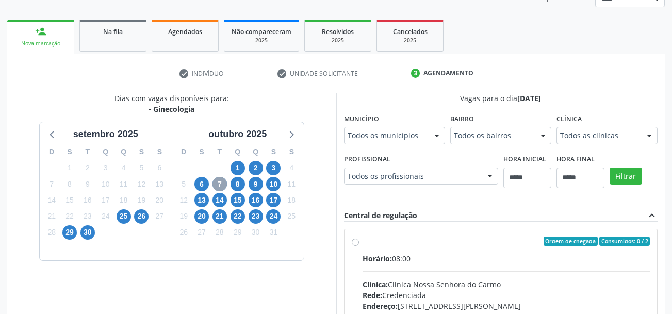
scroll to position [238, 0]
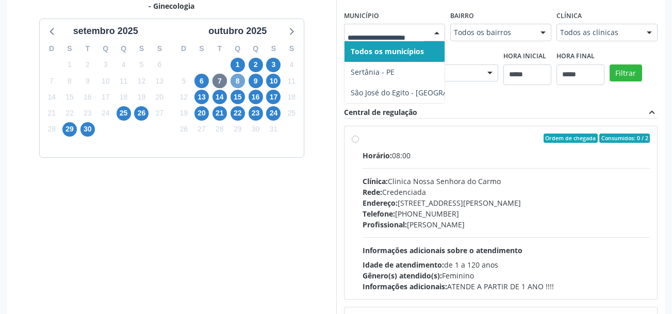
click at [239, 81] on span "8" at bounding box center [238, 81] width 14 height 14
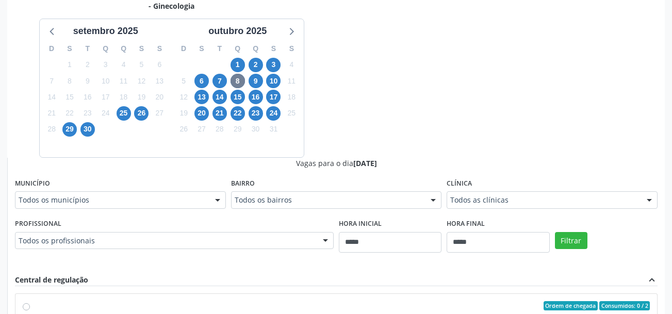
click at [165, 194] on div "Todos os municípios" at bounding box center [120, 200] width 211 height 18
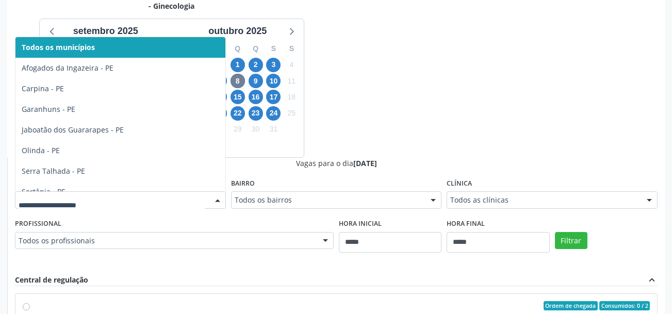
type input "*"
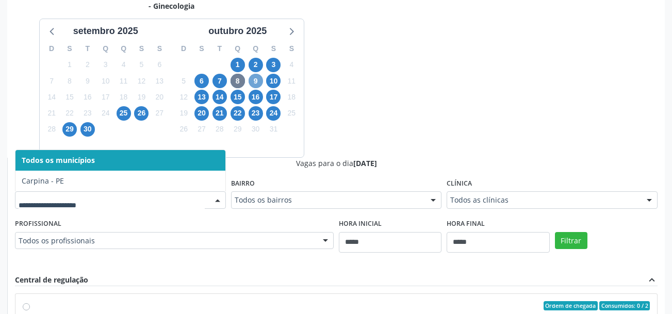
click at [255, 80] on span "9" at bounding box center [256, 81] width 14 height 14
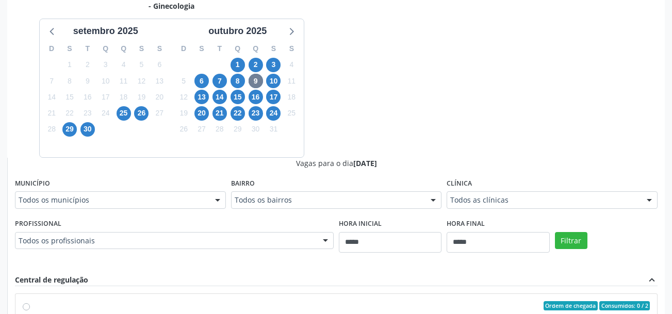
click at [129, 192] on div "Todos os municípios" at bounding box center [120, 200] width 211 height 18
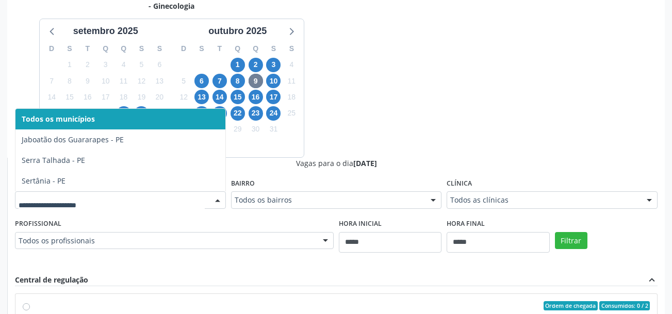
type input "*"
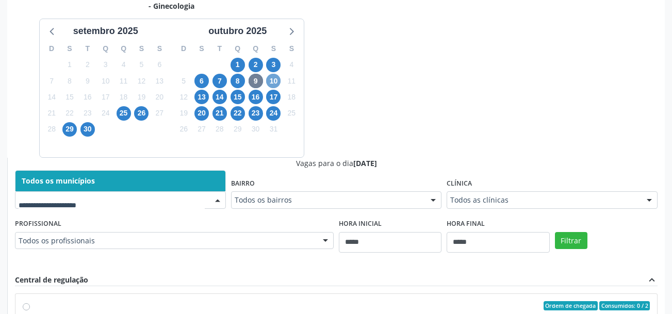
click at [278, 81] on span "10" at bounding box center [273, 81] width 14 height 14
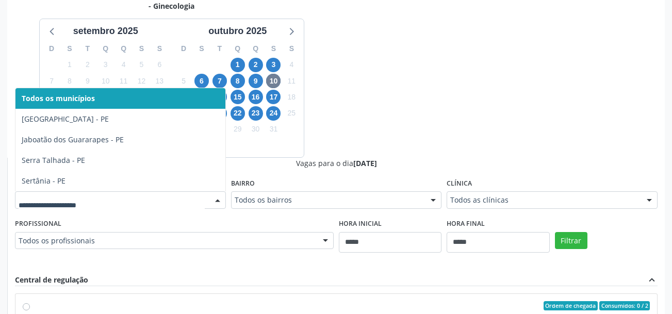
type input "*"
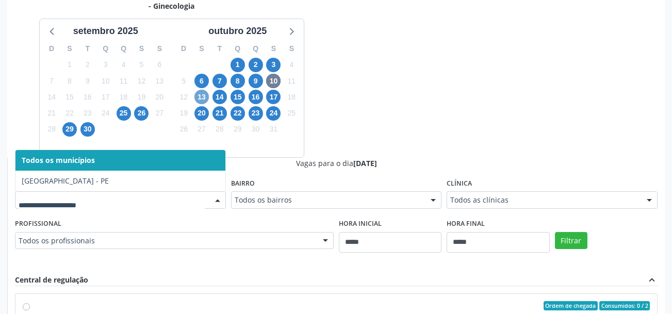
click at [203, 96] on div "Dias com vagas disponíveis para: - Ginecologia setembro 2025 D S T Q Q S S 31 1…" at bounding box center [336, 241] width 658 height 503
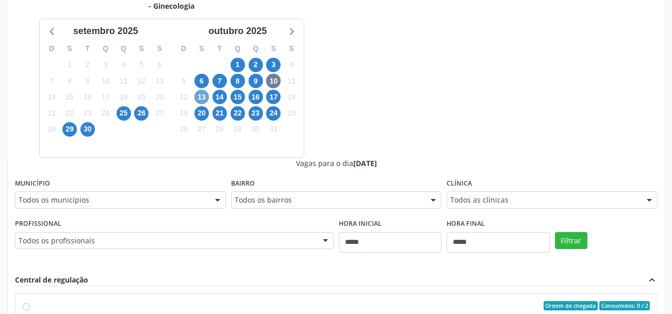
click at [203, 96] on span "13" at bounding box center [201, 97] width 14 height 14
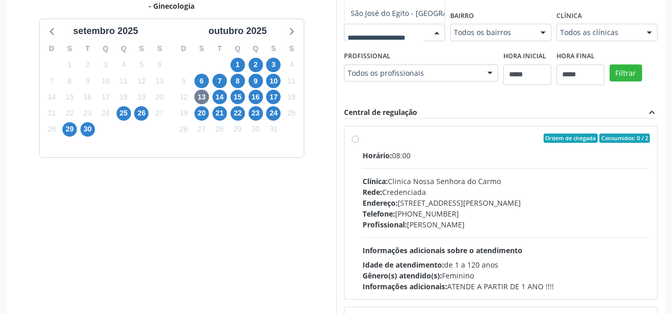
type input "*"
click at [221, 100] on div "Dias com vagas disponíveis para: - Ginecologia setembro 2025 D S T Q Q S S 31 1…" at bounding box center [336, 157] width 658 height 335
click at [221, 100] on span "14" at bounding box center [219, 97] width 14 height 14
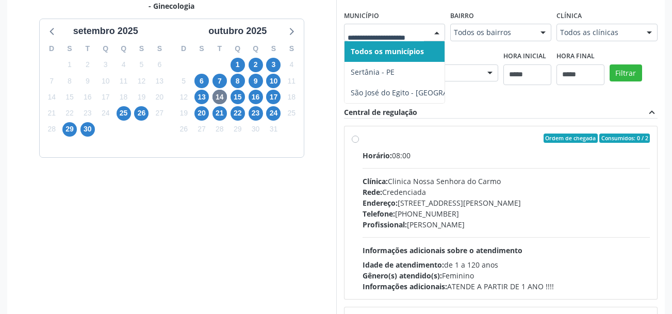
type input "*"
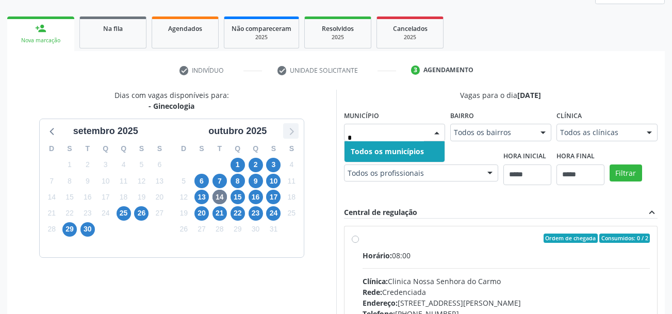
scroll to position [135, 0]
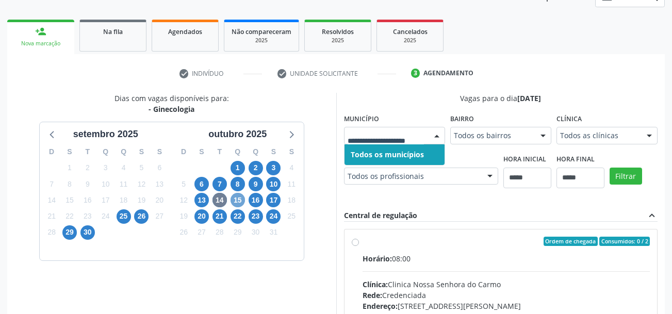
click at [239, 198] on span "15" at bounding box center [238, 200] width 14 height 14
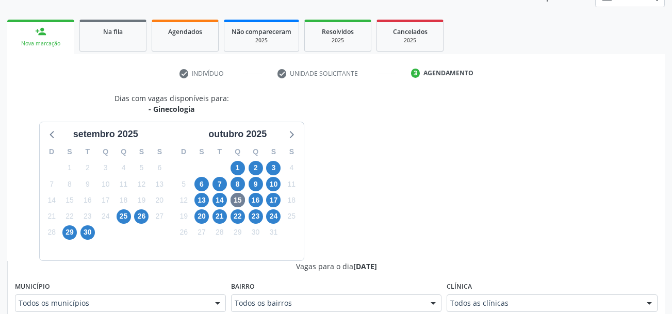
scroll to position [139, 0]
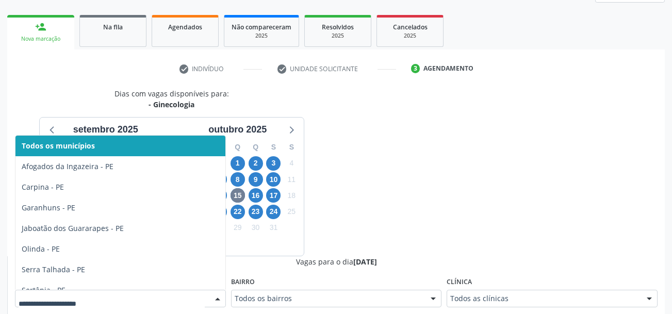
type input "*"
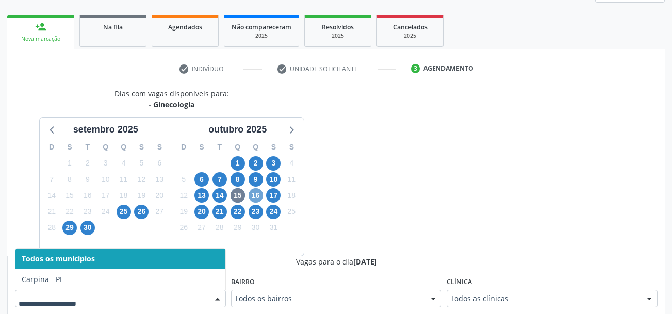
click at [259, 196] on span "16" at bounding box center [256, 195] width 14 height 14
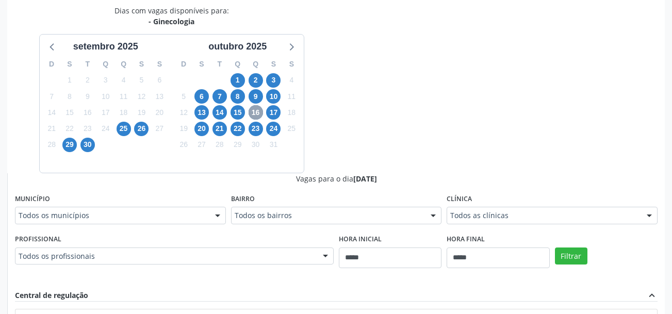
scroll to position [242, 0]
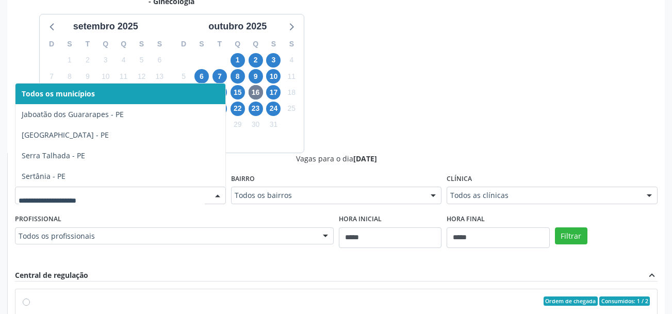
type input "*"
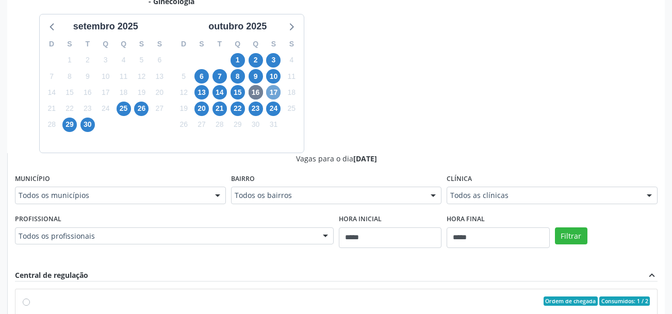
click at [273, 92] on span "17" at bounding box center [273, 92] width 14 height 14
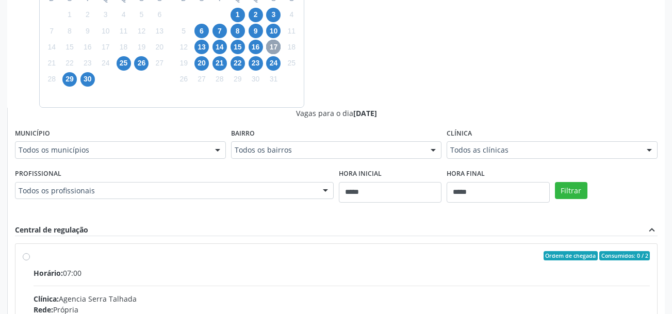
scroll to position [294, 0]
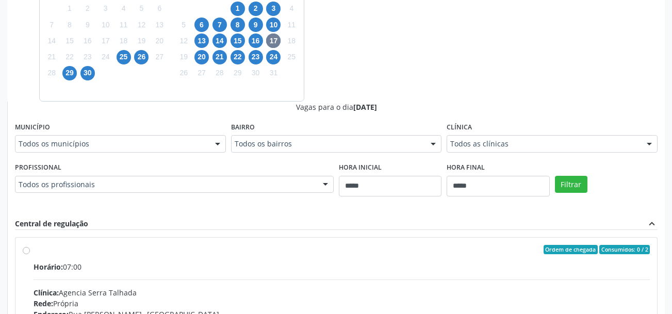
type input "*"
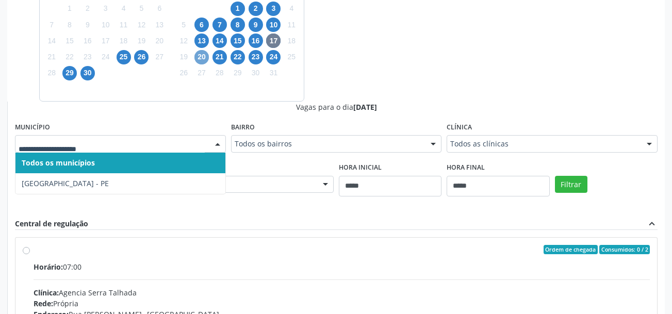
click at [201, 63] on span "20" at bounding box center [201, 57] width 14 height 14
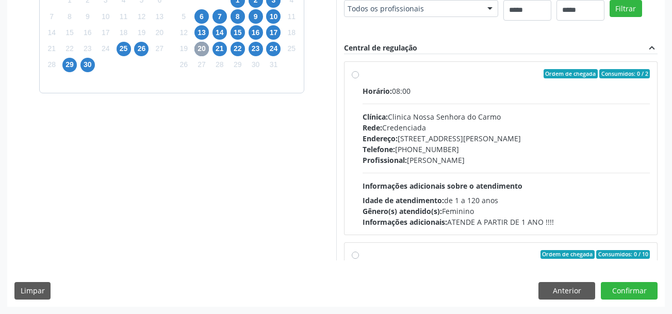
scroll to position [397, 0]
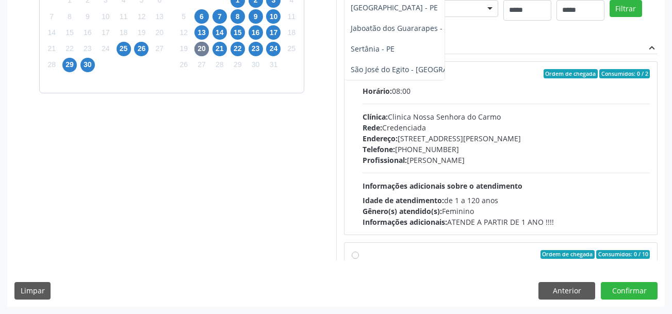
type input "*"
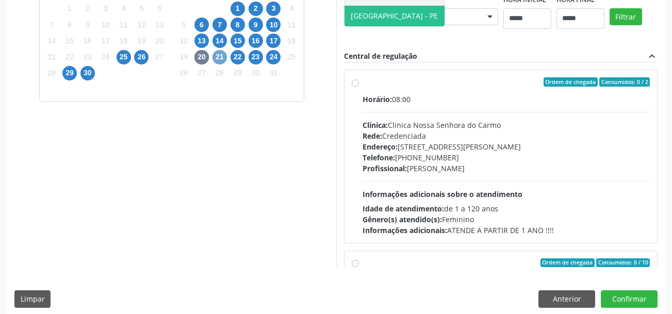
click at [221, 59] on span "21" at bounding box center [219, 57] width 14 height 14
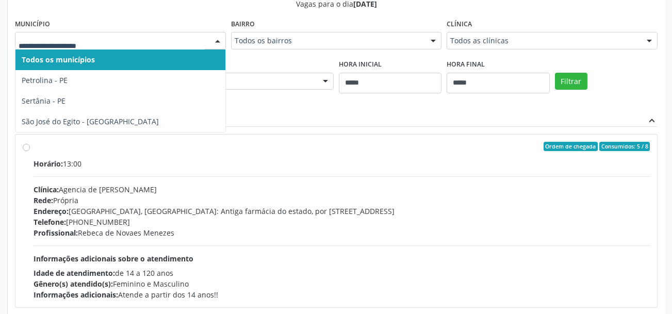
type input "*"
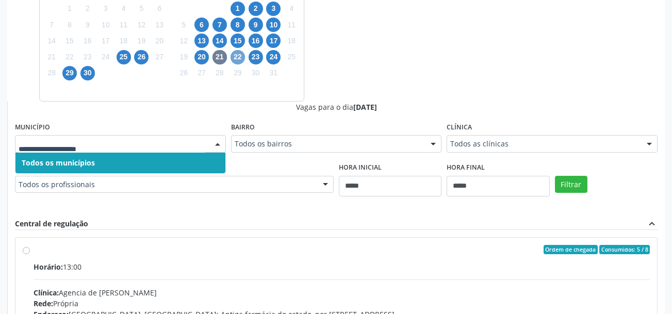
click at [235, 59] on span "22" at bounding box center [238, 57] width 14 height 14
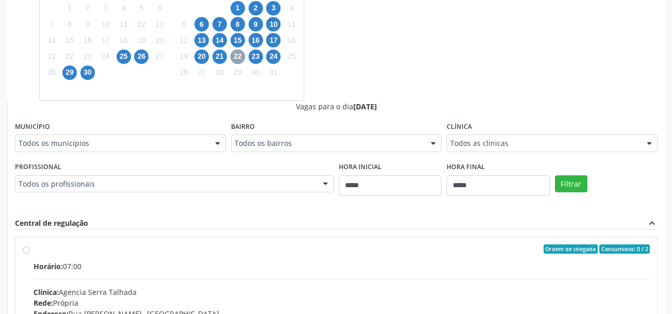
scroll to position [346, 0]
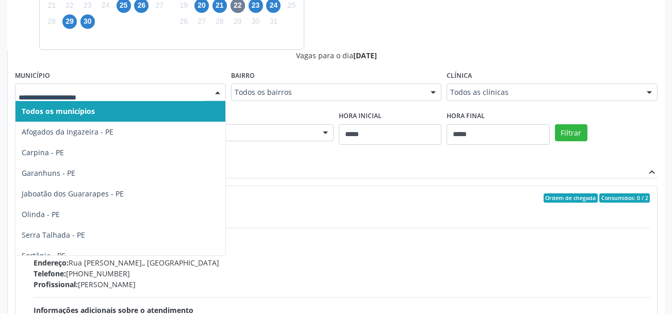
click at [149, 84] on div at bounding box center [120, 93] width 211 height 18
type input "*"
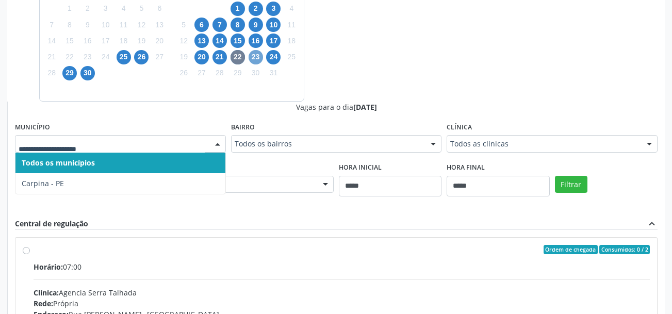
click at [258, 59] on span "23" at bounding box center [256, 57] width 14 height 14
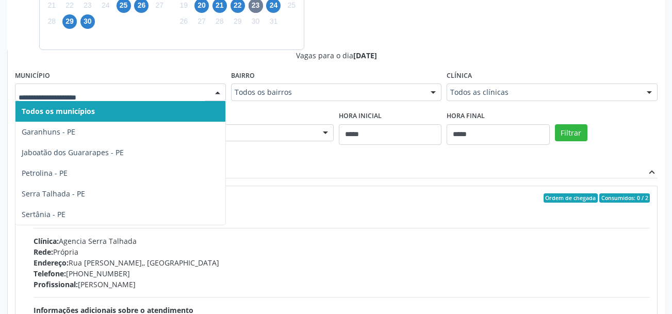
click at [87, 87] on div at bounding box center [120, 93] width 211 height 18
type input "*"
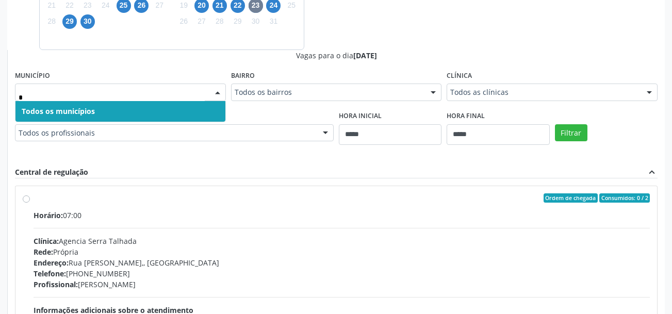
scroll to position [294, 0]
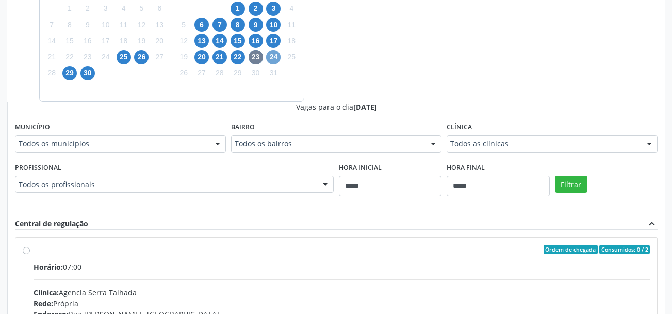
click at [278, 59] on span "24" at bounding box center [273, 57] width 14 height 14
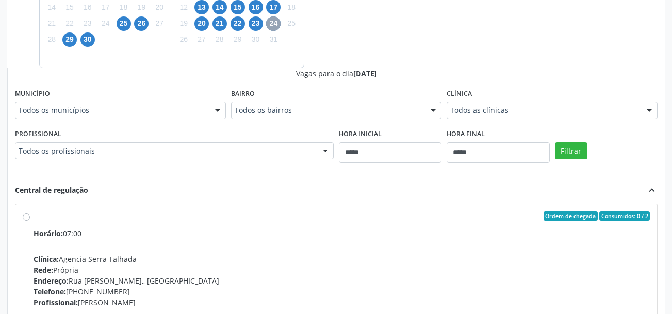
scroll to position [346, 0]
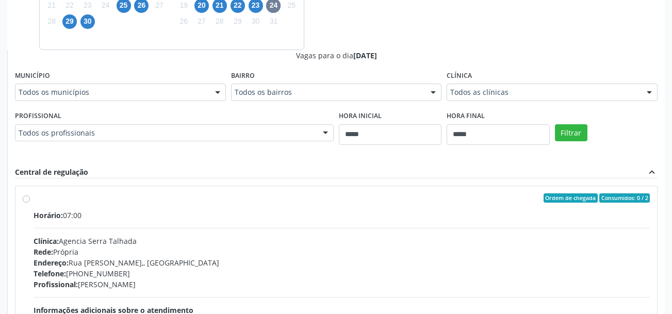
click at [87, 86] on div "Todos os municípios" at bounding box center [120, 93] width 211 height 18
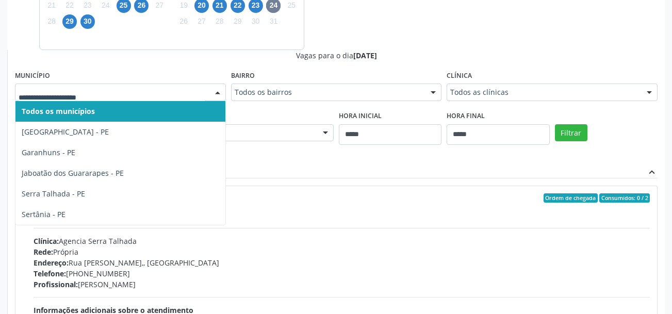
type input "*"
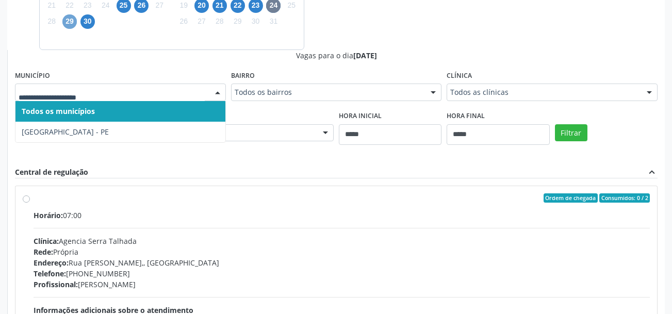
click at [72, 27] on span "29" at bounding box center [69, 21] width 14 height 14
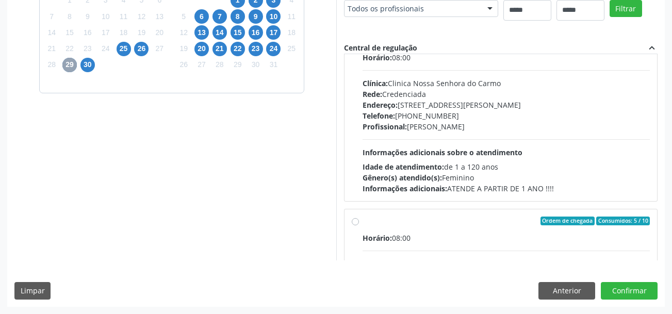
scroll to position [52, 0]
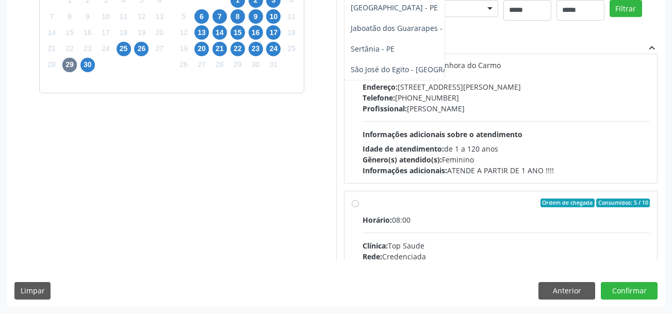
type input "*"
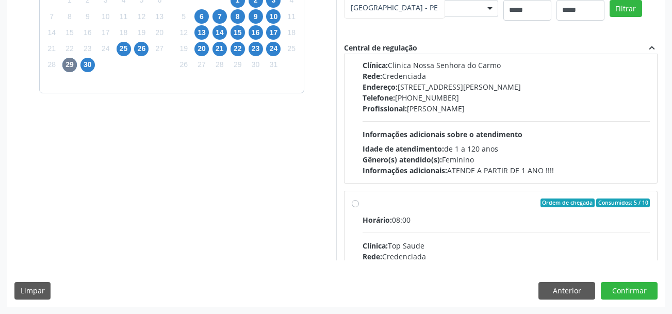
click at [89, 73] on div "7" at bounding box center [87, 81] width 18 height 16
click at [89, 58] on span "30" at bounding box center [87, 65] width 14 height 14
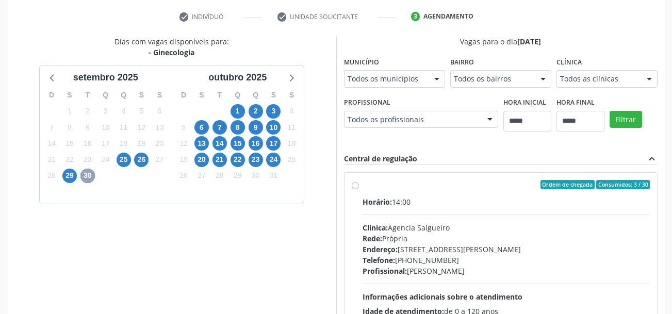
scroll to position [148, 0]
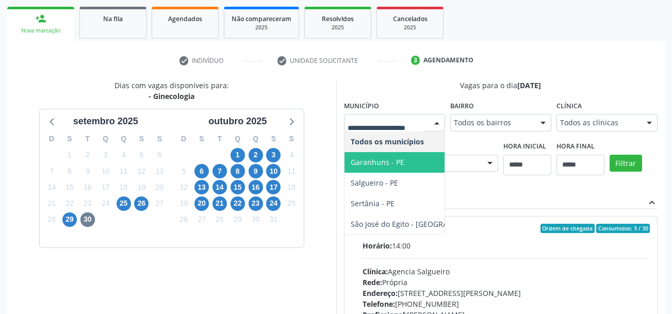
type input "*"
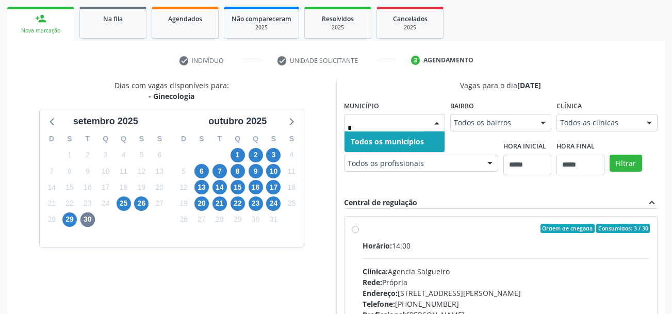
click at [396, 124] on input "*" at bounding box center [386, 128] width 76 height 21
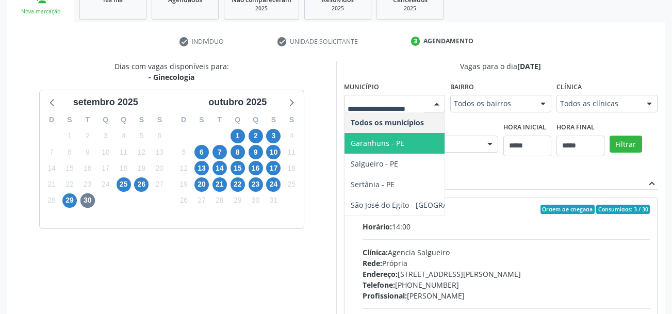
scroll to position [199, 0]
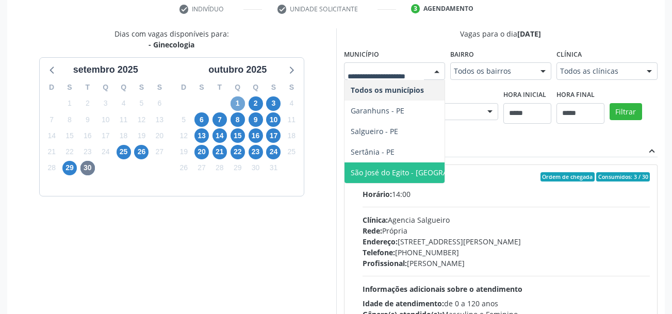
click at [238, 106] on span "1" at bounding box center [238, 103] width 14 height 14
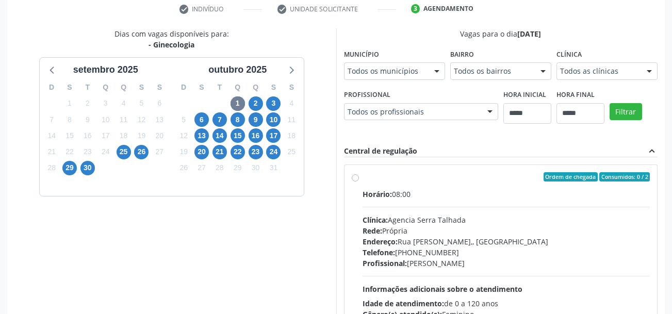
click at [424, 73] on div "Todos os municípios" at bounding box center [394, 71] width 101 height 18
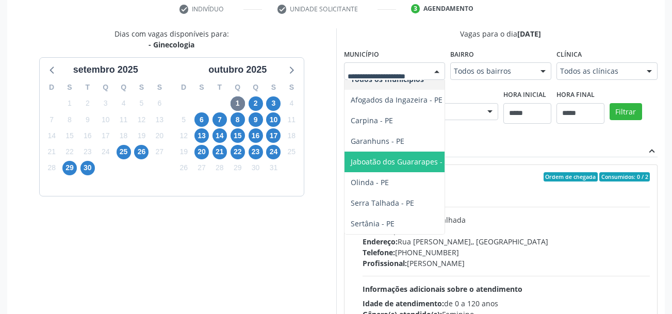
scroll to position [19, 0]
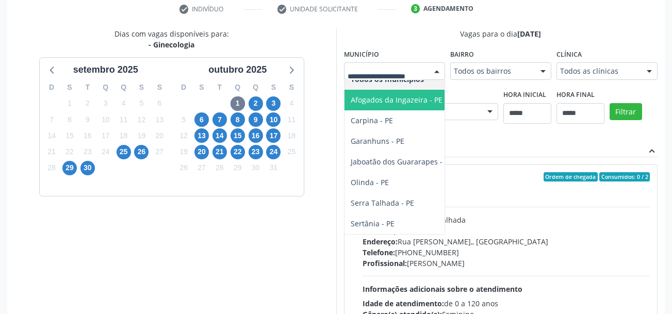
click at [405, 75] on input "text" at bounding box center [386, 76] width 76 height 21
click at [428, 71] on div at bounding box center [394, 71] width 101 height 18
click at [437, 71] on div at bounding box center [436, 72] width 15 height 18
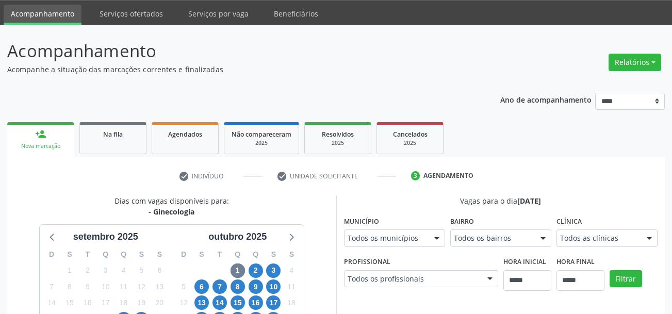
scroll to position [0, 0]
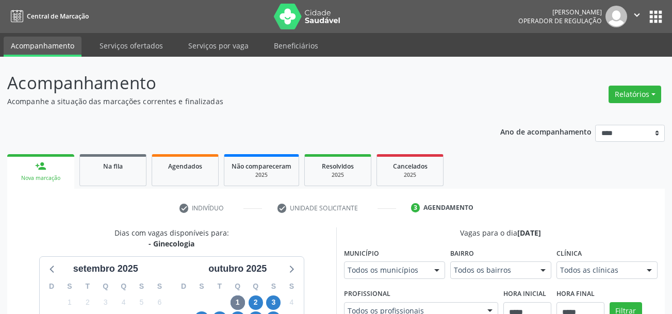
click at [35, 40] on link "Acompanhamento" at bounding box center [43, 47] width 78 height 20
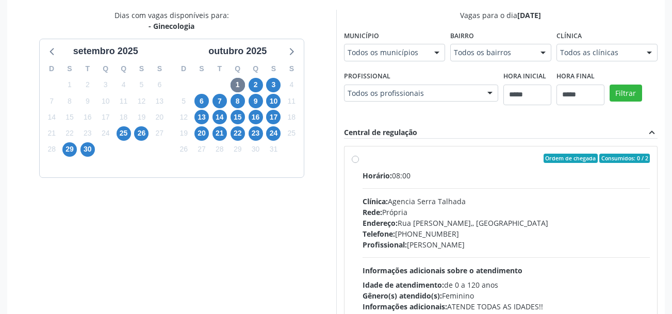
scroll to position [302, 0]
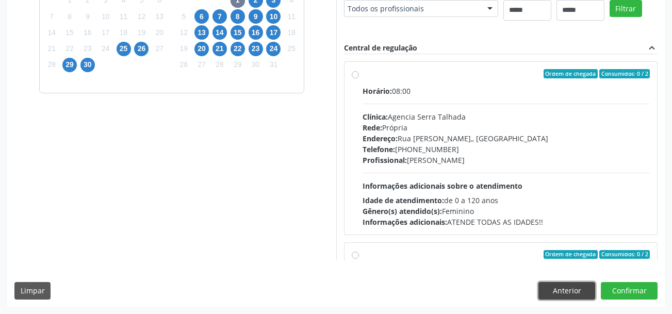
click at [578, 292] on button "Anterior" at bounding box center [566, 291] width 57 height 18
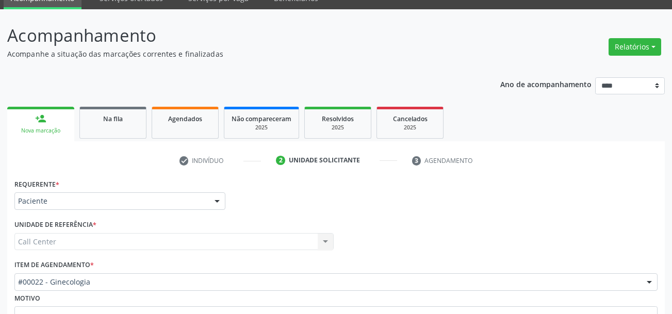
scroll to position [103, 0]
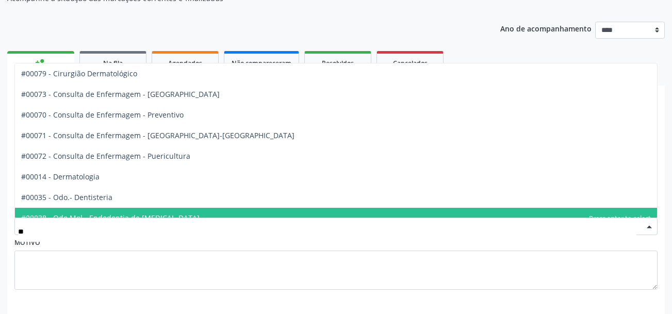
type input "***"
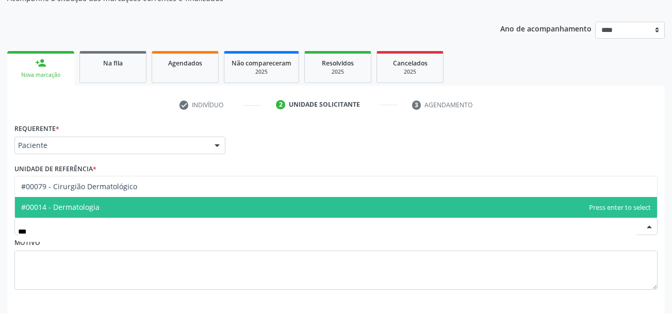
click at [70, 208] on span "#00014 - Dermatologia" at bounding box center [60, 207] width 78 height 10
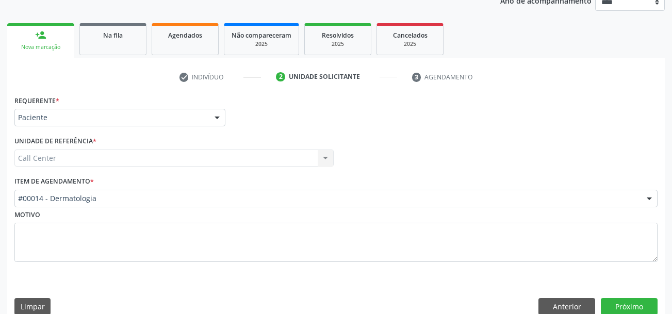
scroll to position [146, 0]
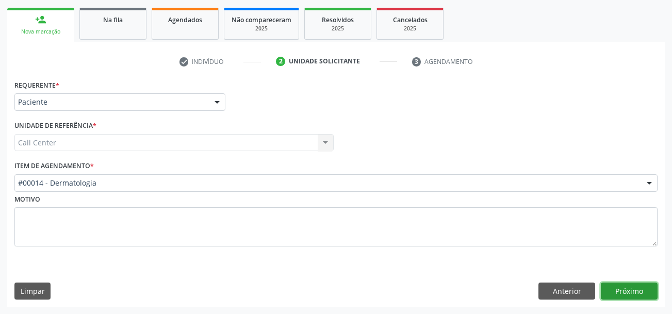
click at [632, 285] on button "Próximo" at bounding box center [629, 292] width 57 height 18
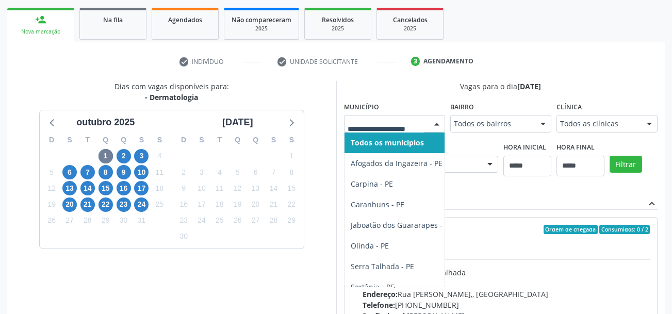
type input "*"
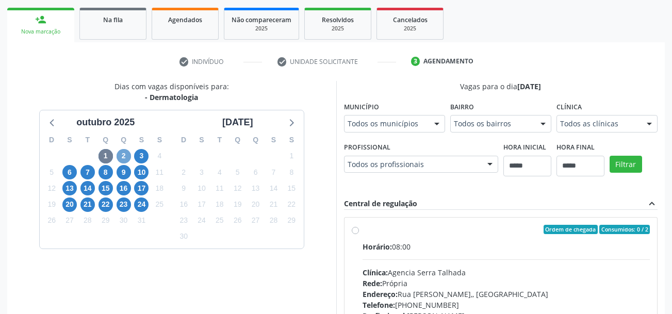
click at [127, 157] on span "2" at bounding box center [124, 156] width 14 height 14
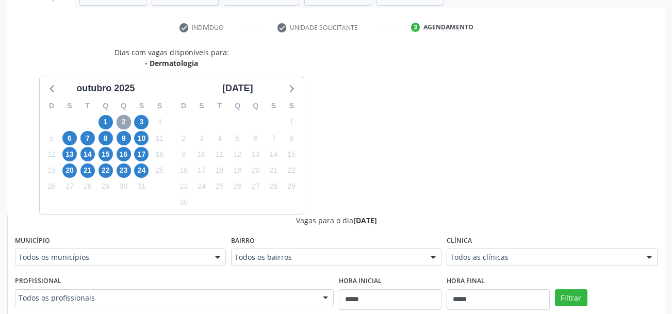
scroll to position [250, 0]
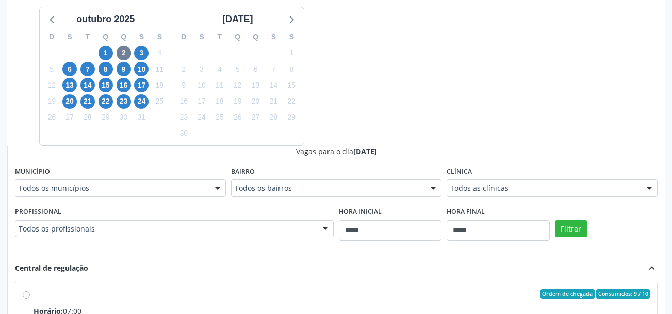
type input "*"
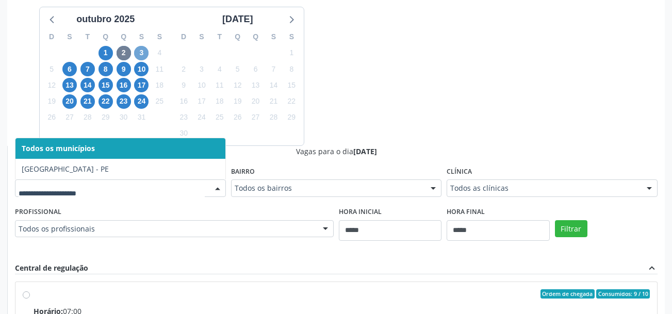
click at [145, 52] on span "3" at bounding box center [141, 53] width 14 height 14
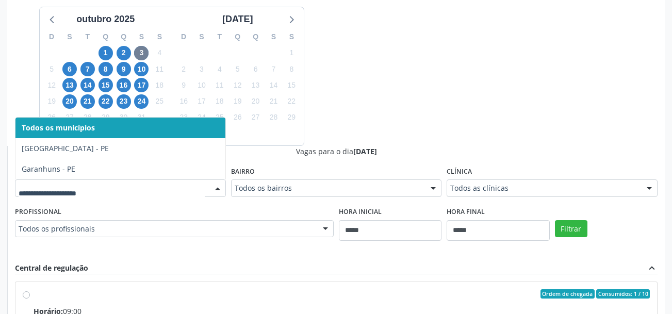
type input "*"
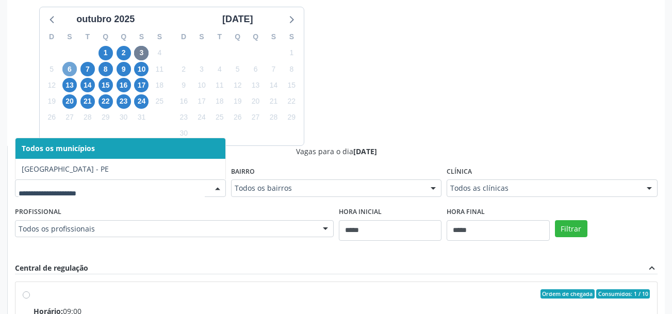
click at [71, 67] on span "6" at bounding box center [69, 69] width 14 height 14
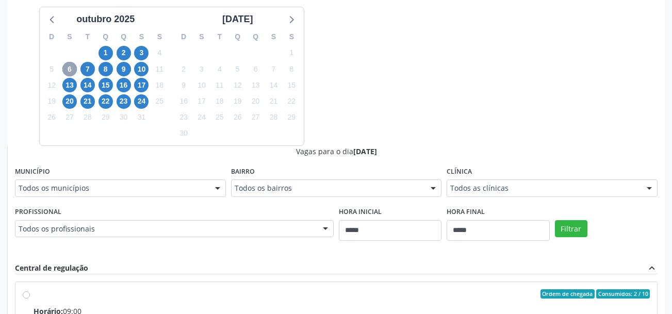
scroll to position [301, 0]
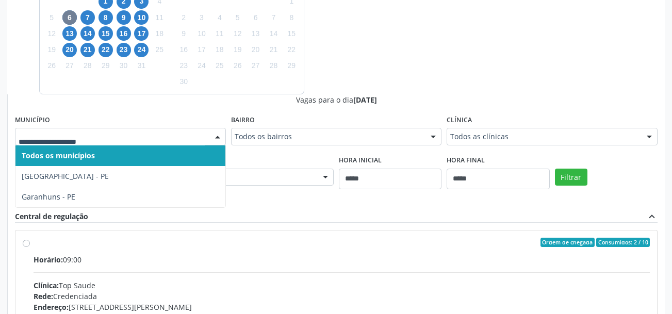
drag, startPoint x: 89, startPoint y: 144, endPoint x: 97, endPoint y: 139, distance: 9.3
click at [90, 144] on div at bounding box center [120, 137] width 211 height 18
type input "*"
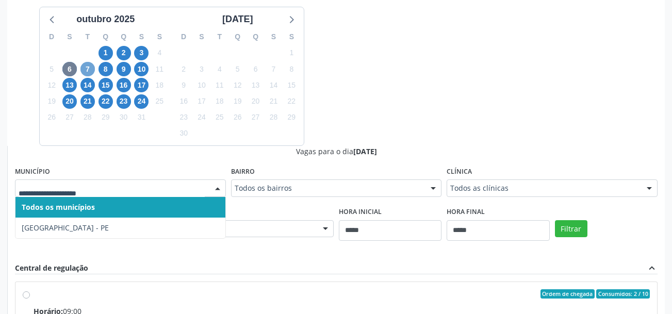
click at [87, 67] on span "7" at bounding box center [87, 69] width 14 height 14
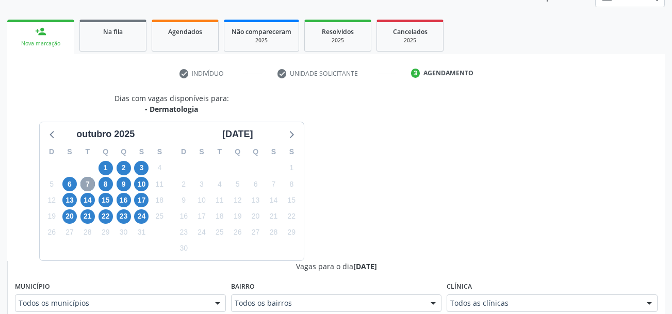
scroll to position [250, 0]
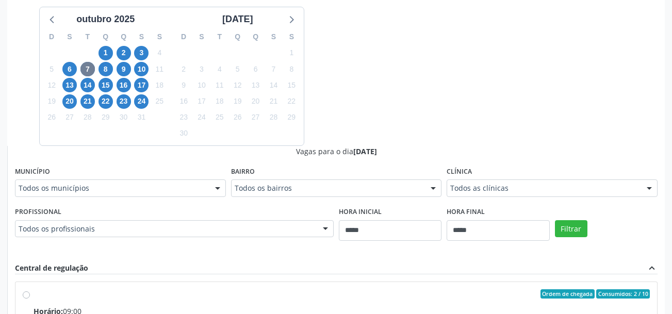
type input "*"
click at [108, 71] on span "8" at bounding box center [106, 69] width 14 height 14
click at [105, 184] on div "Todos os municípios" at bounding box center [120, 188] width 211 height 18
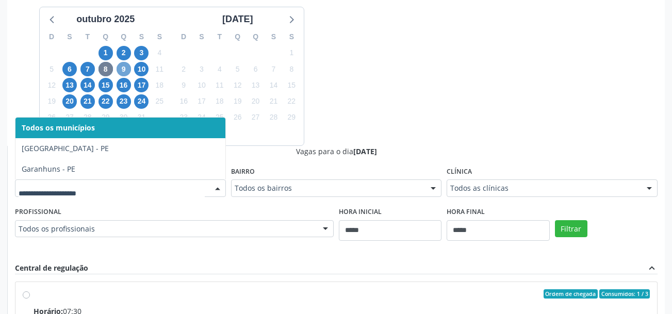
click at [123, 71] on span "9" at bounding box center [124, 69] width 14 height 14
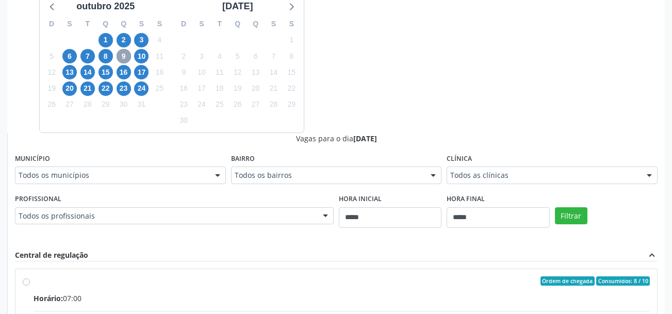
scroll to position [301, 0]
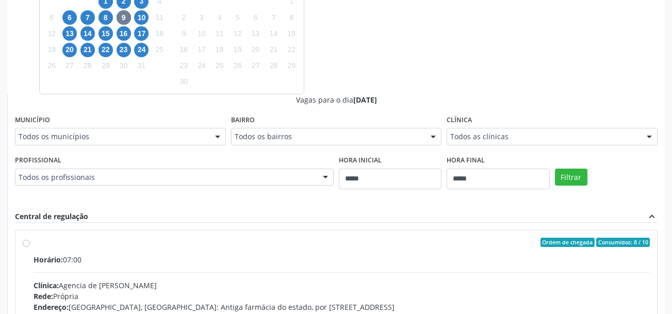
click at [99, 129] on div "Todos os municípios" at bounding box center [120, 137] width 211 height 18
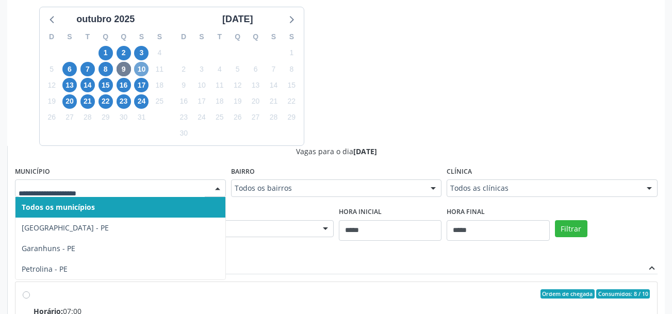
click at [138, 72] on span "10" at bounding box center [141, 69] width 14 height 14
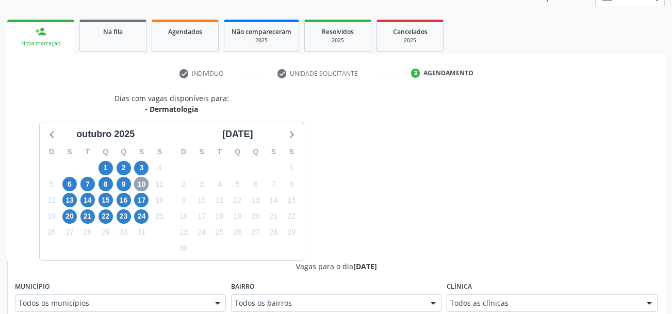
scroll to position [250, 0]
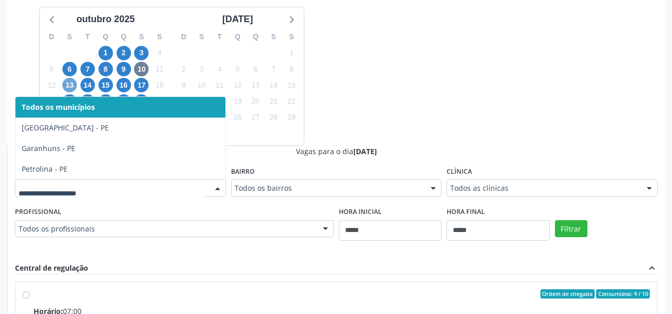
click at [70, 85] on span "13" at bounding box center [69, 85] width 14 height 14
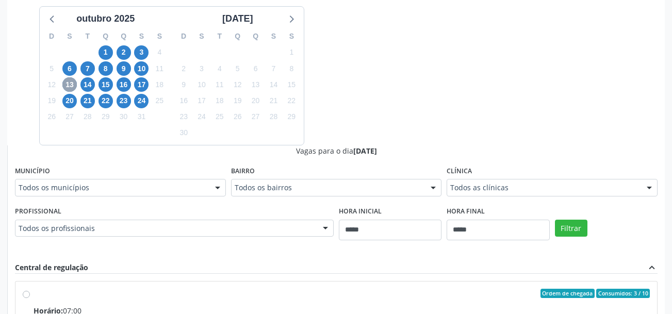
scroll to position [301, 0]
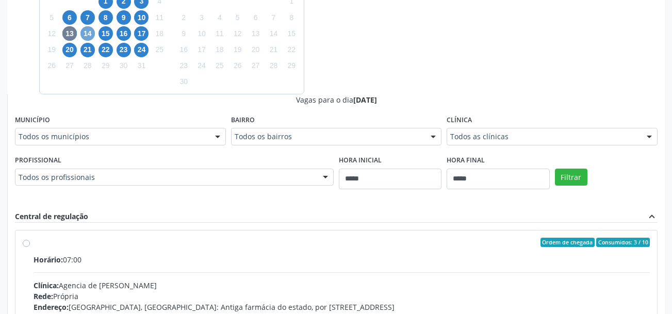
click at [86, 38] on span "14" at bounding box center [87, 33] width 14 height 14
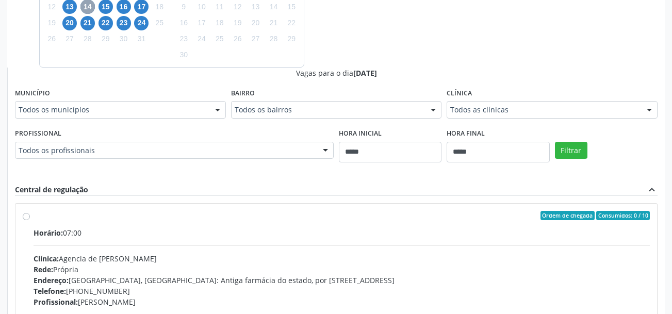
scroll to position [353, 0]
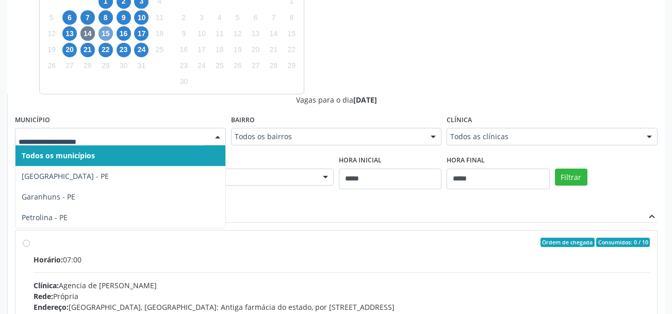
click at [102, 29] on span "15" at bounding box center [106, 33] width 14 height 14
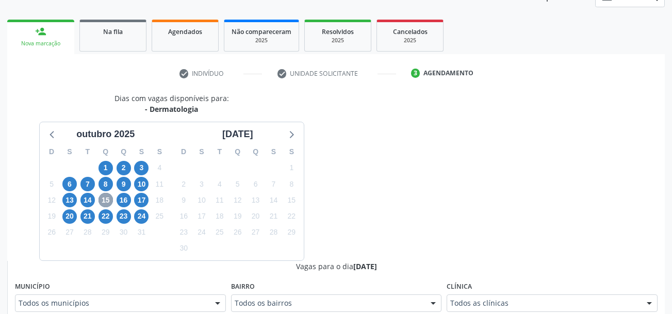
scroll to position [301, 0]
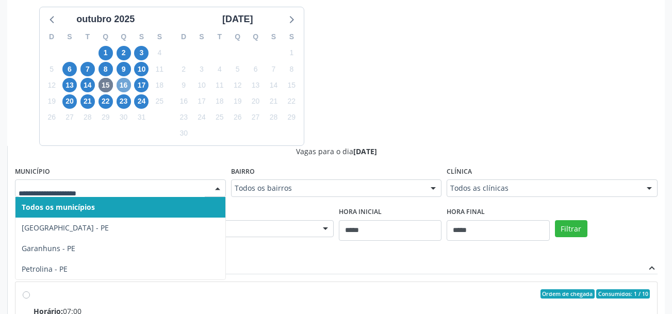
drag, startPoint x: 127, startPoint y: 89, endPoint x: 129, endPoint y: 118, distance: 29.0
click at [127, 89] on span "16" at bounding box center [124, 85] width 14 height 14
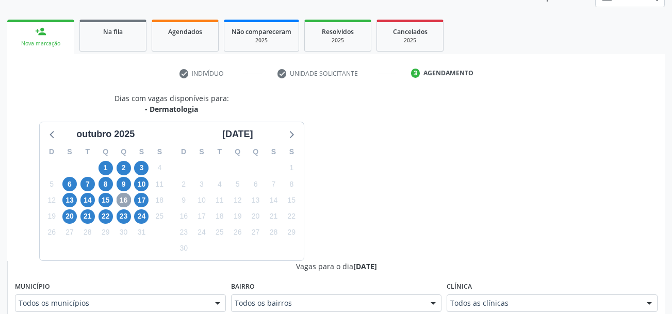
scroll to position [250, 0]
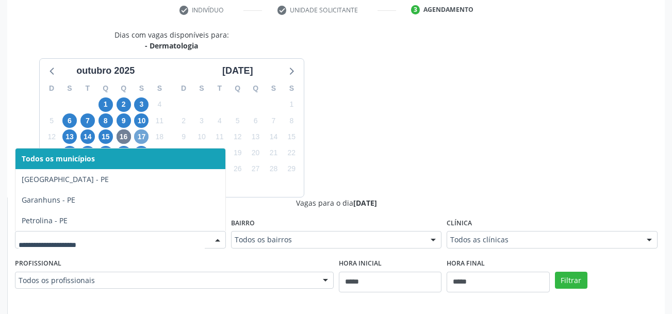
click at [141, 136] on span "17" at bounding box center [141, 136] width 14 height 14
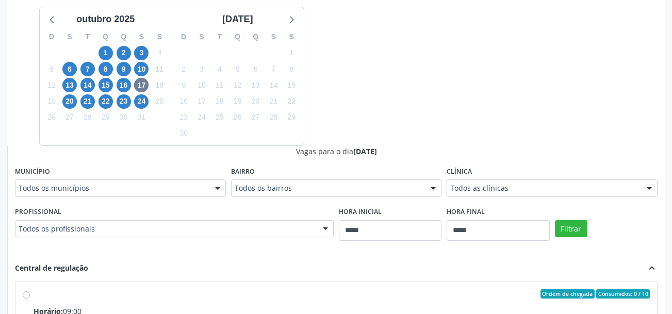
click at [78, 180] on div "Todos os municípios" at bounding box center [120, 188] width 211 height 18
click at [381, 93] on div "Dias com vagas disponíveis para: - Dermatologia outubro 2025 D S T Q Q S S 28 2…" at bounding box center [336, 229] width 658 height 503
click at [70, 102] on span "20" at bounding box center [69, 101] width 14 height 14
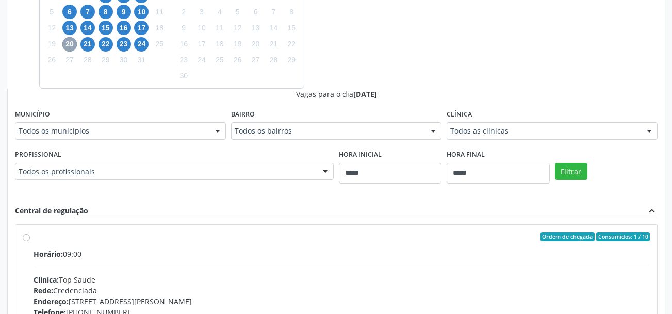
scroll to position [353, 0]
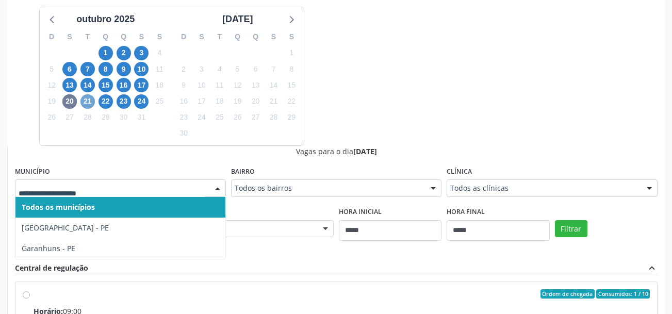
click at [89, 96] on span "21" at bounding box center [87, 101] width 14 height 14
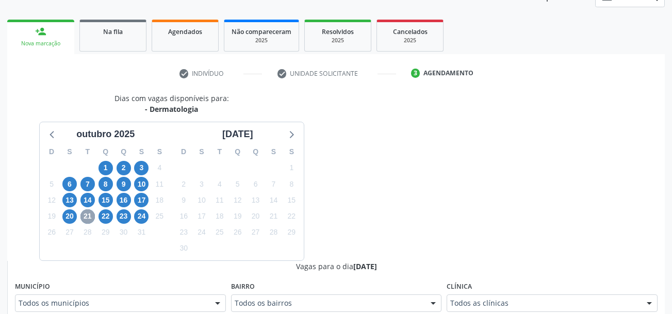
scroll to position [250, 0]
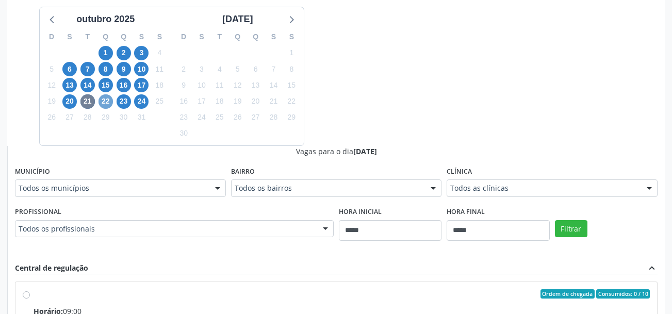
click at [105, 104] on span "22" at bounding box center [106, 101] width 14 height 14
click at [92, 195] on div "Todos os municípios" at bounding box center [120, 188] width 211 height 18
click at [120, 100] on span "23" at bounding box center [124, 101] width 14 height 14
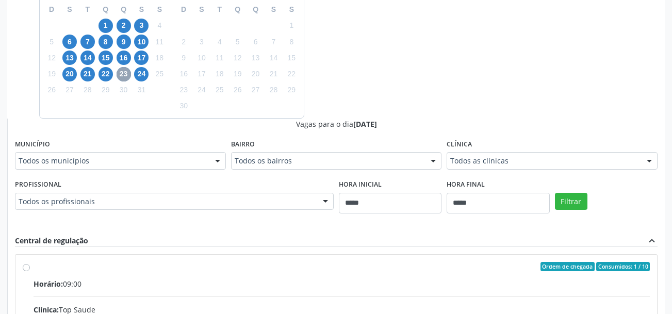
scroll to position [301, 0]
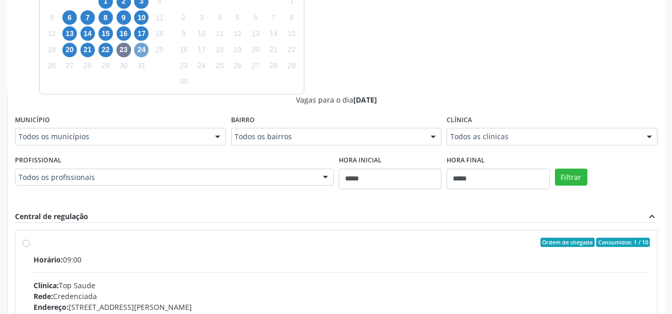
click at [139, 50] on span "24" at bounding box center [141, 50] width 14 height 14
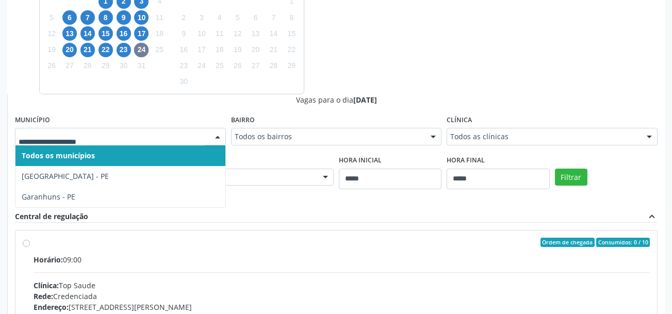
click at [106, 141] on input "text" at bounding box center [112, 142] width 186 height 21
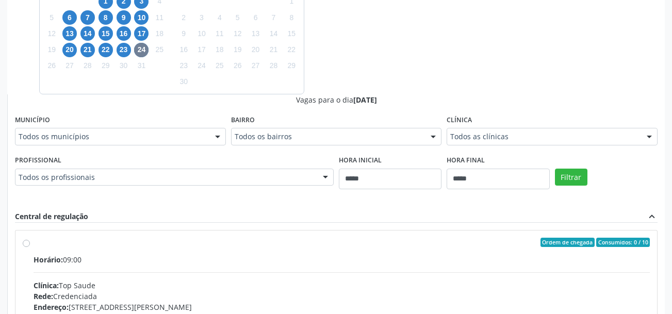
click at [214, 138] on div at bounding box center [217, 137] width 15 height 18
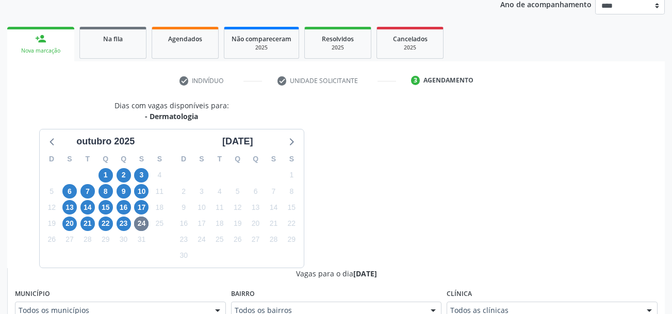
scroll to position [95, 0]
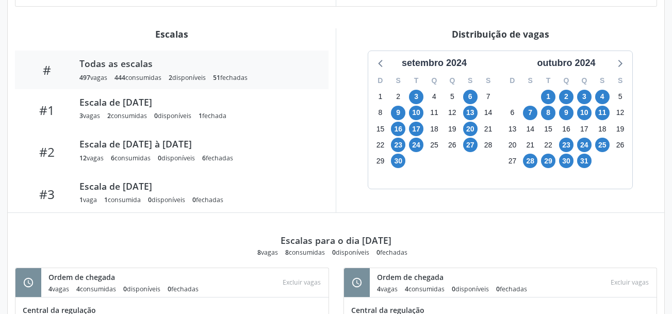
scroll to position [309, 0]
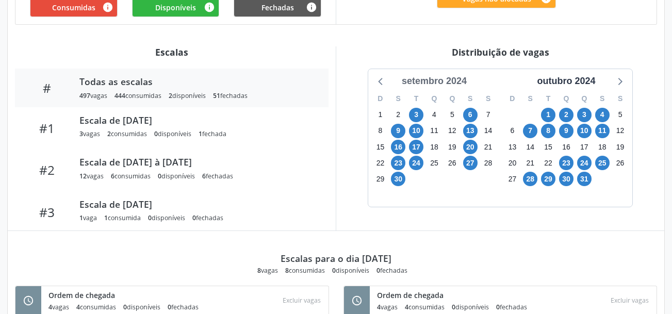
click at [453, 77] on div "setembro 2024" at bounding box center [434, 81] width 73 height 14
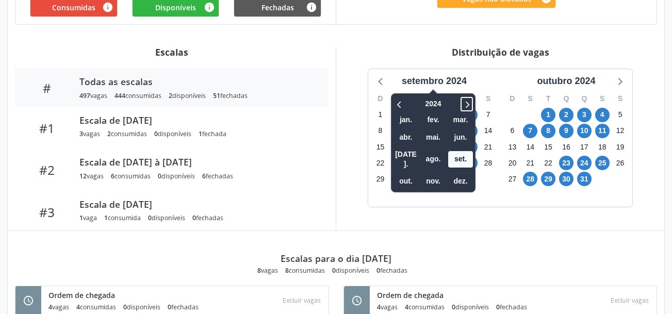
drag, startPoint x: 469, startPoint y: 106, endPoint x: 468, endPoint y: 95, distance: 11.4
click at [469, 104] on icon at bounding box center [467, 104] width 10 height 12
drag, startPoint x: 463, startPoint y: 160, endPoint x: 463, endPoint y: 200, distance: 39.2
click at [463, 197] on div "setembro 2024 2025 jan. fev. mar. abr. mai. jun. [DATE]. ago. set. out. nov. de…" at bounding box center [434, 138] width 132 height 138
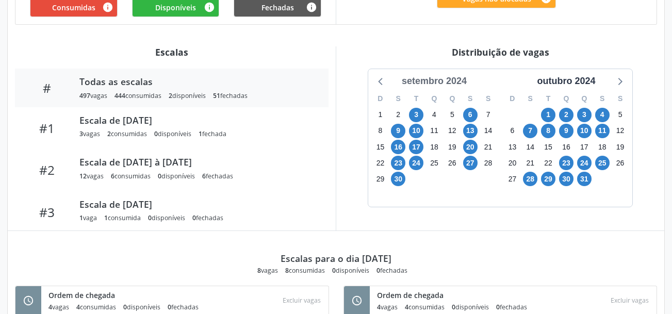
click at [461, 78] on div "setembro 2024" at bounding box center [434, 81] width 73 height 14
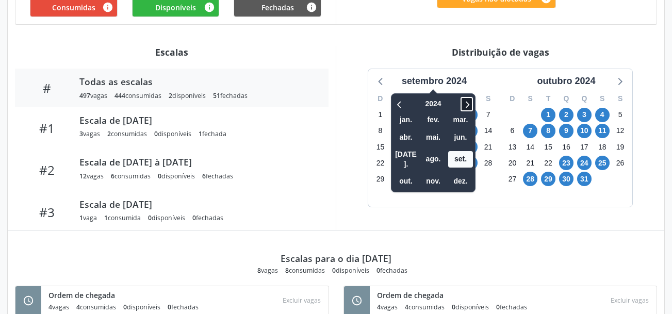
click at [472, 106] on icon at bounding box center [467, 104] width 10 height 12
click at [465, 154] on span "set." at bounding box center [460, 159] width 25 height 16
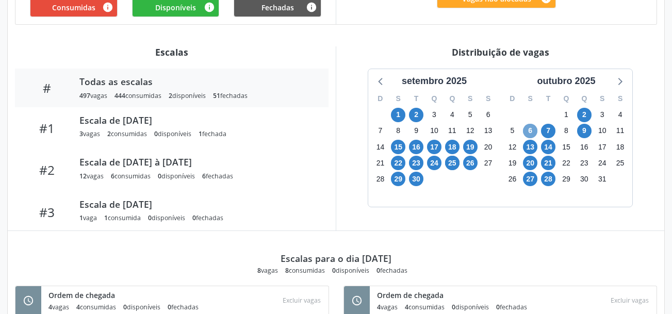
click at [529, 128] on span "6" at bounding box center [530, 131] width 14 height 14
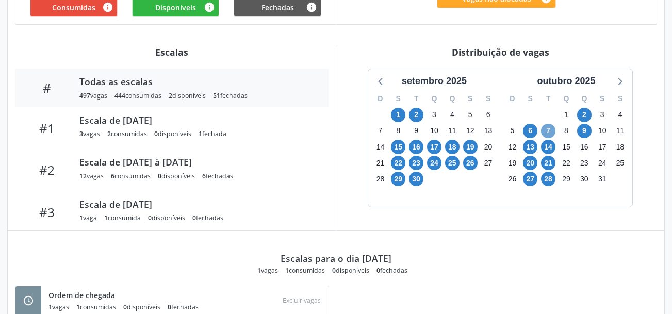
click at [542, 132] on span "7" at bounding box center [548, 131] width 14 height 14
click at [531, 146] on span "13" at bounding box center [530, 147] width 14 height 14
click at [549, 147] on span "14" at bounding box center [548, 147] width 14 height 14
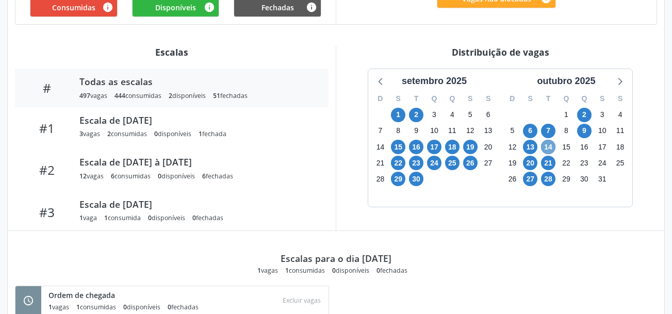
click at [549, 147] on span "14" at bounding box center [548, 147] width 14 height 14
click at [532, 161] on span "20" at bounding box center [530, 163] width 14 height 14
click at [548, 163] on span "21" at bounding box center [548, 163] width 14 height 14
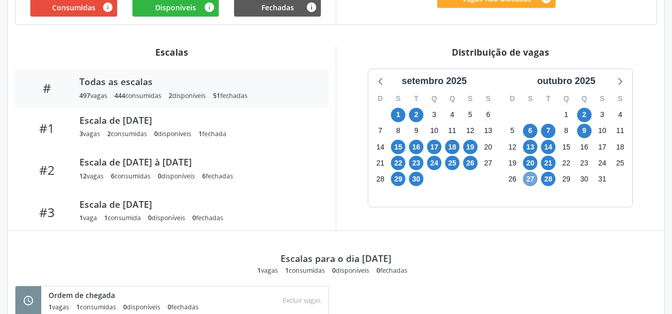
click at [530, 176] on span "27" at bounding box center [530, 179] width 14 height 14
click at [585, 133] on span "9" at bounding box center [584, 131] width 14 height 14
click at [585, 115] on span "2" at bounding box center [584, 115] width 14 height 14
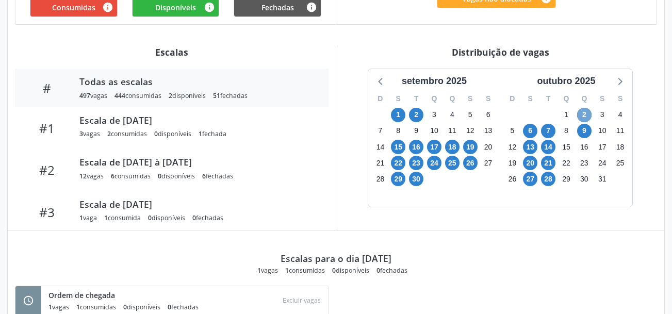
click at [585, 115] on span "2" at bounding box center [584, 115] width 14 height 14
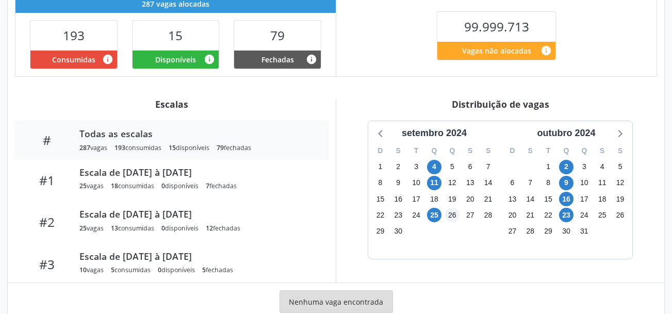
scroll to position [258, 0]
click at [464, 131] on div "setembro 2024" at bounding box center [434, 133] width 73 height 14
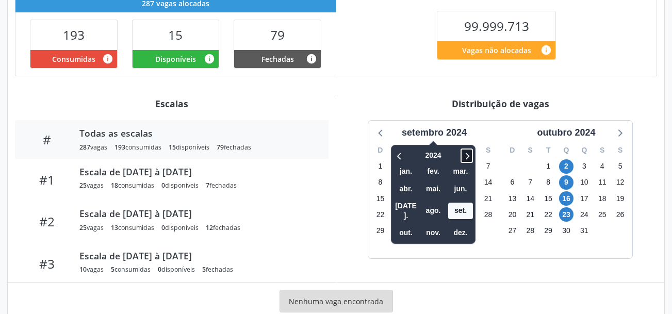
click at [467, 156] on icon at bounding box center [467, 156] width 10 height 12
click at [455, 205] on span "set." at bounding box center [460, 211] width 25 height 16
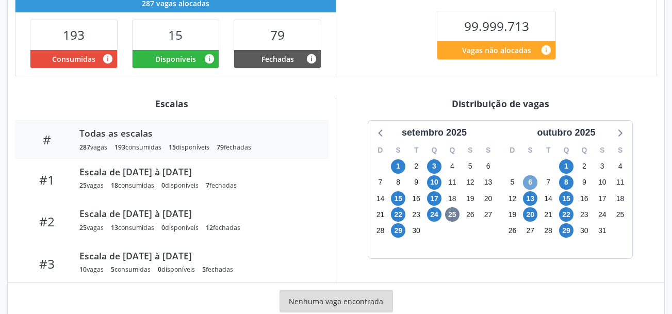
click at [529, 183] on span "6" at bounding box center [530, 182] width 14 height 14
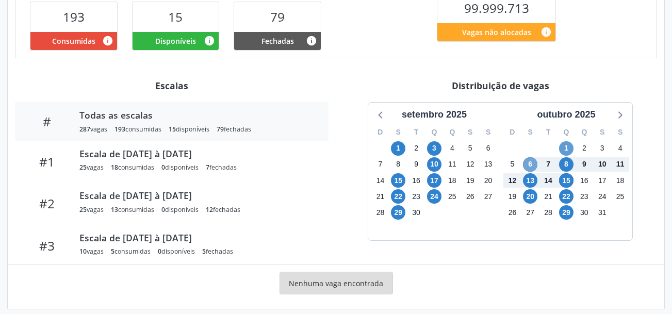
scroll to position [286, 0]
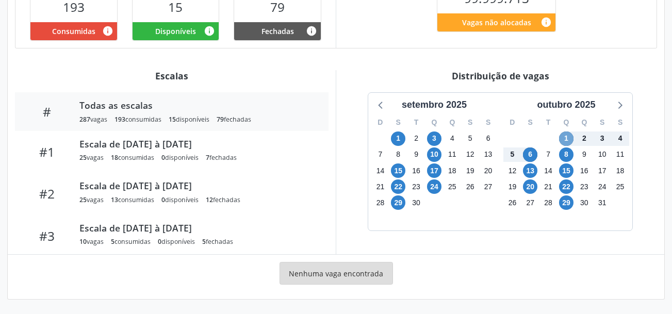
click at [565, 138] on span "1" at bounding box center [566, 139] width 14 height 14
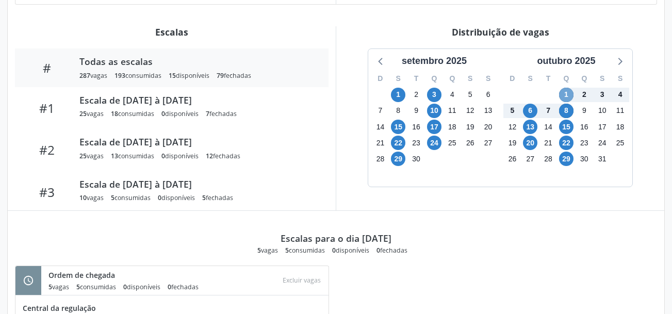
scroll to position [389, 0]
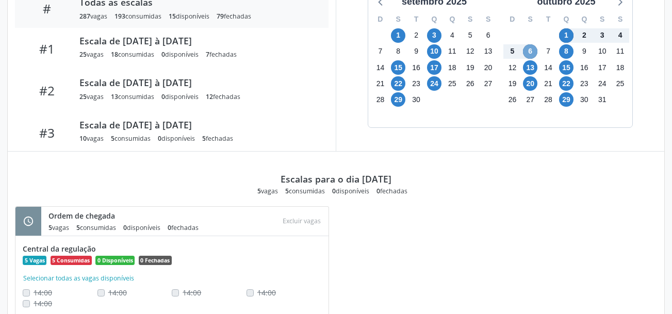
click at [533, 51] on span "6" at bounding box center [530, 51] width 14 height 14
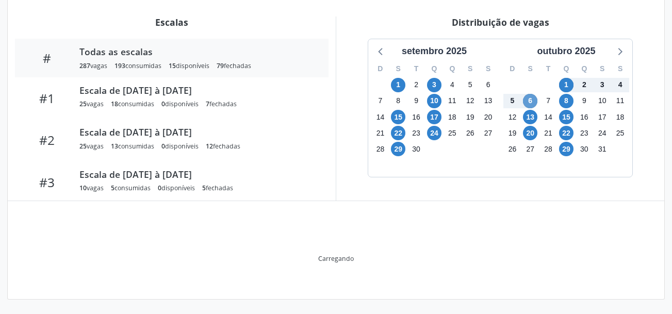
click at [533, 51] on div "outubro 2025" at bounding box center [566, 51] width 122 height 14
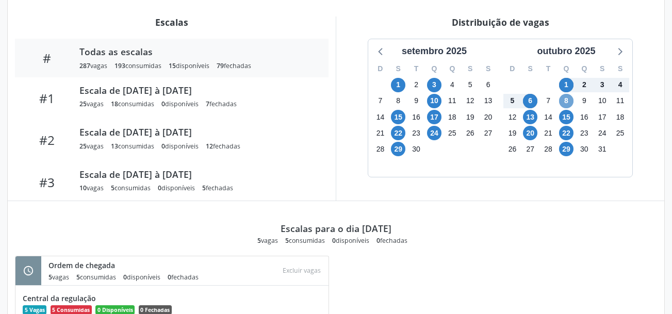
click at [567, 103] on span "8" at bounding box center [566, 101] width 14 height 14
click at [527, 118] on span "13" at bounding box center [530, 117] width 14 height 14
click at [570, 116] on span "15" at bounding box center [566, 117] width 14 height 14
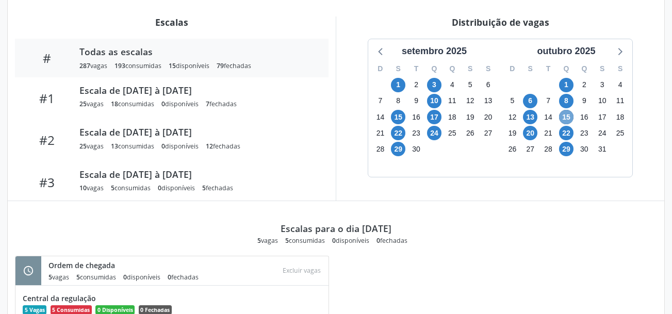
click at [570, 116] on span "15" at bounding box center [566, 117] width 14 height 14
click at [533, 133] on span "20" at bounding box center [530, 133] width 14 height 14
click at [568, 133] on span "22" at bounding box center [566, 133] width 14 height 14
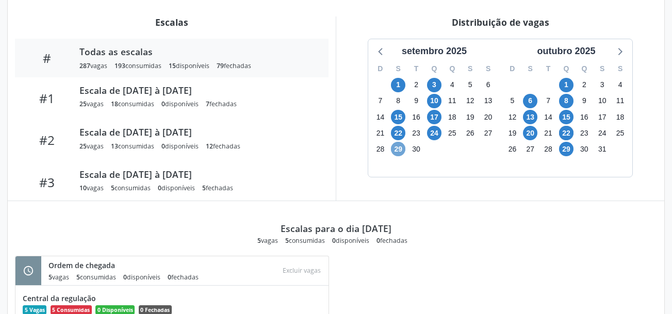
click at [394, 145] on span "29" at bounding box center [398, 149] width 14 height 14
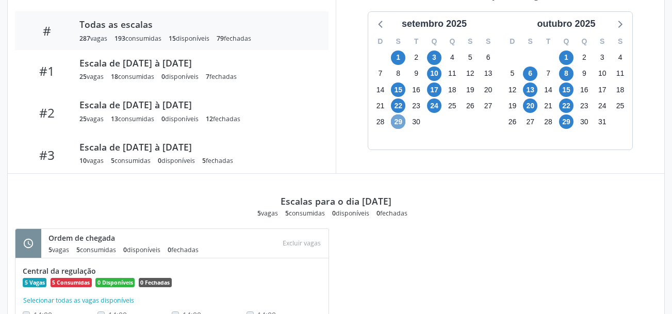
scroll to position [391, 0]
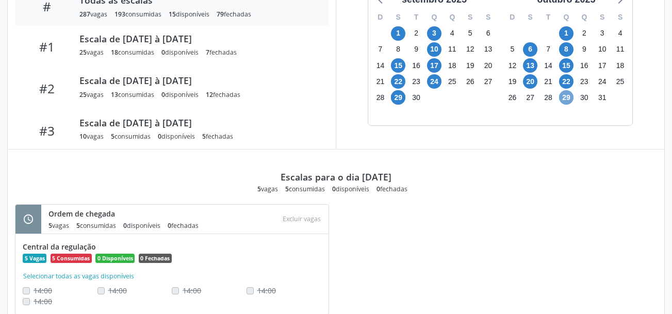
click at [565, 97] on span "29" at bounding box center [566, 97] width 14 height 14
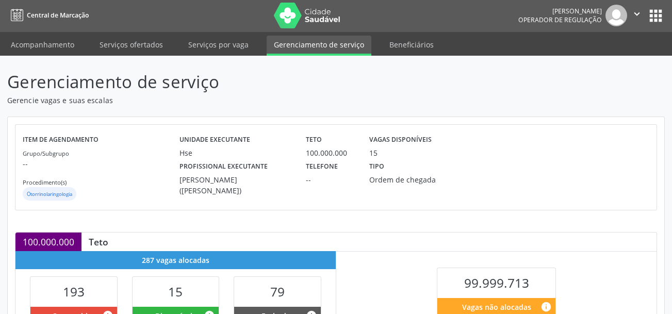
scroll to position [0, 0]
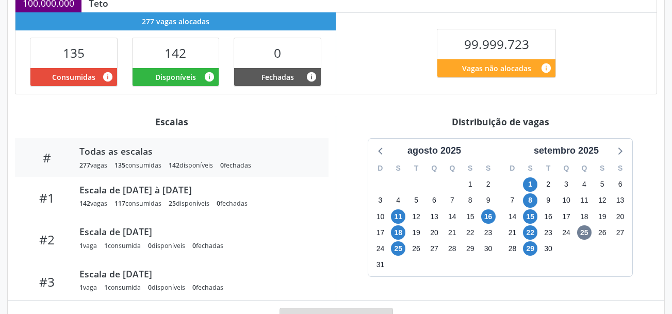
scroll to position [258, 0]
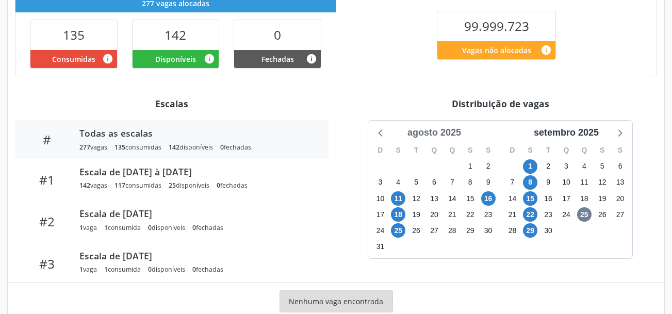
click at [447, 132] on div "agosto 2025" at bounding box center [434, 133] width 62 height 14
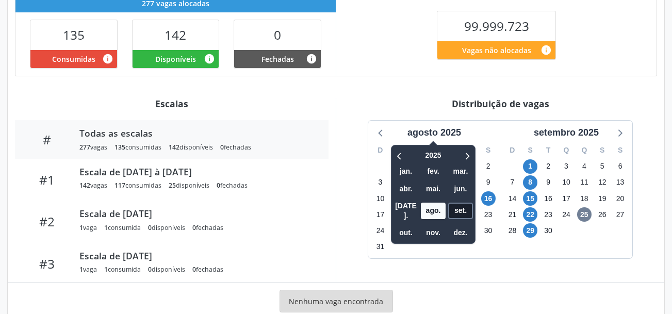
click at [464, 209] on span "set." at bounding box center [460, 211] width 25 height 16
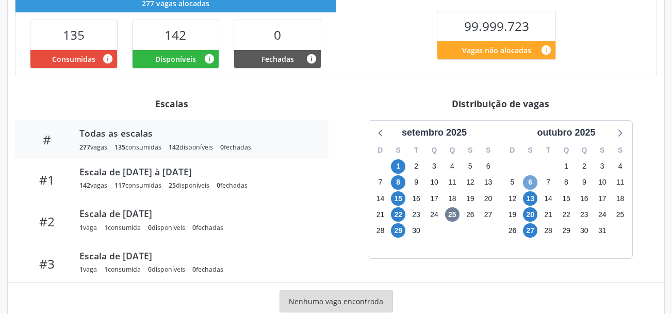
click at [530, 186] on span "6" at bounding box center [530, 182] width 14 height 14
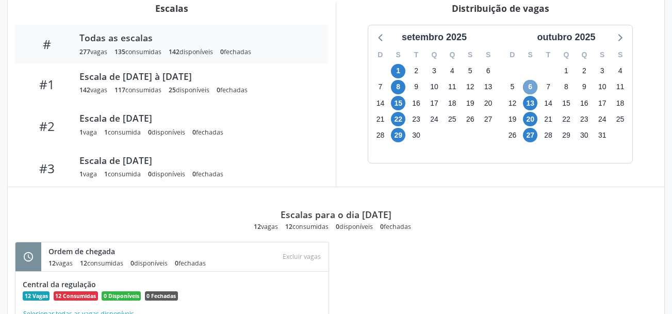
scroll to position [361, 0]
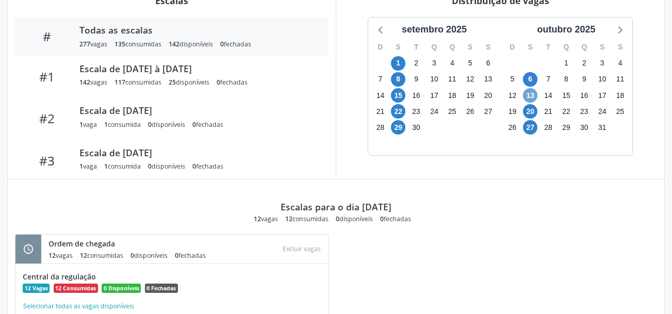
click at [532, 92] on span "13" at bounding box center [530, 95] width 14 height 14
click at [531, 109] on span "20" at bounding box center [530, 111] width 14 height 14
click at [532, 130] on span "27" at bounding box center [530, 127] width 14 height 14
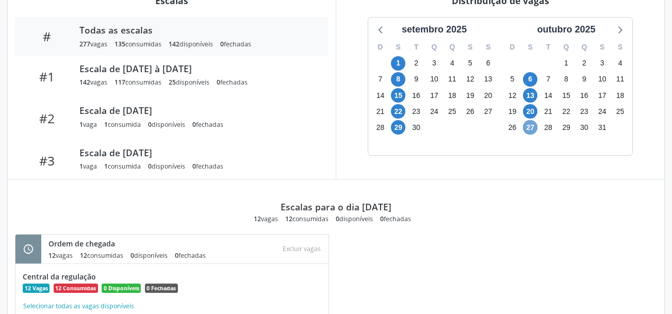
click at [532, 130] on span "27" at bounding box center [530, 127] width 14 height 14
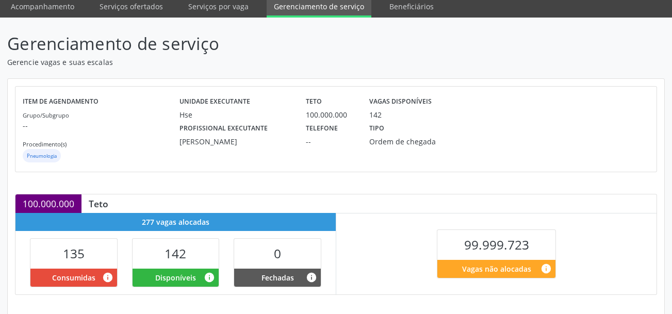
scroll to position [0, 0]
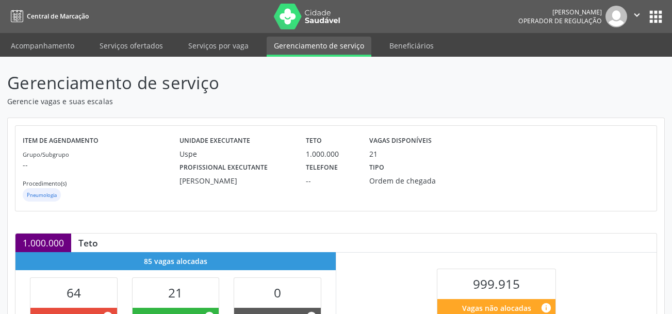
scroll to position [258, 0]
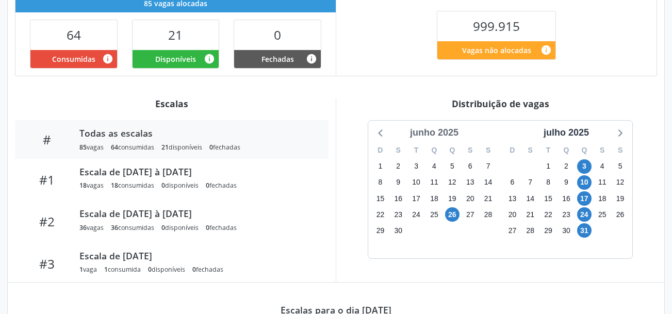
click at [436, 132] on div "junho 2025" at bounding box center [434, 133] width 57 height 14
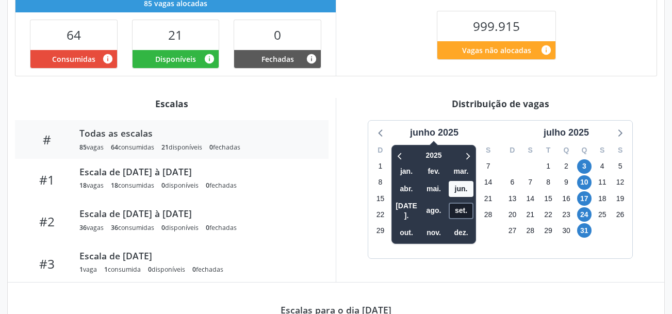
click at [467, 206] on span "set." at bounding box center [461, 211] width 25 height 16
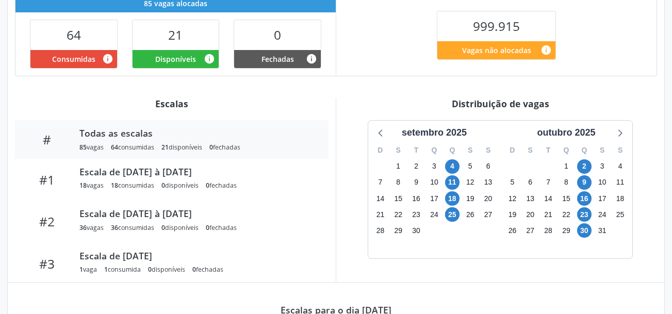
click at [467, 206] on div "[DATE] 2025 jan. fev. mar. abr. mai. jun. [DATE]. ago. set. out. nov. dez. D S …" at bounding box center [500, 190] width 264 height 138
click at [579, 168] on span "2" at bounding box center [584, 166] width 14 height 14
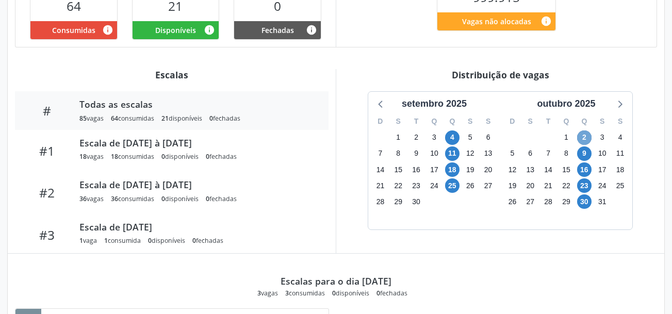
scroll to position [361, 0]
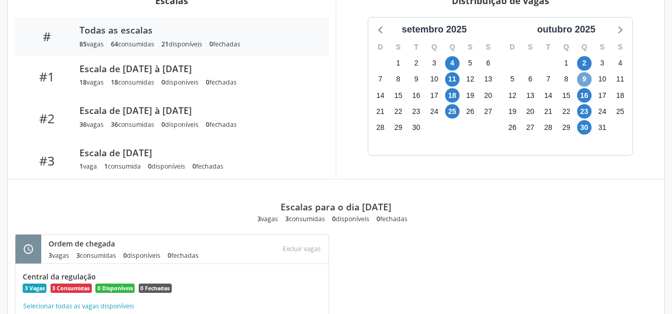
click at [586, 76] on span "9" at bounding box center [584, 79] width 14 height 14
click at [587, 93] on span "16" at bounding box center [584, 95] width 14 height 14
click at [583, 111] on span "23" at bounding box center [584, 111] width 14 height 14
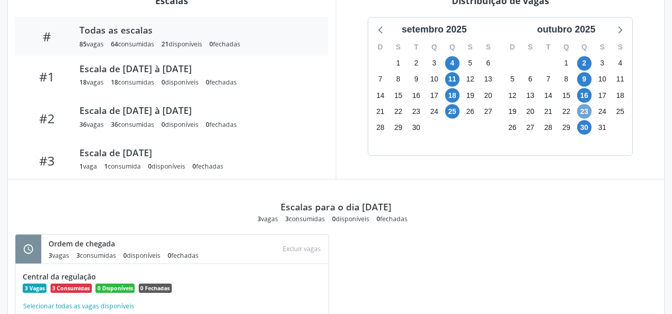
click at [583, 111] on span "23" at bounding box center [584, 111] width 14 height 14
click at [583, 129] on span "30" at bounding box center [584, 127] width 14 height 14
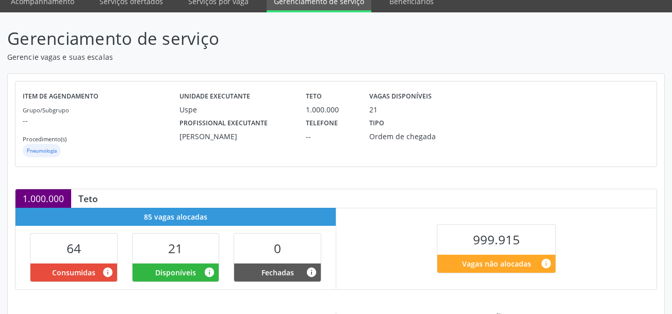
scroll to position [0, 0]
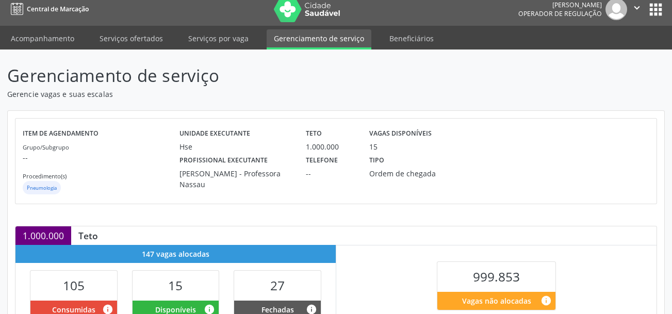
scroll to position [286, 0]
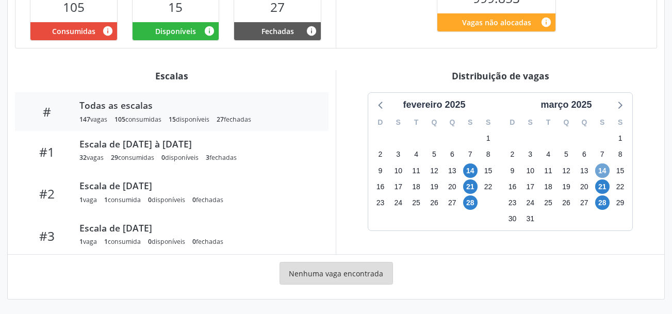
click at [600, 168] on span "14" at bounding box center [602, 170] width 14 height 14
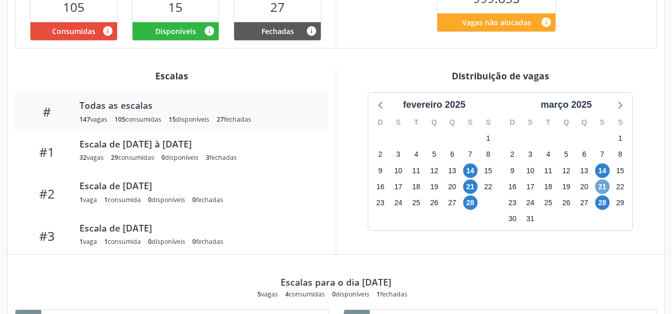
click at [601, 184] on span "21" at bounding box center [602, 186] width 14 height 14
click at [453, 107] on div "fevereiro 2025" at bounding box center [434, 105] width 71 height 14
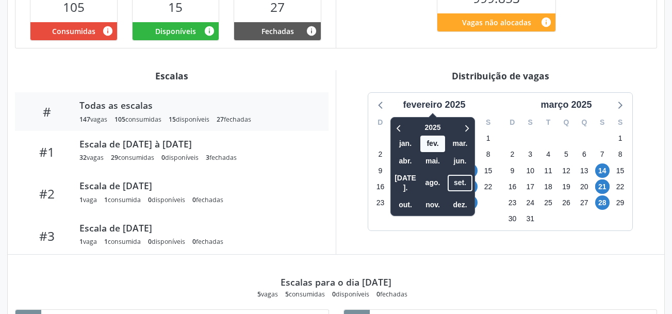
click at [545, 278] on div "Escalas para o dia [DATE] 5 vagas 5 consumidas 0 disponíveis 0 fechadas" at bounding box center [336, 277] width 642 height 44
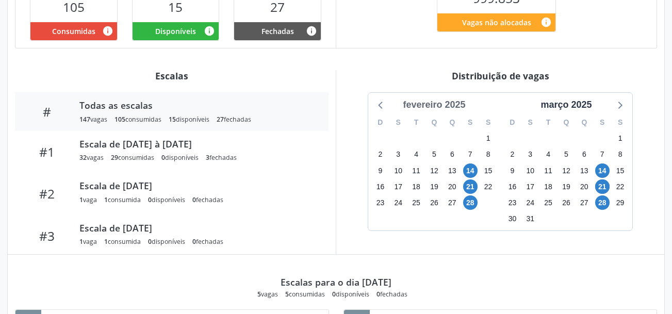
click at [451, 107] on div "fevereiro 2025" at bounding box center [434, 105] width 71 height 14
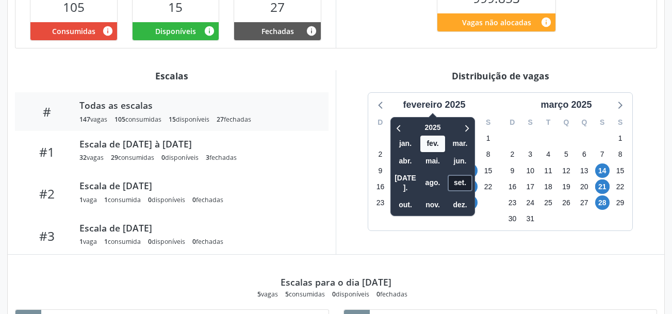
click at [465, 175] on span "set." at bounding box center [460, 183] width 25 height 16
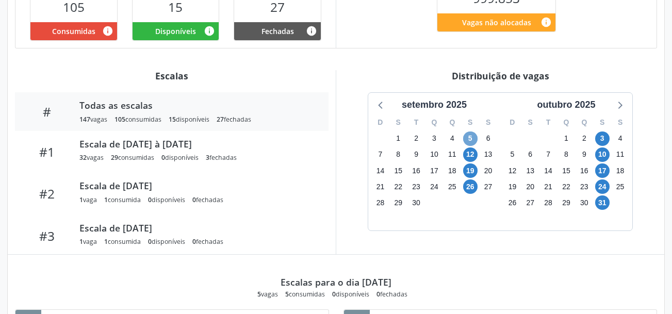
click at [473, 137] on span "5" at bounding box center [470, 139] width 14 height 14
click at [471, 156] on span "12" at bounding box center [470, 155] width 14 height 14
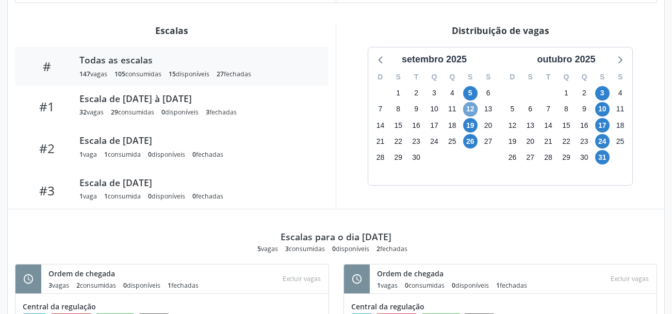
scroll to position [337, 0]
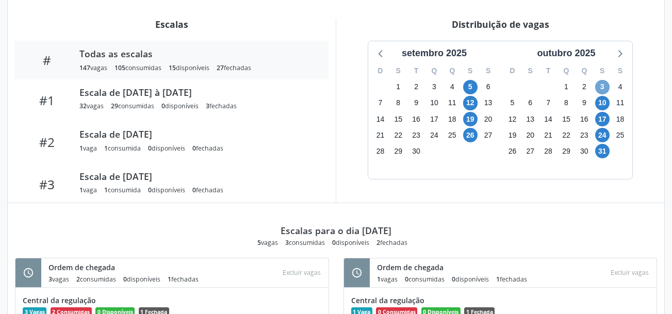
click at [601, 89] on span "3" at bounding box center [602, 87] width 14 height 14
click at [603, 101] on span "10" at bounding box center [602, 103] width 14 height 14
click at [602, 106] on span "10" at bounding box center [602, 103] width 14 height 14
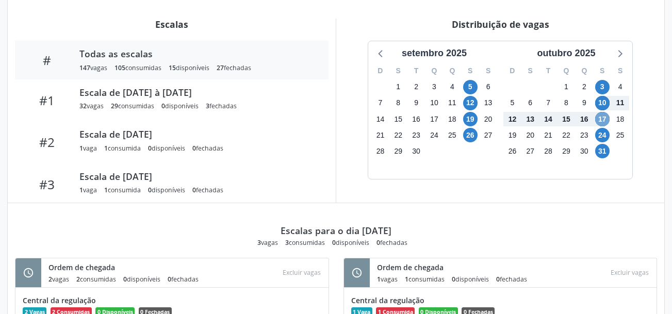
click at [604, 119] on span "17" at bounding box center [602, 119] width 14 height 14
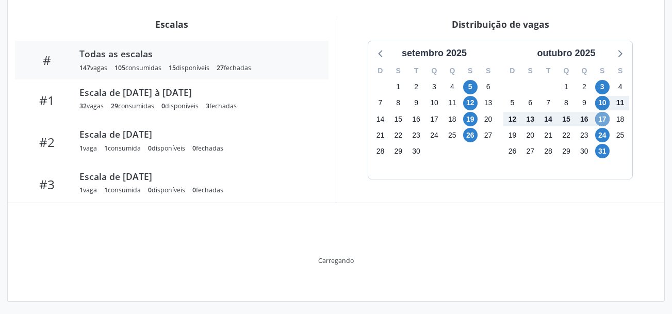
click at [604, 119] on span "17" at bounding box center [602, 119] width 14 height 14
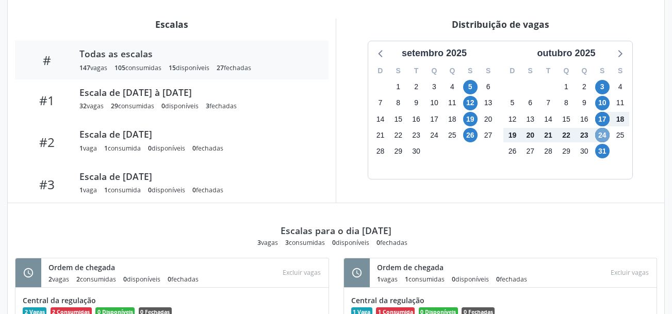
click at [603, 135] on span "24" at bounding box center [602, 135] width 14 height 14
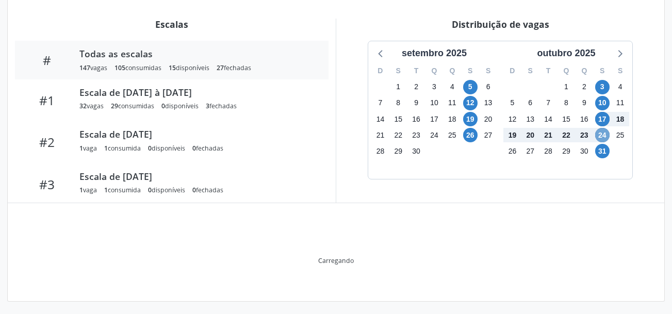
click at [603, 135] on span "24" at bounding box center [602, 135] width 14 height 14
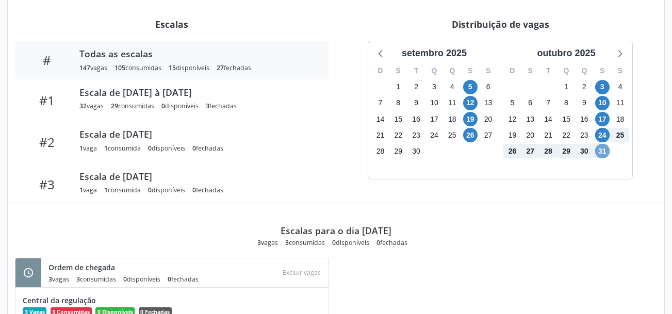
click at [607, 149] on span "31" at bounding box center [602, 151] width 14 height 14
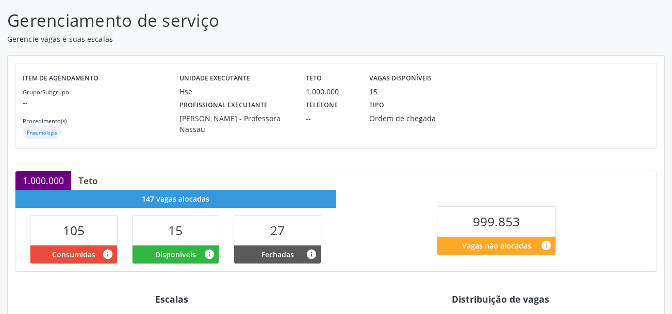
scroll to position [28, 0]
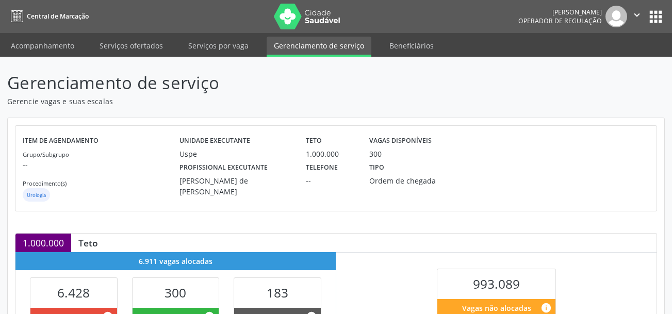
scroll to position [155, 0]
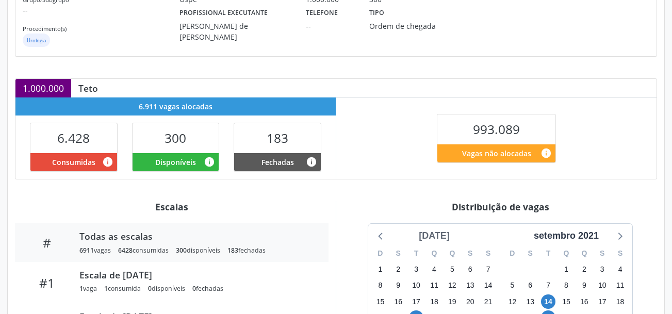
click at [441, 237] on div "[DATE]" at bounding box center [434, 236] width 39 height 14
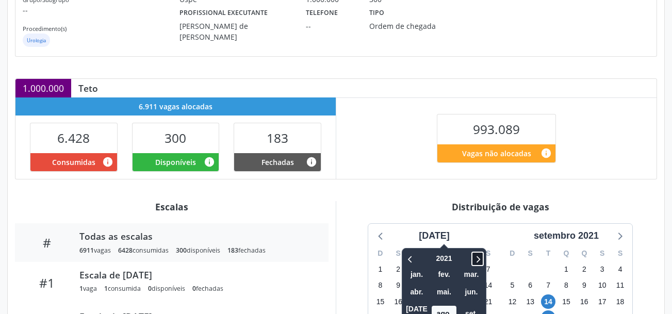
click at [472, 260] on icon at bounding box center [477, 259] width 10 height 12
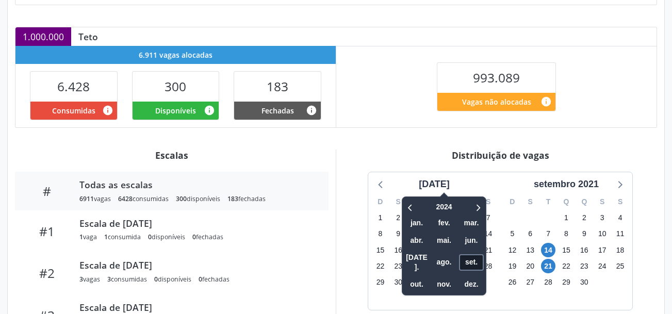
click at [464, 261] on span "set." at bounding box center [471, 262] width 25 height 16
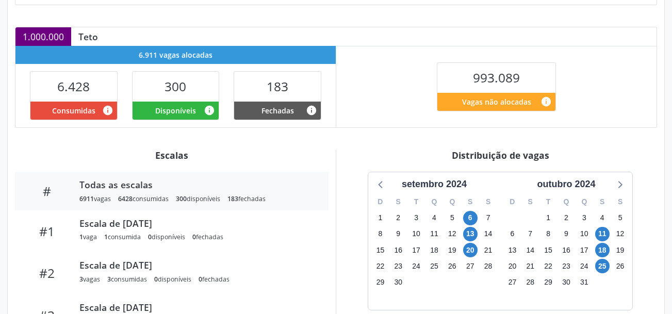
scroll to position [258, 0]
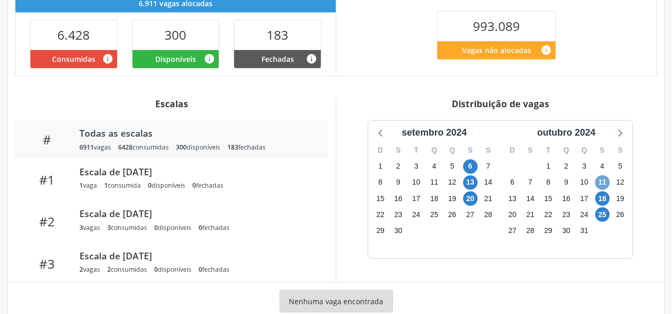
click at [604, 183] on span "11" at bounding box center [602, 182] width 14 height 14
click at [603, 183] on span "11" at bounding box center [602, 182] width 14 height 14
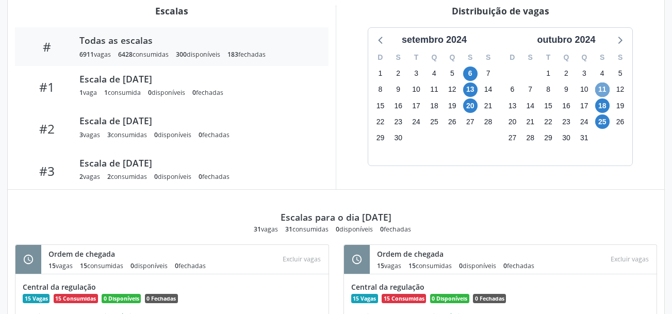
scroll to position [361, 0]
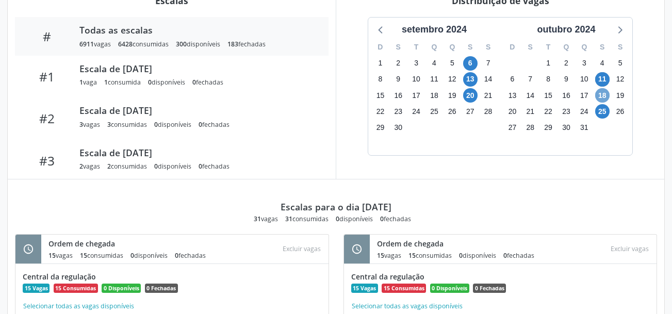
click at [601, 95] on span "18" at bounding box center [602, 95] width 14 height 14
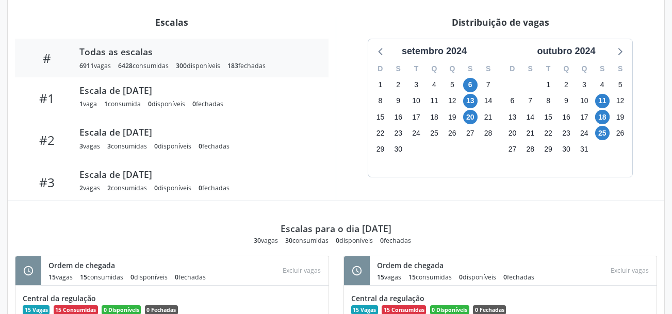
click at [456, 61] on div "Q" at bounding box center [452, 69] width 18 height 16
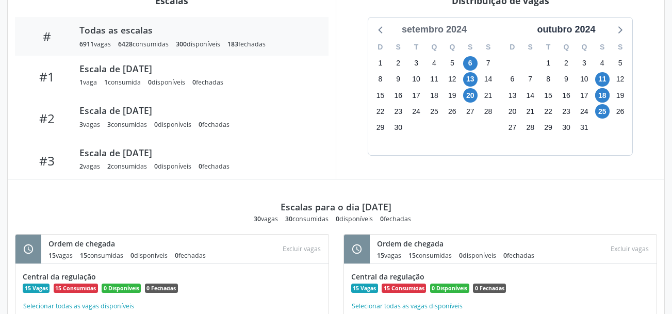
click at [455, 25] on div "setembro 2024" at bounding box center [434, 30] width 73 height 14
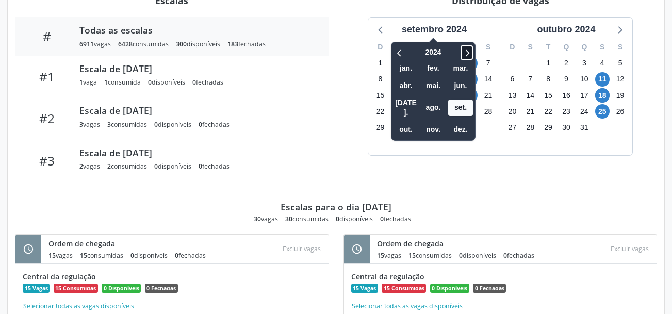
click at [466, 53] on icon at bounding box center [467, 52] width 10 height 12
click at [470, 100] on span "set." at bounding box center [460, 108] width 25 height 16
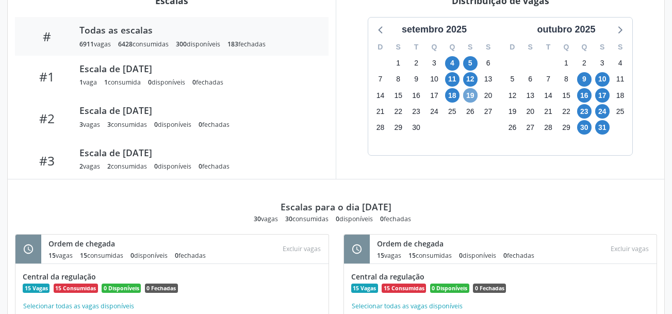
click at [469, 100] on span "19" at bounding box center [470, 95] width 14 height 14
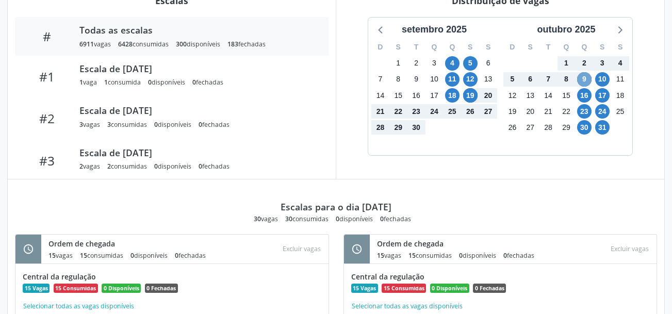
click at [585, 81] on span "9" at bounding box center [584, 79] width 14 height 14
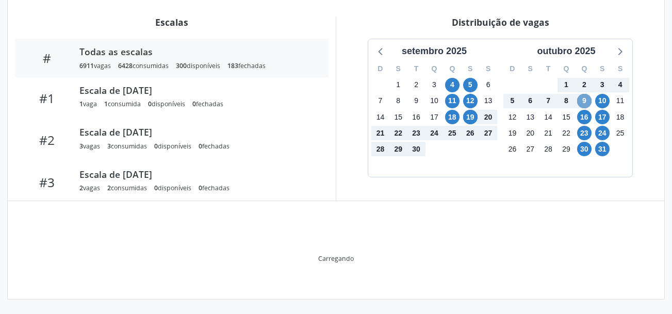
scroll to position [339, 0]
click at [585, 81] on span "2" at bounding box center [584, 85] width 14 height 14
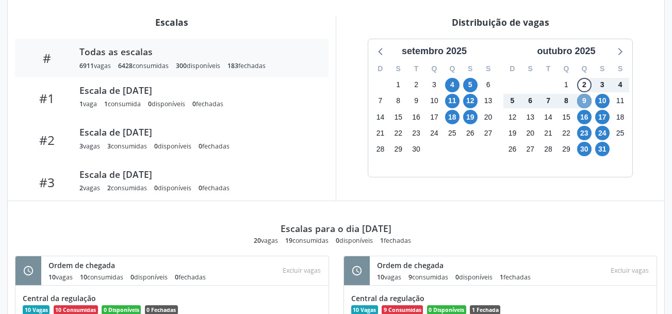
click at [583, 101] on span "9" at bounding box center [584, 101] width 14 height 14
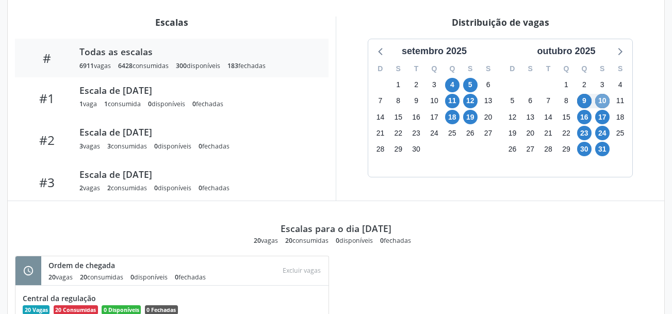
click at [607, 99] on span "10" at bounding box center [602, 101] width 14 height 14
click at [585, 117] on span "16" at bounding box center [584, 117] width 14 height 14
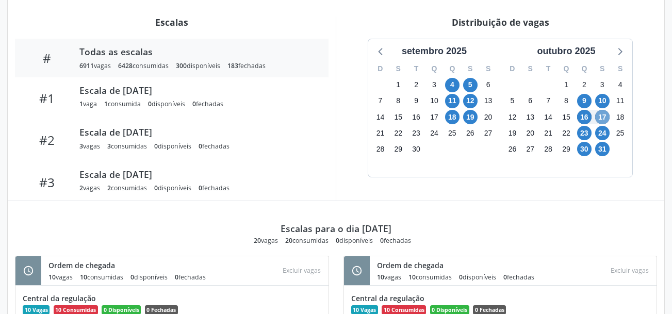
click at [600, 118] on span "17" at bounding box center [602, 117] width 14 height 14
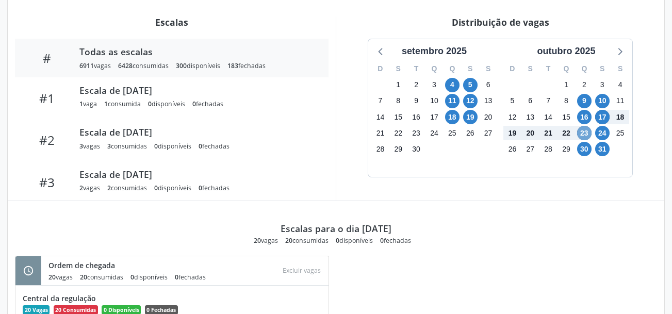
click at [586, 134] on span "23" at bounding box center [584, 133] width 14 height 14
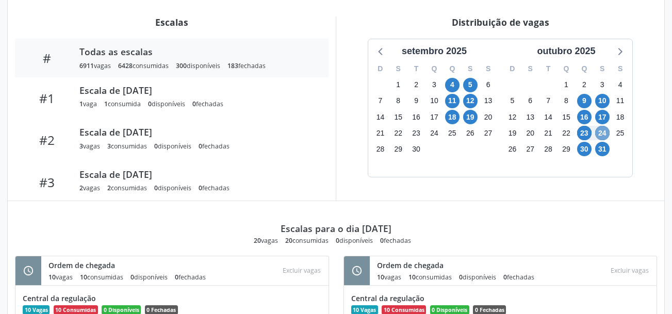
click at [605, 132] on span "24" at bounding box center [602, 133] width 14 height 14
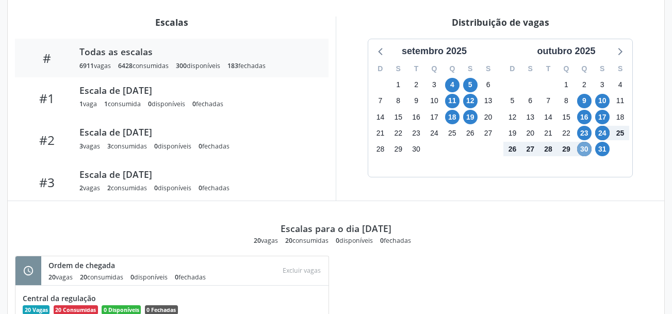
click at [585, 148] on span "30" at bounding box center [584, 149] width 14 height 14
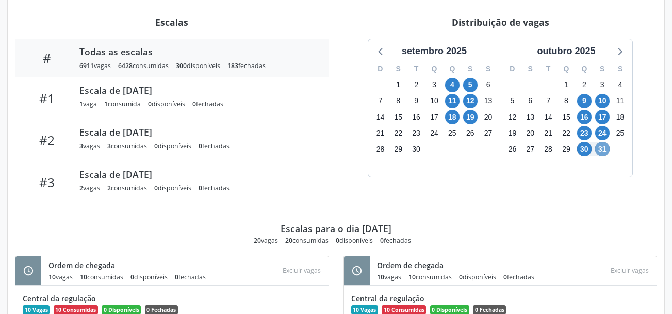
click at [603, 150] on span "31" at bounding box center [602, 149] width 14 height 14
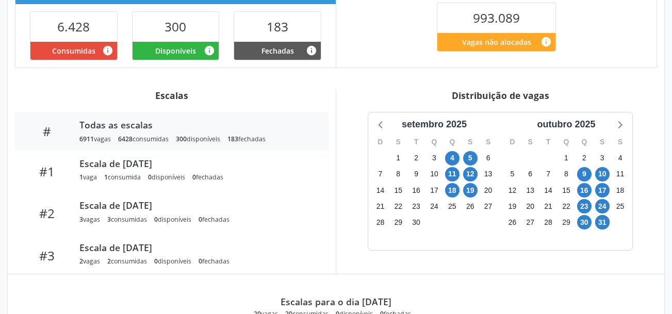
scroll to position [283, 0]
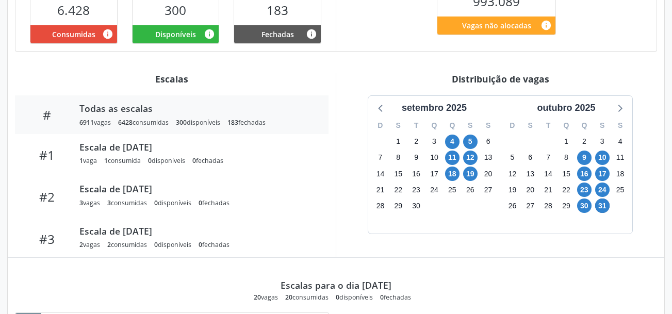
drag, startPoint x: 543, startPoint y: 215, endPoint x: 609, endPoint y: 217, distance: 65.5
click at [609, 217] on div "D S T Q Q S S 28 29 30 1 2 3 4 5 6 7 8 9 10 11 12 13 14 15 16 17 18 19 20 21 22…" at bounding box center [566, 174] width 132 height 119
click at [519, 261] on div "Escalas para o dia [DATE] 20 vagas 20 consumidas 0 disponíveis 0 fechadas" at bounding box center [336, 280] width 642 height 44
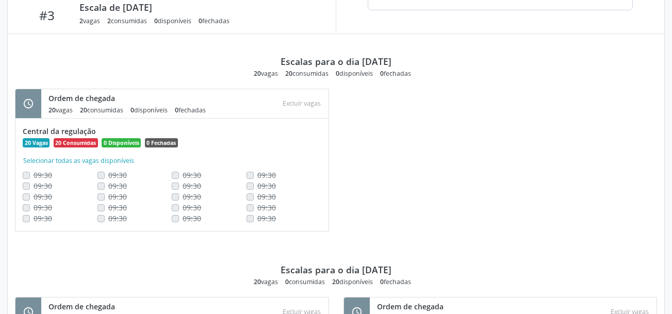
scroll to position [489, 0]
